Goal: Task Accomplishment & Management: Complete application form

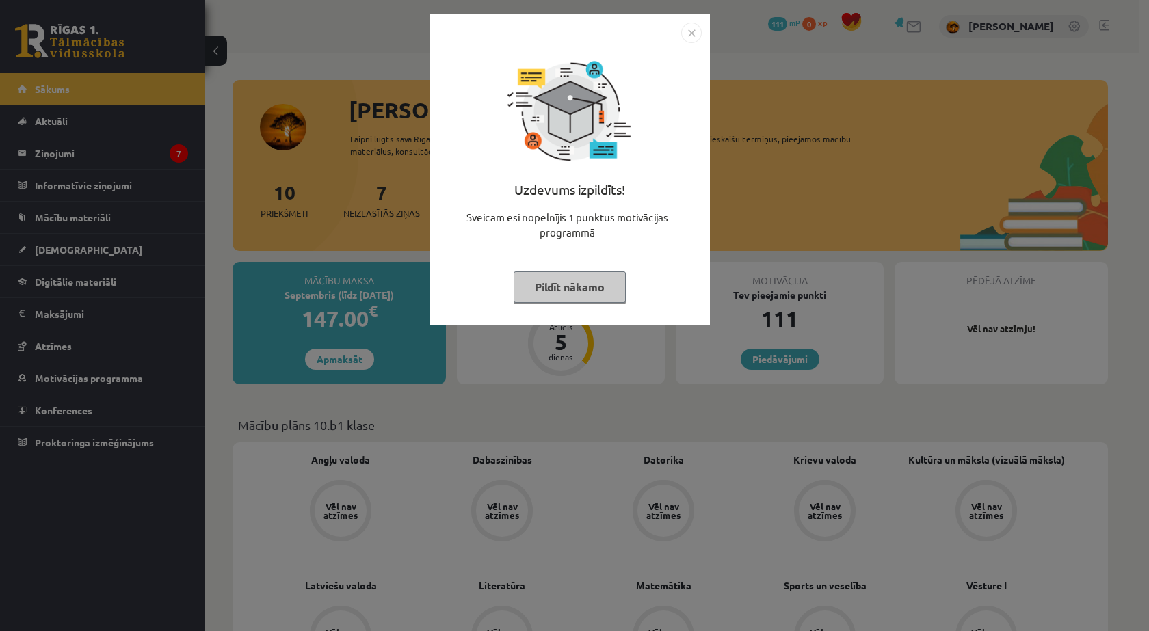
click at [614, 294] on button "Pildīt nākamo" at bounding box center [570, 287] width 112 height 31
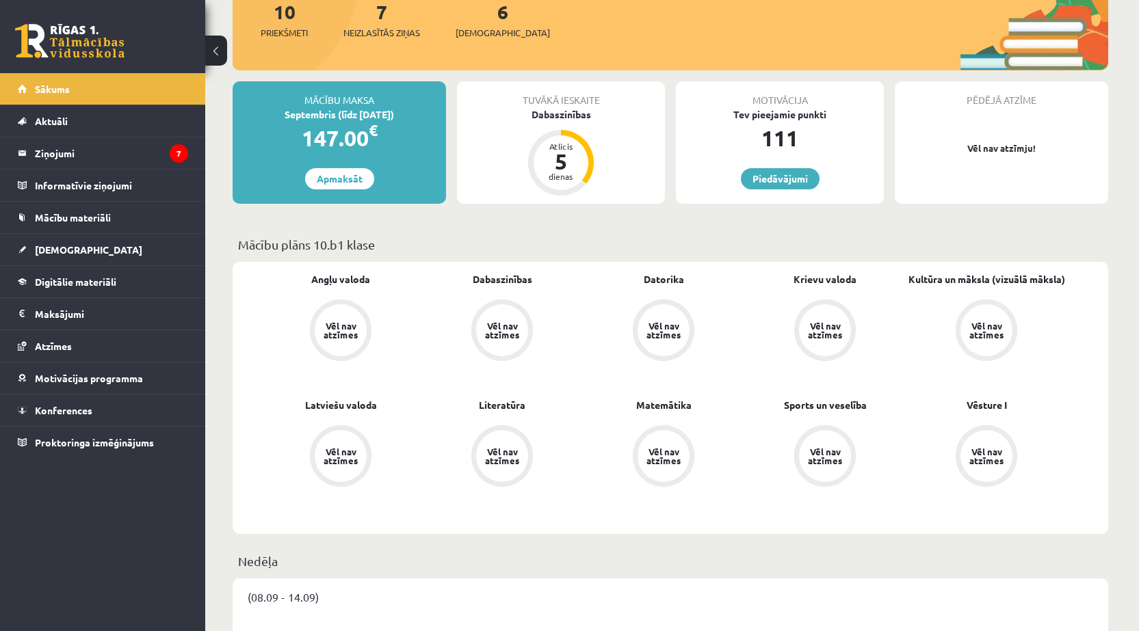
scroll to position [183, 0]
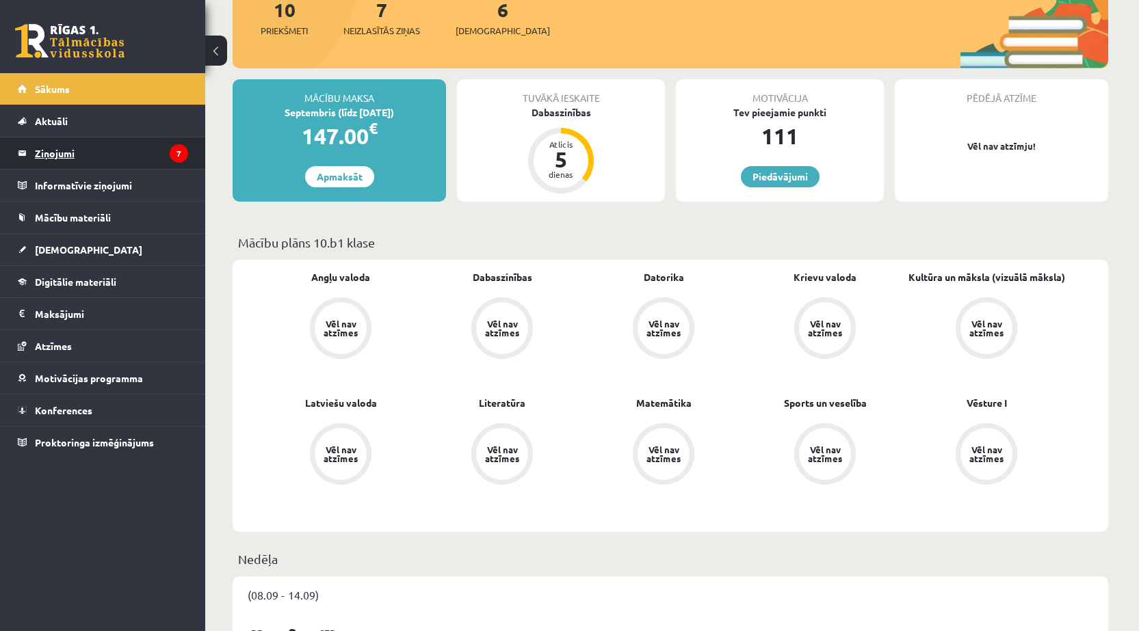
click at [111, 165] on legend "Ziņojumi 7" at bounding box center [111, 152] width 153 height 31
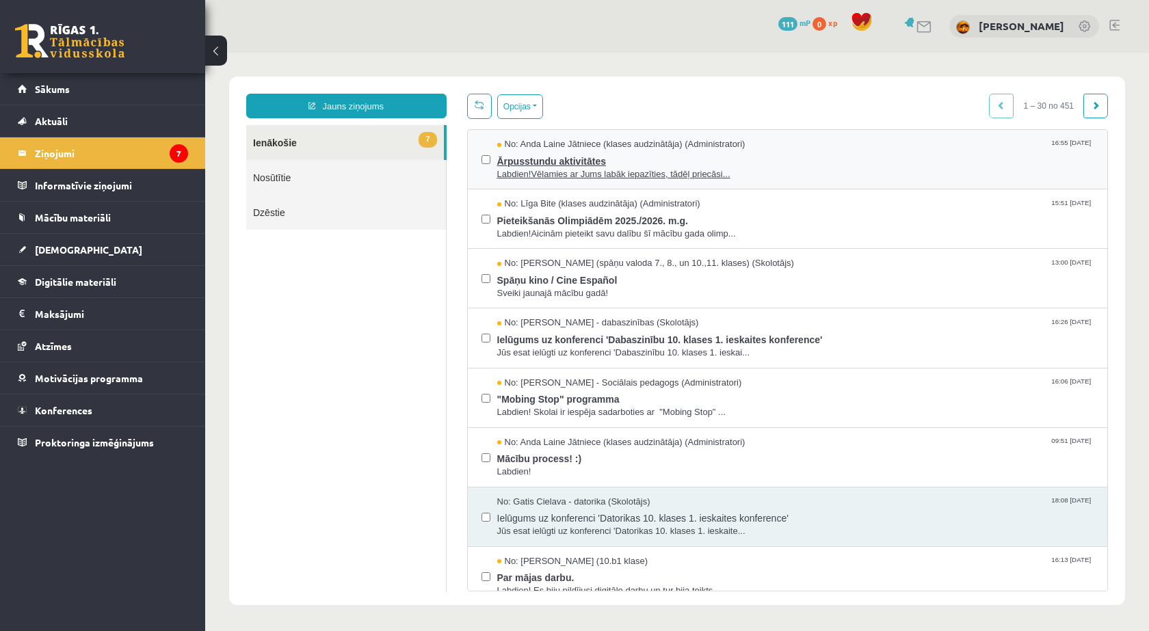
click at [529, 176] on span "Labdien!Vēlamies ar Jums labāk iepazīties, tādēļ priecāsi..." at bounding box center [795, 174] width 597 height 13
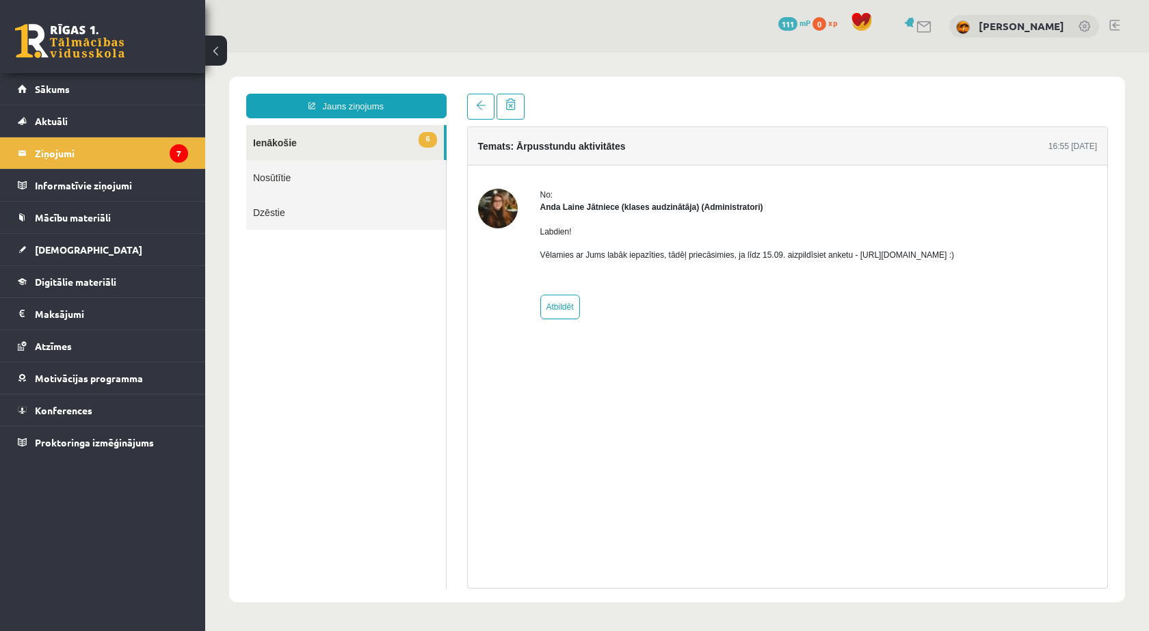
drag, startPoint x: 851, startPoint y: 254, endPoint x: 1017, endPoint y: 254, distance: 166.2
click at [1017, 254] on div "No: Anda Laine Jātniece (klases audzinātāja) (Administratori) Labdien! Vēlamies…" at bounding box center [788, 254] width 620 height 131
click at [955, 258] on p "Vēlamies ar Jums labāk iepazīties, tādēļ priecāsimies, ja līdz 15.09. aizpildīs…" at bounding box center [747, 255] width 414 height 12
drag, startPoint x: 997, startPoint y: 254, endPoint x: 851, endPoint y: 253, distance: 145.7
click at [851, 253] on p "Vēlamies ar Jums labāk iepazīties, tādēļ priecāsimies, ja līdz 15.09. aizpildīs…" at bounding box center [747, 255] width 414 height 12
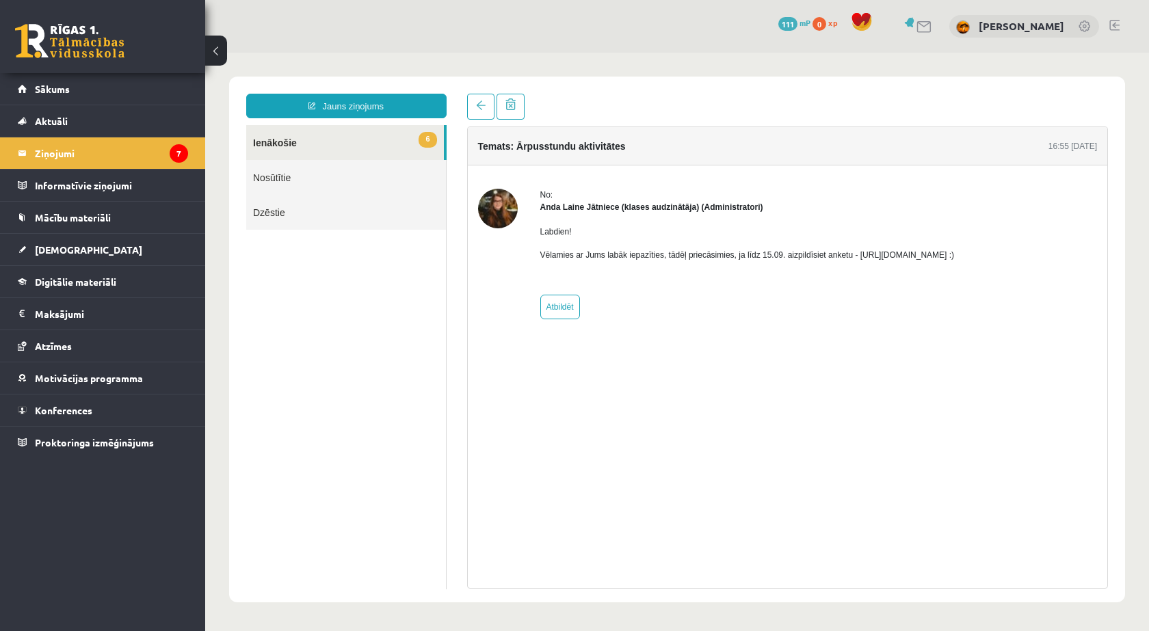
copy p "https://forms.gle/mVxkUEapGFxHM7hU7"
click at [57, 98] on link "Sākums" at bounding box center [103, 88] width 170 height 31
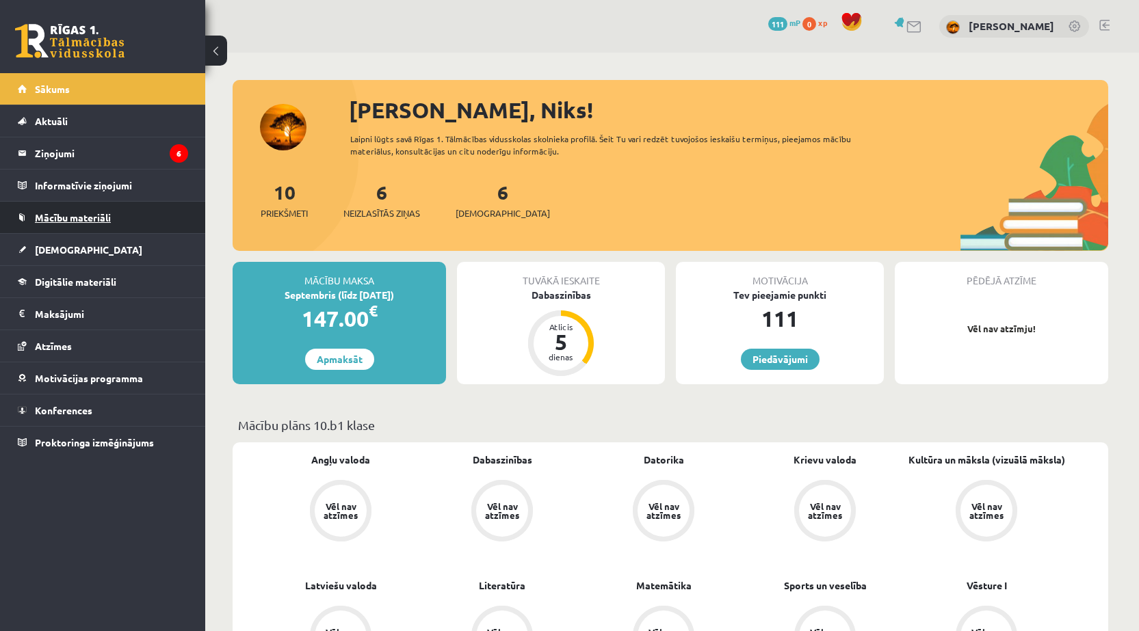
click at [70, 208] on link "Mācību materiāli" at bounding box center [103, 217] width 170 height 31
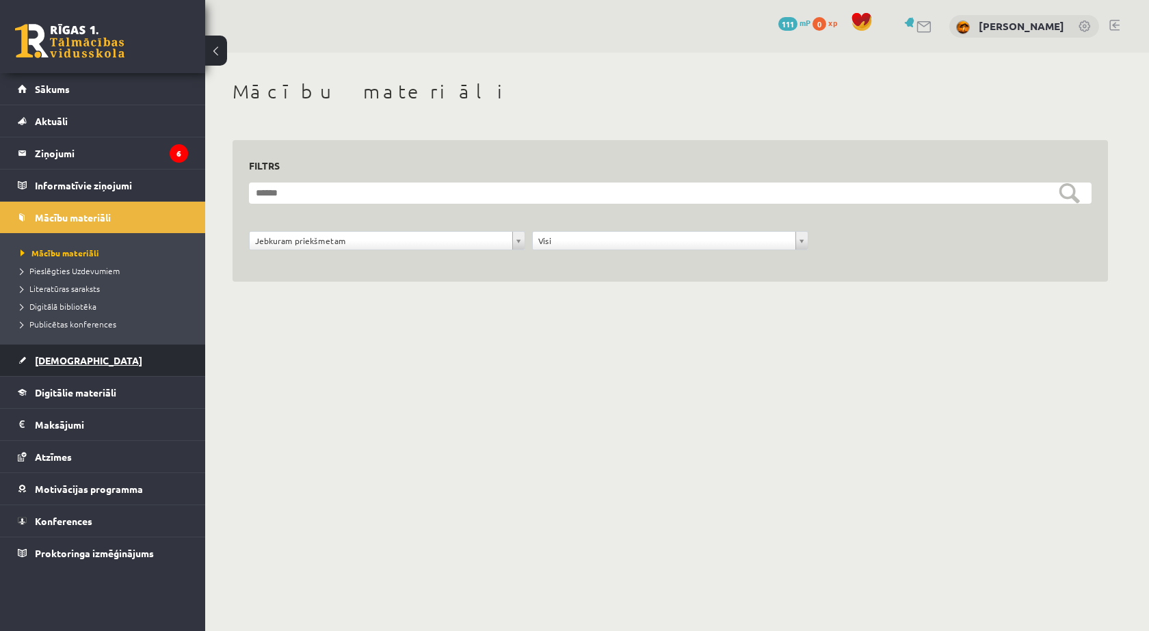
click at [69, 350] on link "[DEMOGRAPHIC_DATA]" at bounding box center [103, 360] width 170 height 31
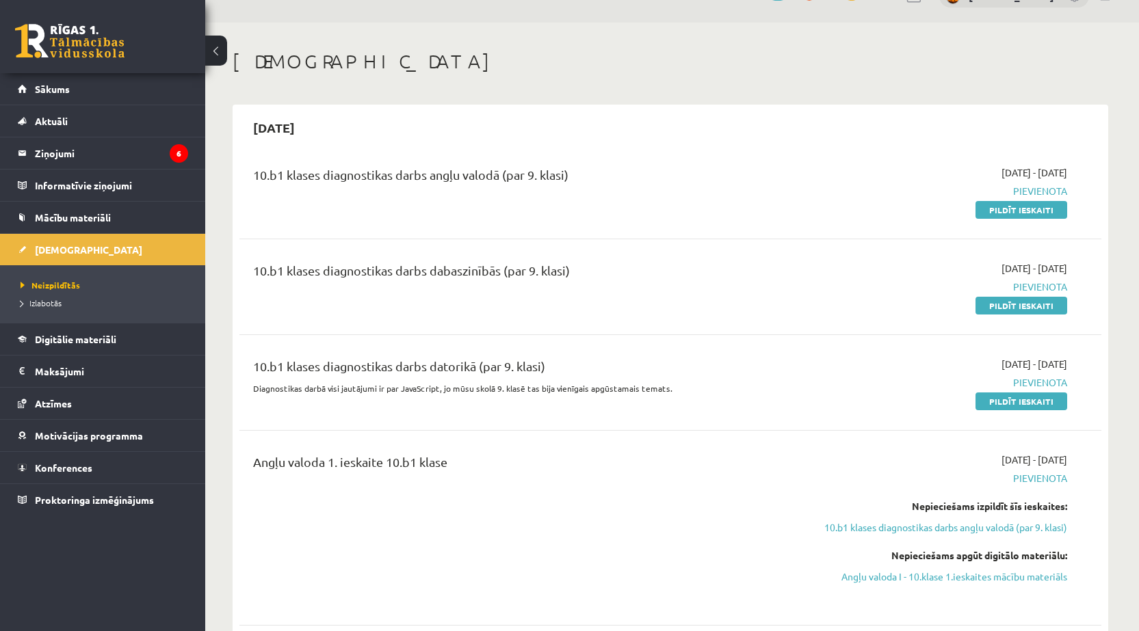
scroll to position [46, 0]
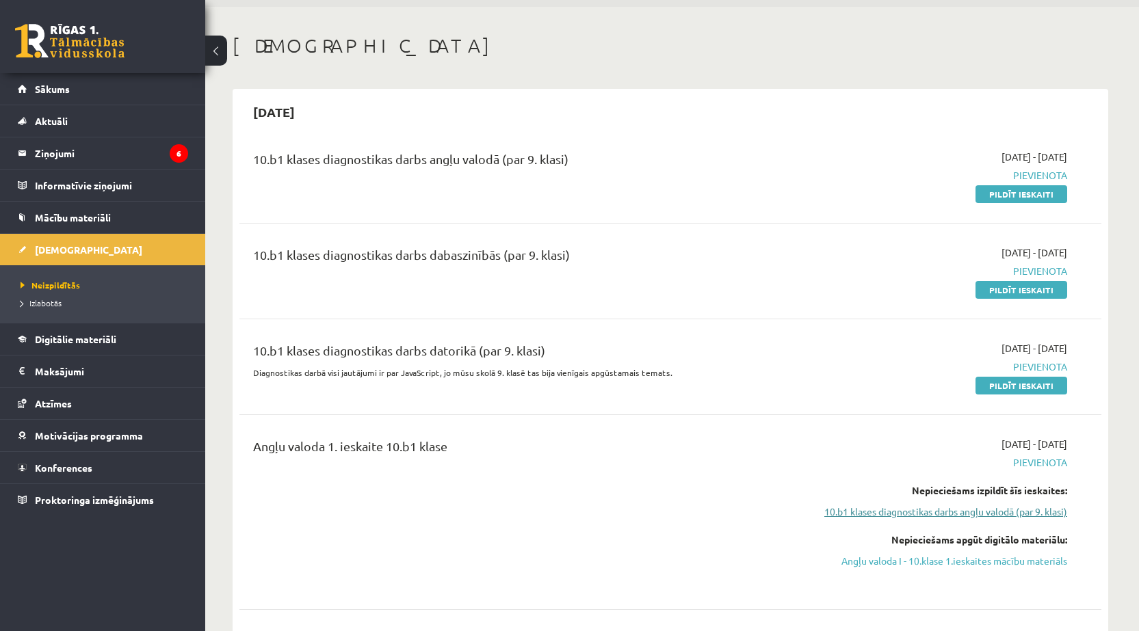
click at [1020, 517] on link "10.b1 klases diagnostikas darbs angļu valodā (par 9. klasi)" at bounding box center [938, 512] width 258 height 14
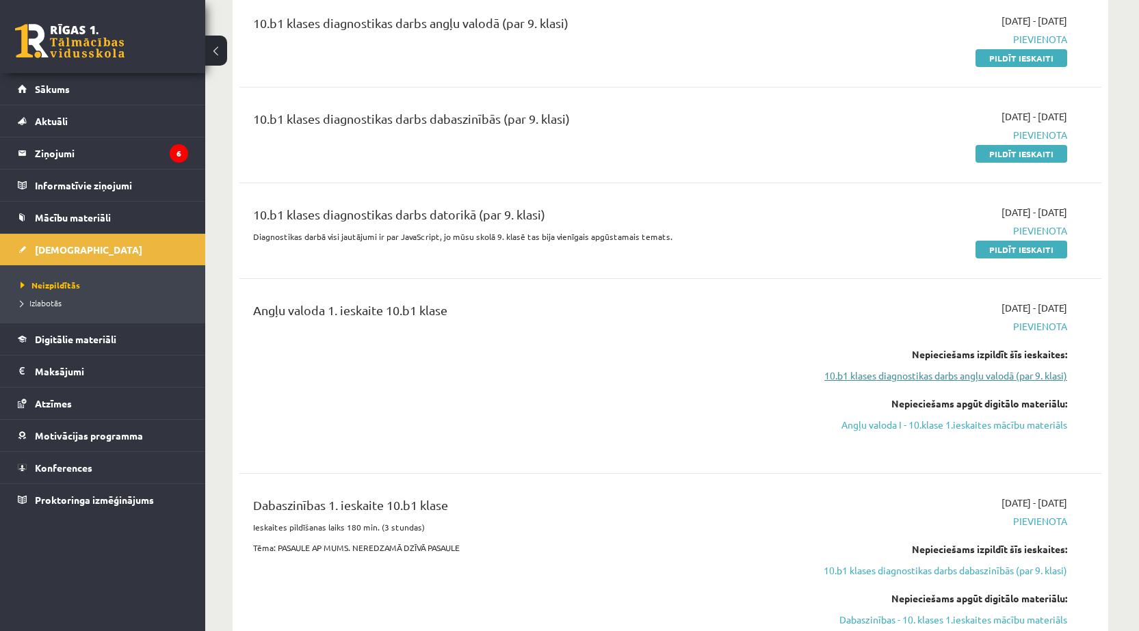
click at [1031, 380] on link "10.b1 klases diagnostikas darbs angļu valodā (par 9. klasi)" at bounding box center [938, 376] width 258 height 14
click at [968, 369] on link "10.b1 klases diagnostikas darbs angļu valodā (par 9. klasi)" at bounding box center [938, 376] width 258 height 14
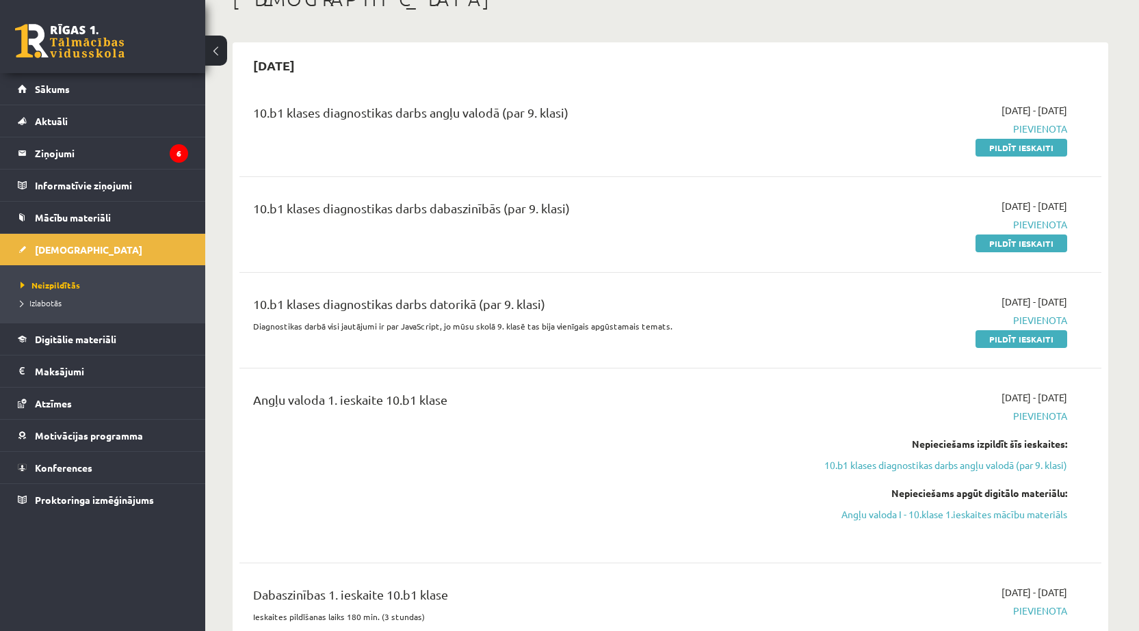
scroll to position [90, 0]
click at [1010, 153] on link "Pildīt ieskaiti" at bounding box center [1021, 150] width 92 height 18
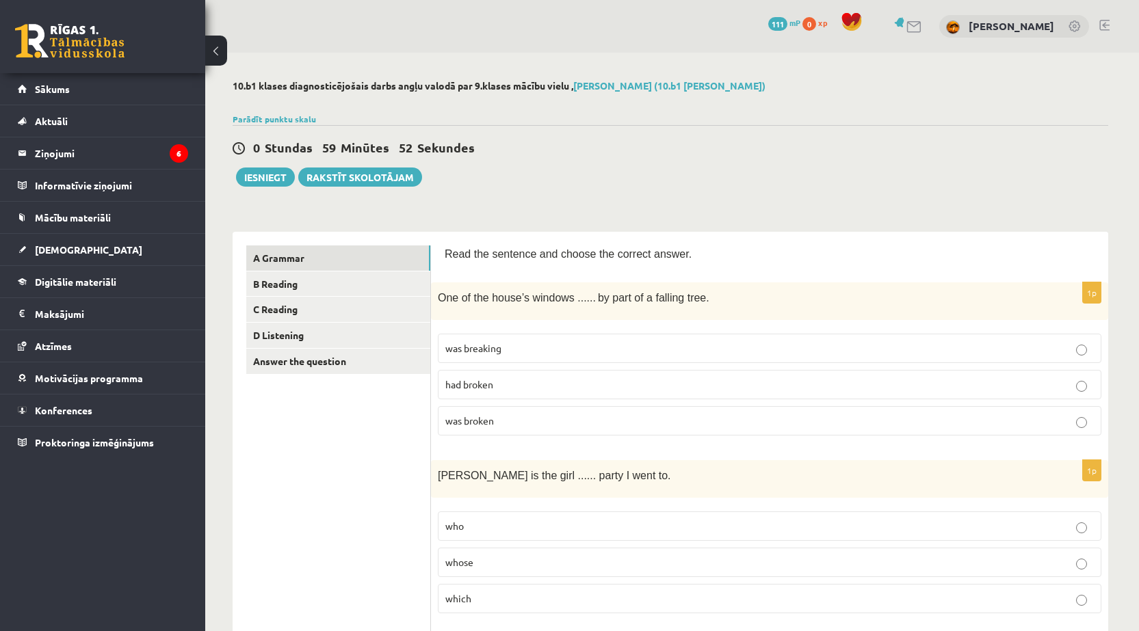
click at [482, 431] on label "was broken" at bounding box center [769, 420] width 663 height 29
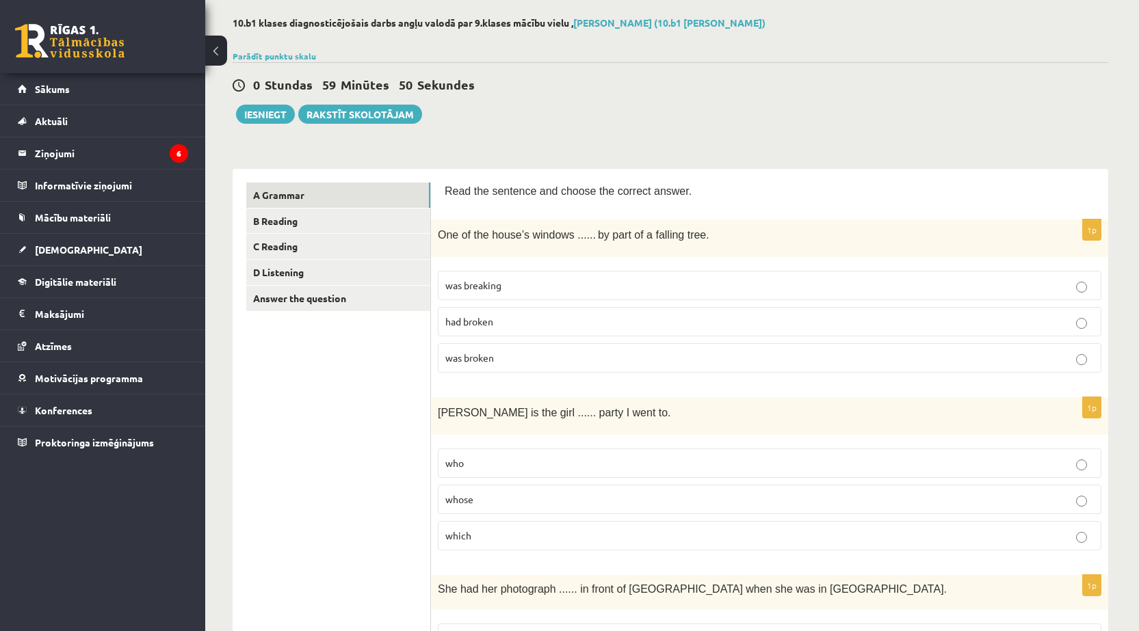
scroll to position [91, 0]
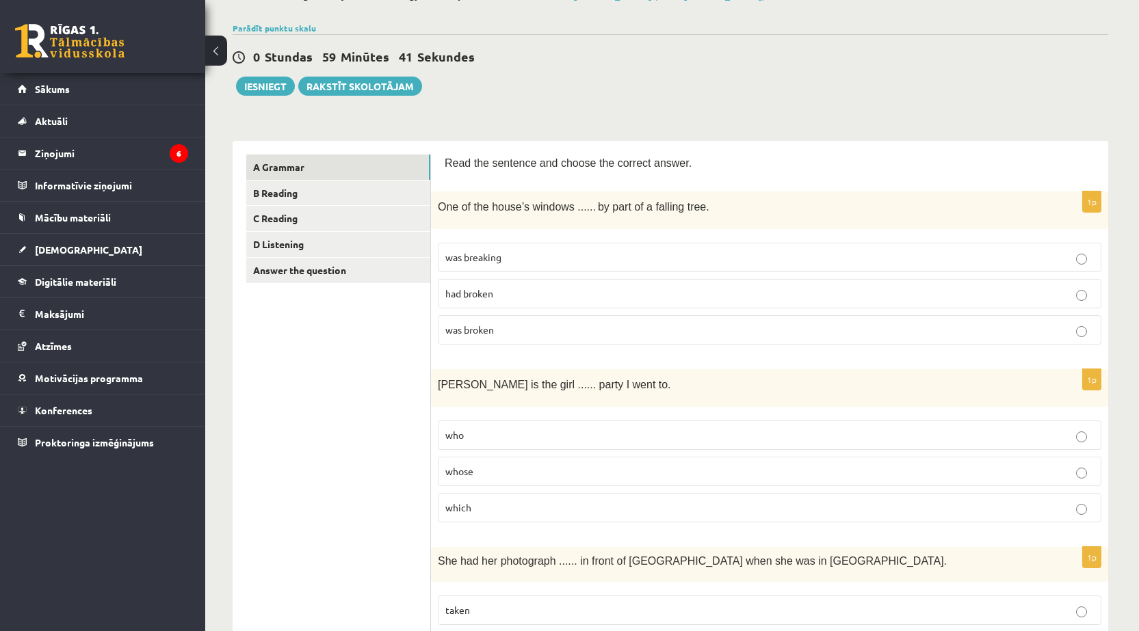
click at [469, 468] on span "whose" at bounding box center [459, 471] width 28 height 12
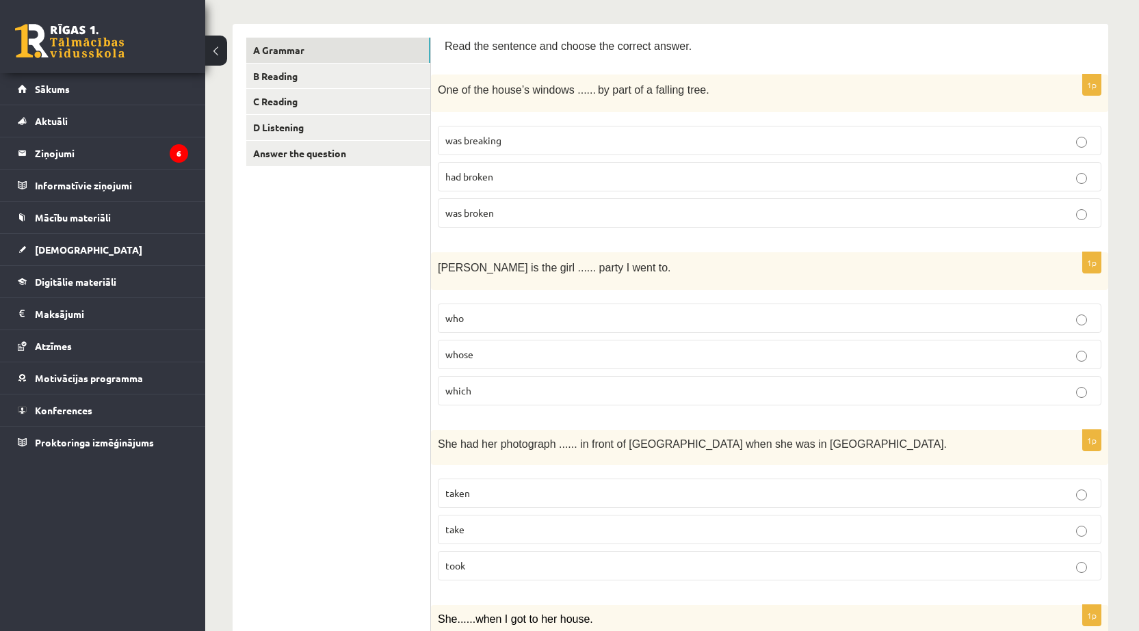
scroll to position [228, 0]
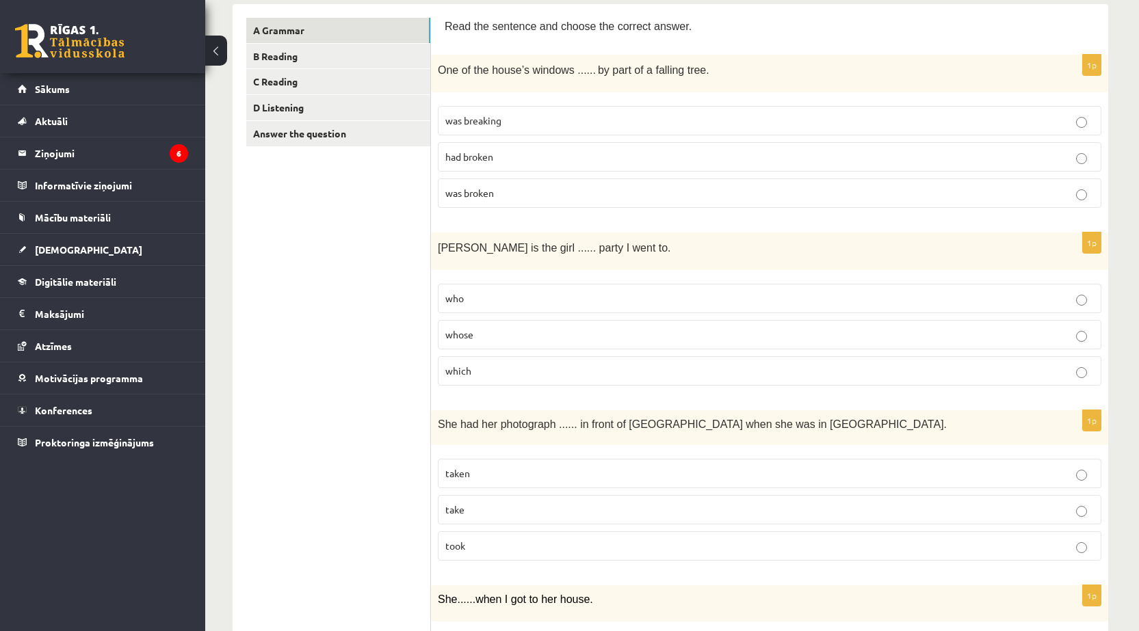
click at [484, 475] on p "taken" at bounding box center [769, 473] width 648 height 14
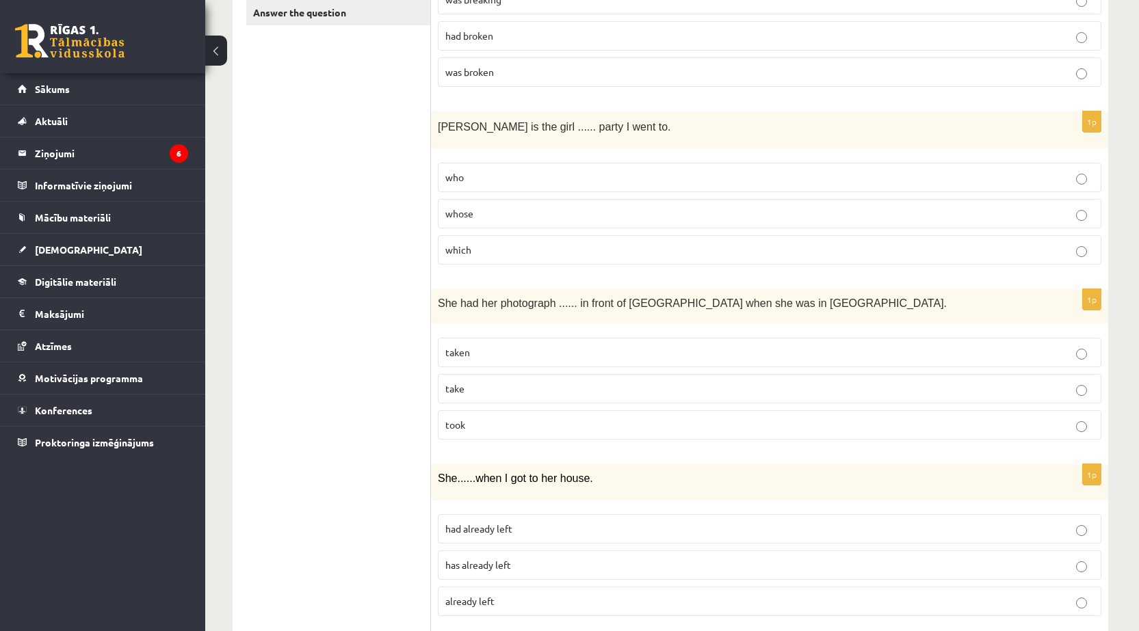
scroll to position [365, 0]
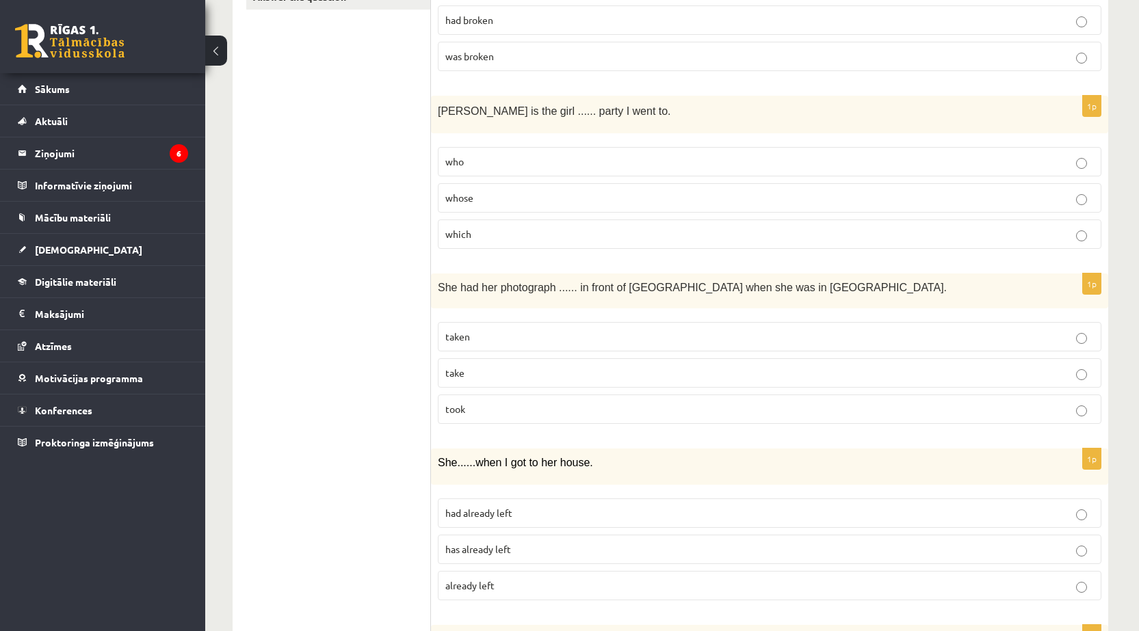
click at [488, 507] on p "had already left" at bounding box center [769, 513] width 648 height 14
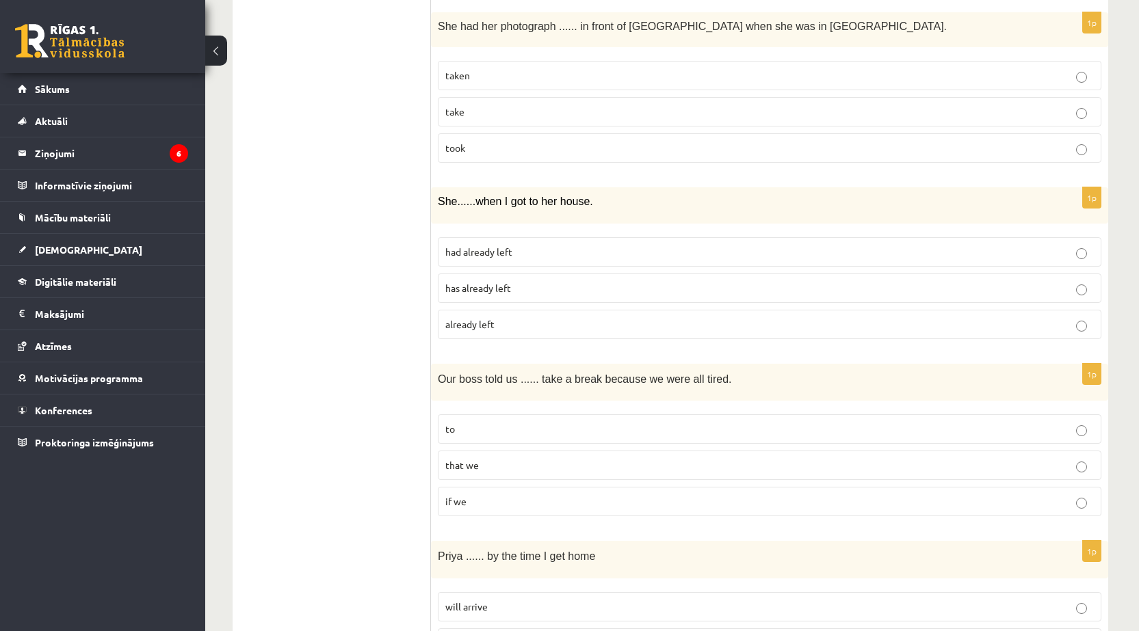
scroll to position [684, 0]
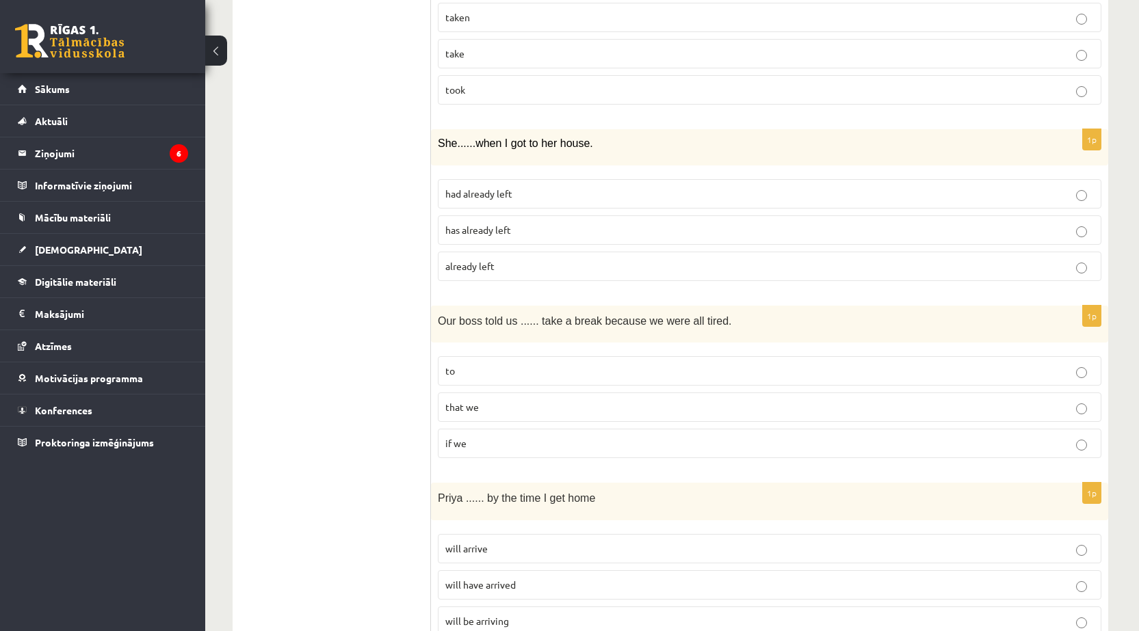
click at [464, 377] on p "to" at bounding box center [769, 371] width 648 height 14
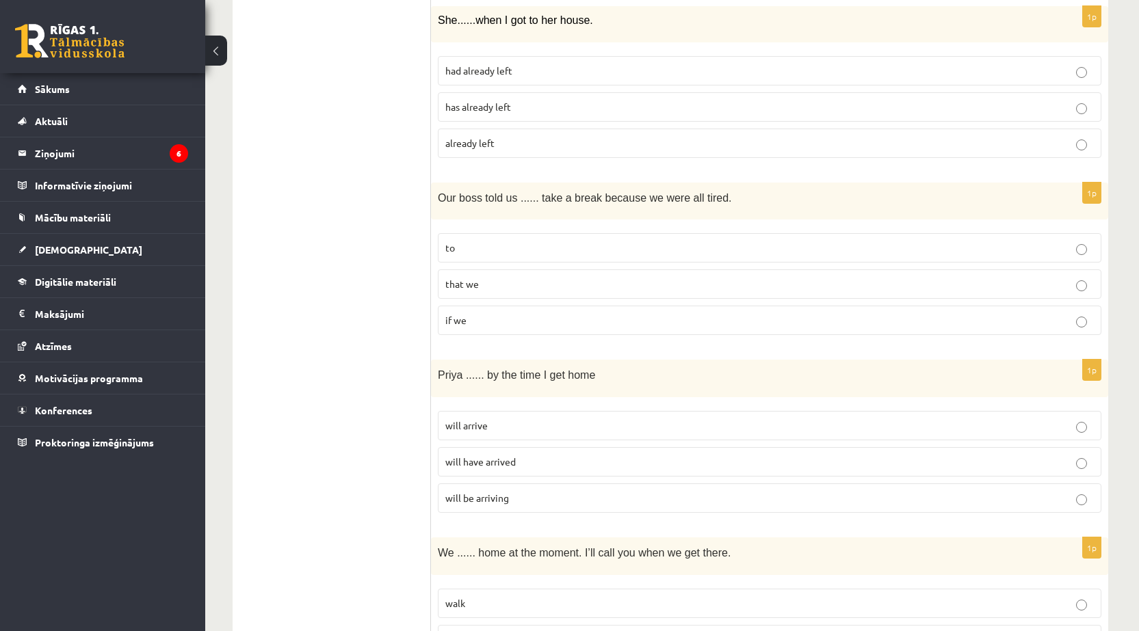
scroll to position [821, 0]
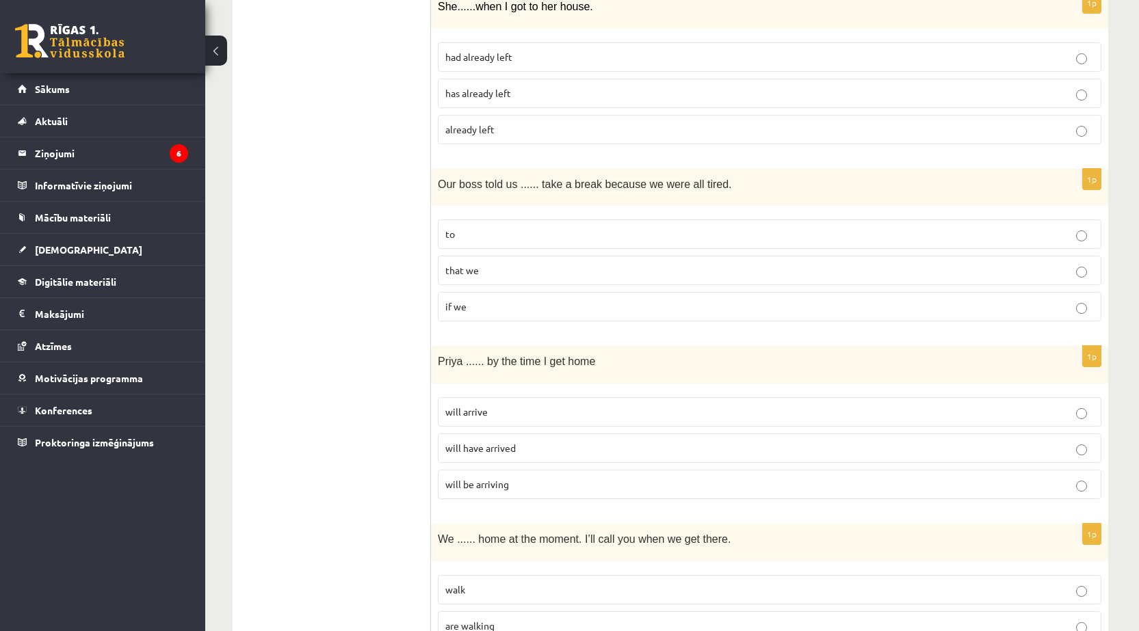
click at [508, 406] on p "will arrive" at bounding box center [769, 412] width 648 height 14
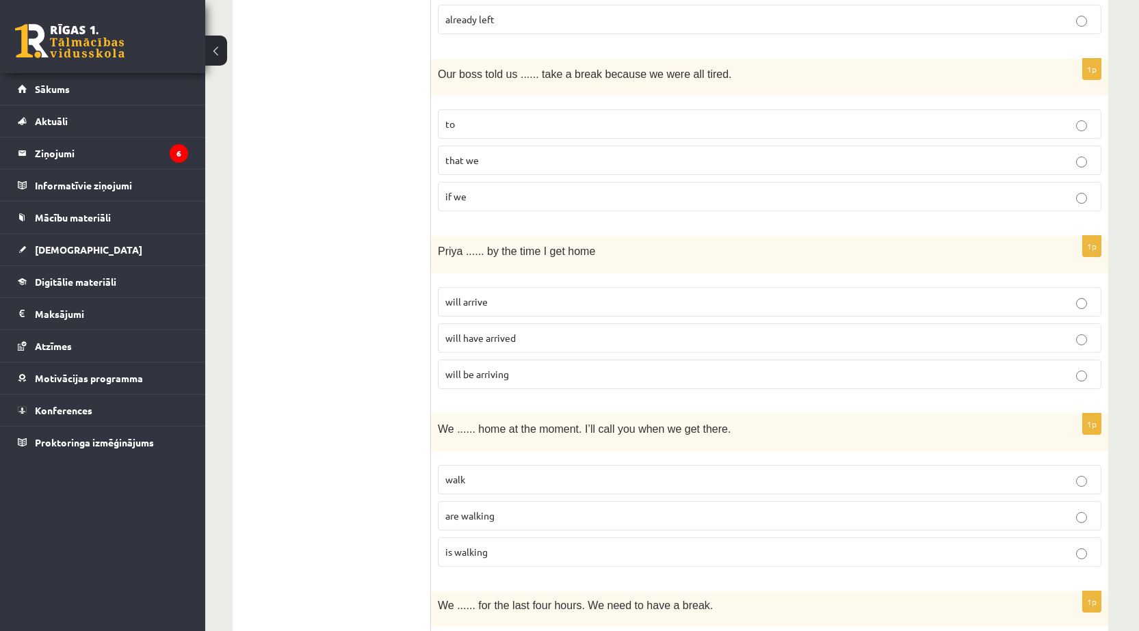
scroll to position [958, 0]
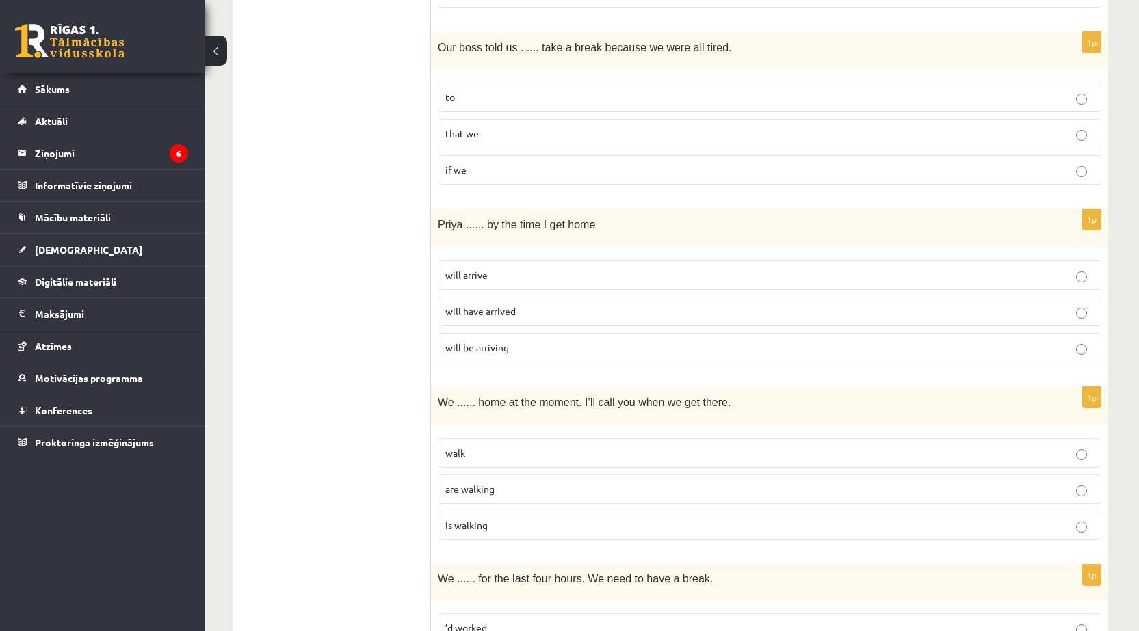
click at [488, 490] on span "are walking" at bounding box center [469, 489] width 49 height 12
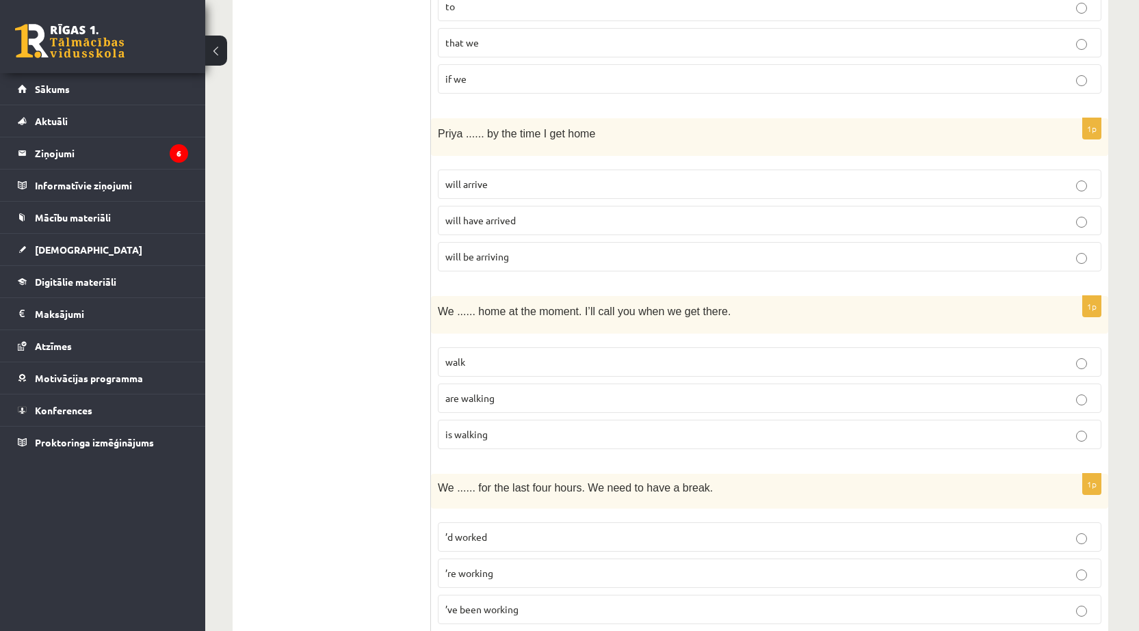
scroll to position [1094, 0]
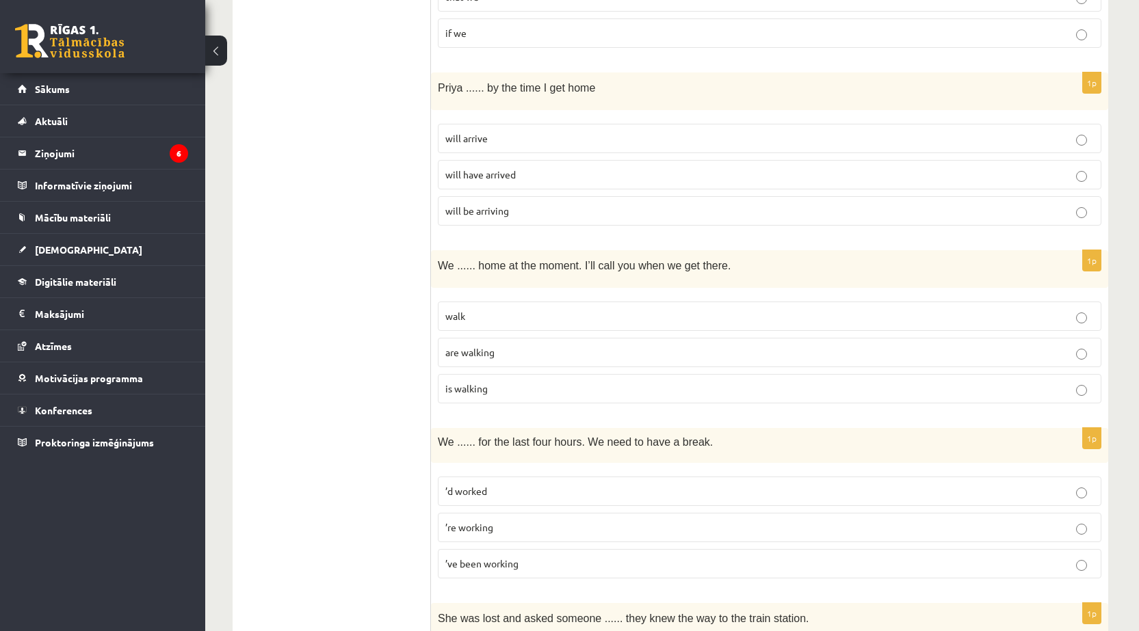
click at [515, 562] on span "’ve been working" at bounding box center [481, 563] width 73 height 12
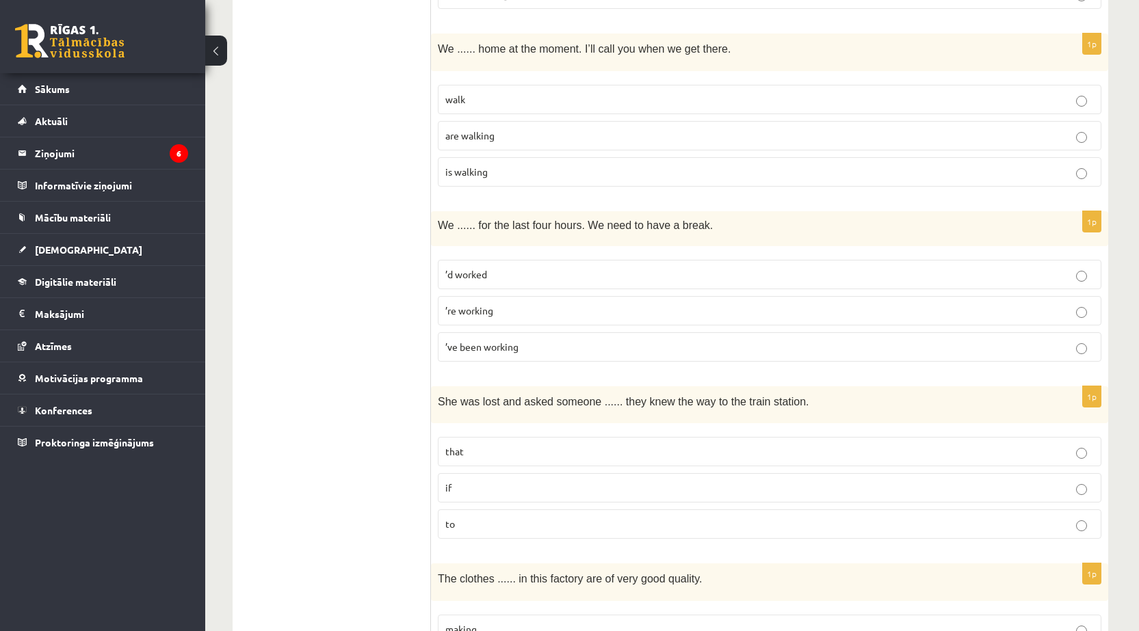
scroll to position [1368, 0]
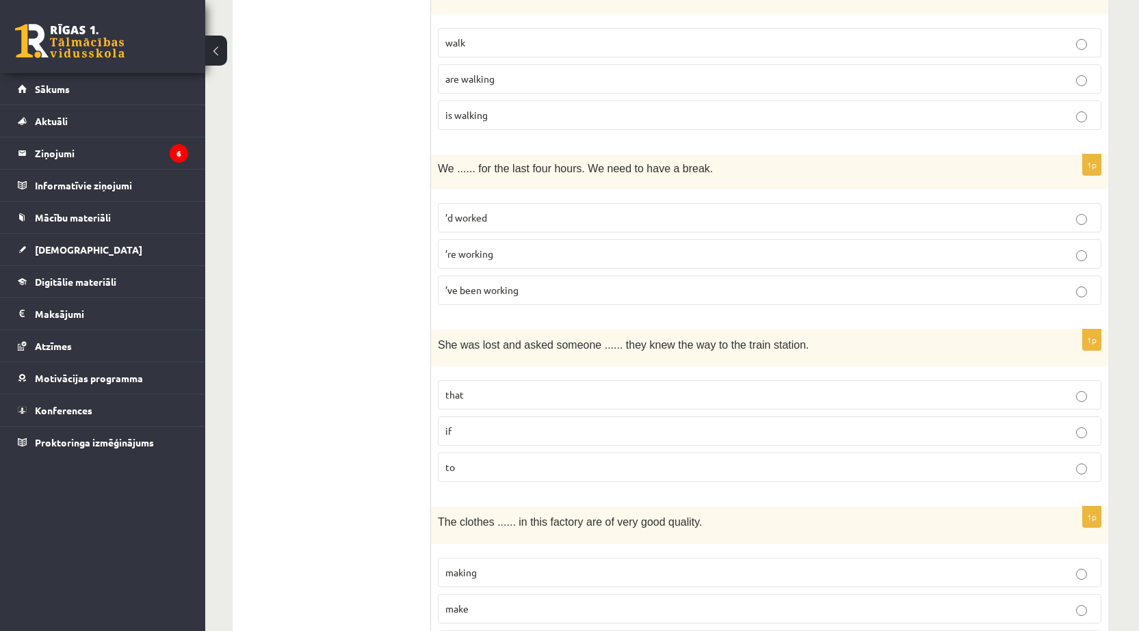
click at [479, 429] on p "if" at bounding box center [769, 431] width 648 height 14
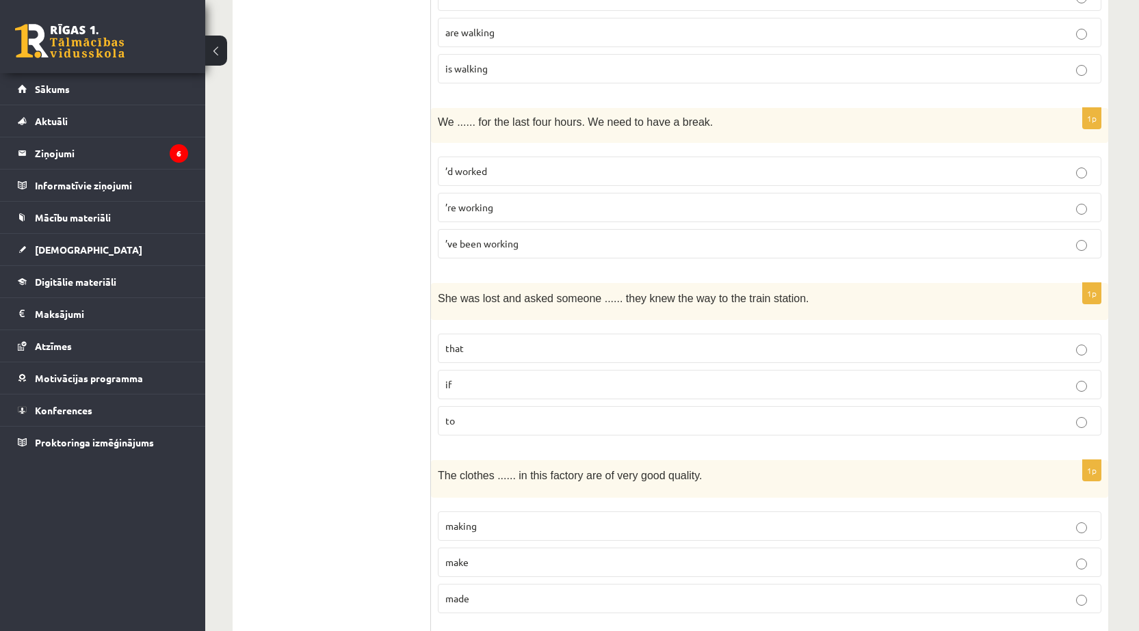
scroll to position [1459, 0]
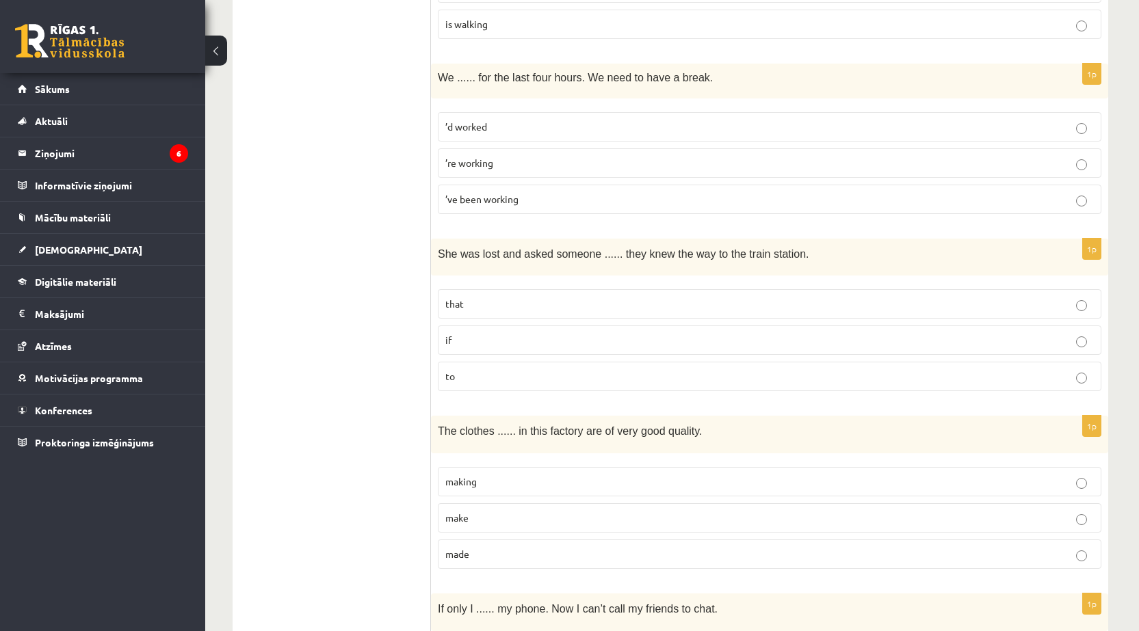
click at [470, 553] on p "made" at bounding box center [769, 554] width 648 height 14
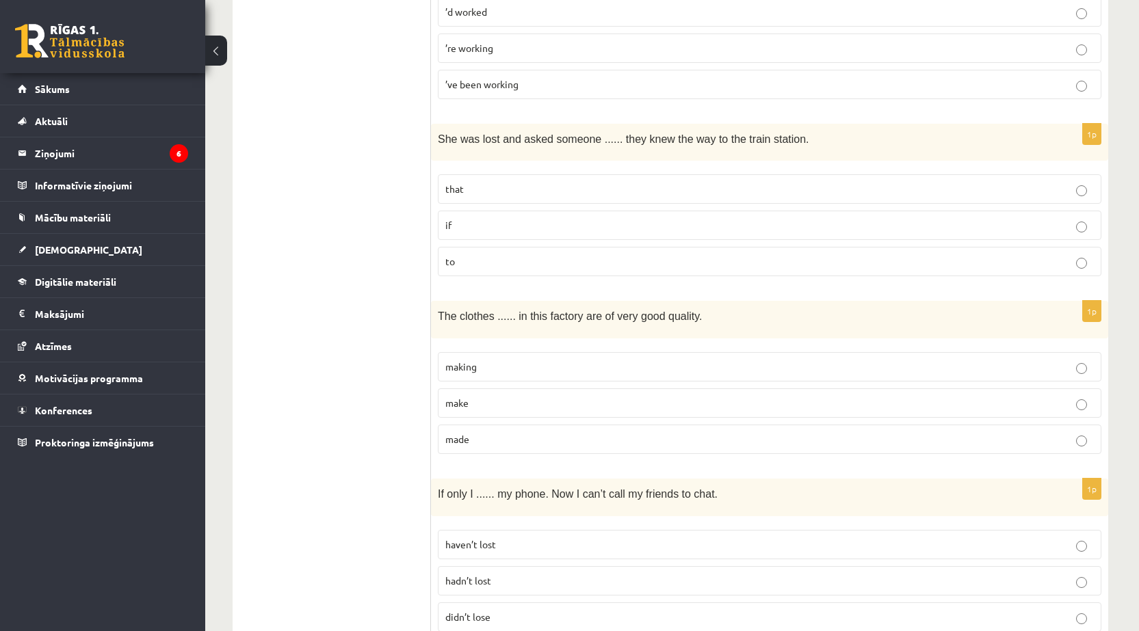
scroll to position [1596, 0]
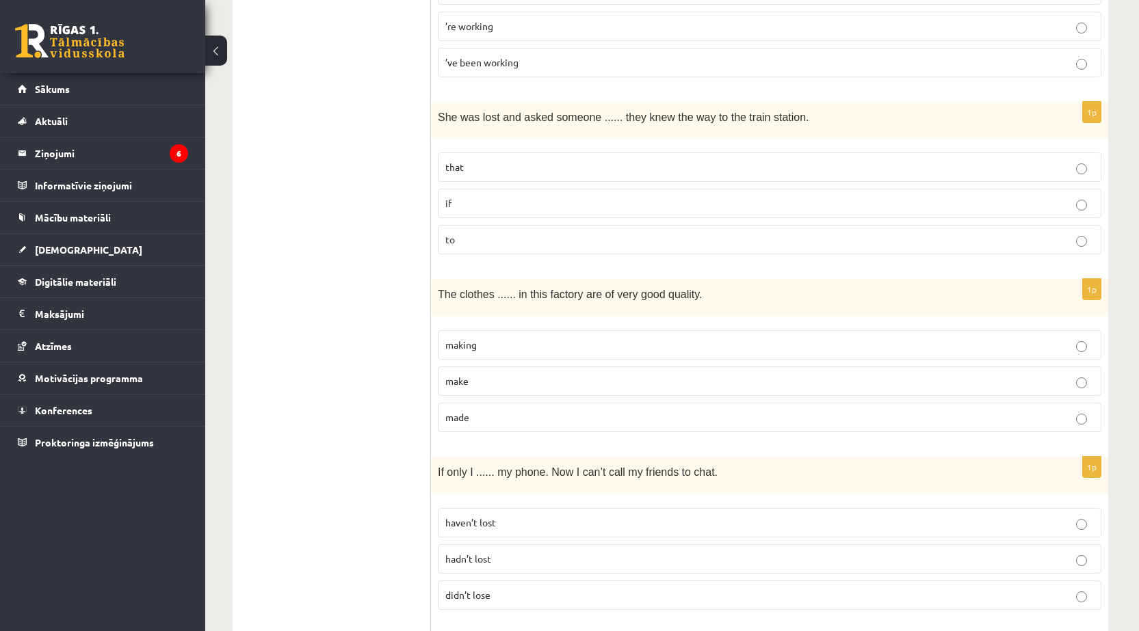
click at [482, 592] on span "didn’t lose" at bounding box center [467, 595] width 45 height 12
click at [492, 512] on label "haven’t lost" at bounding box center [769, 522] width 663 height 29
click at [488, 547] on label "hadn’t lost" at bounding box center [769, 558] width 663 height 29
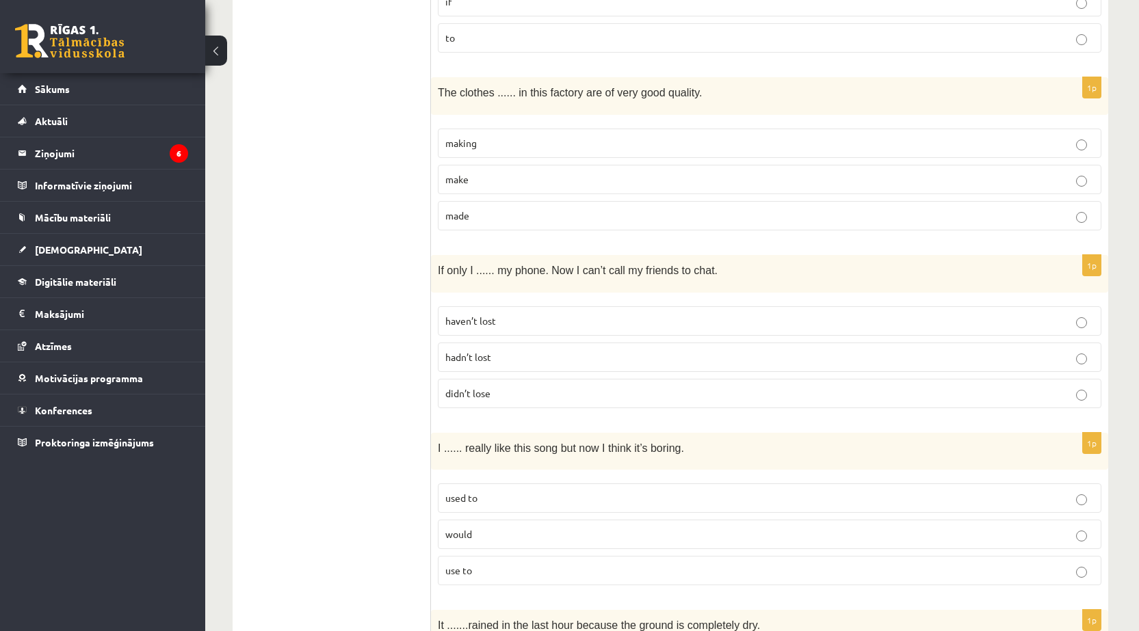
scroll to position [1824, 0]
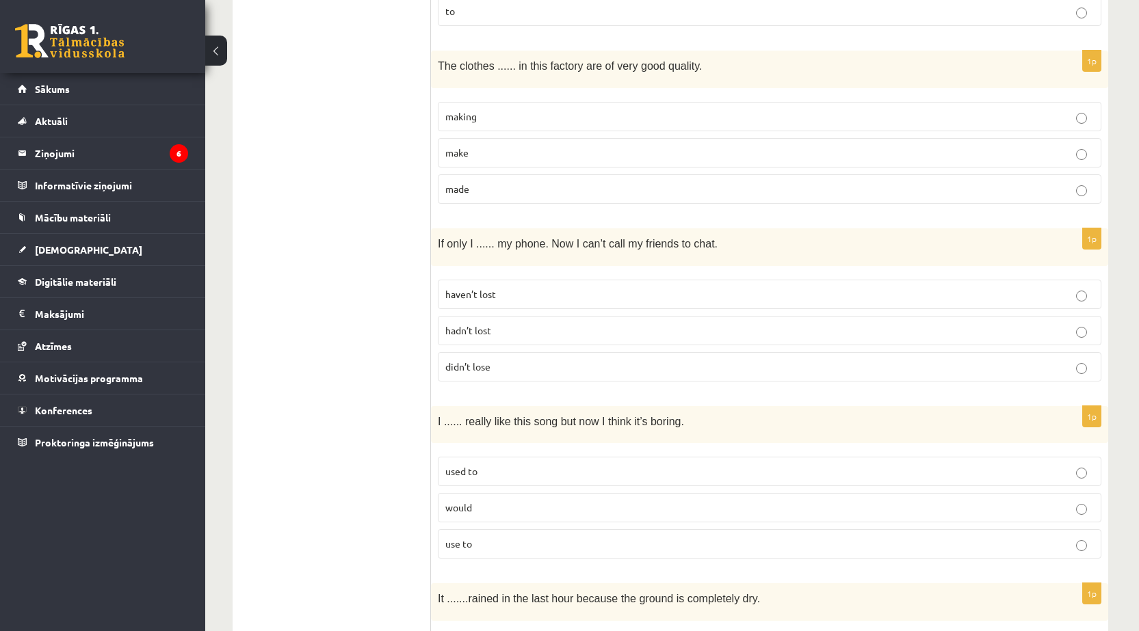
click at [490, 479] on label "used to" at bounding box center [769, 471] width 663 height 29
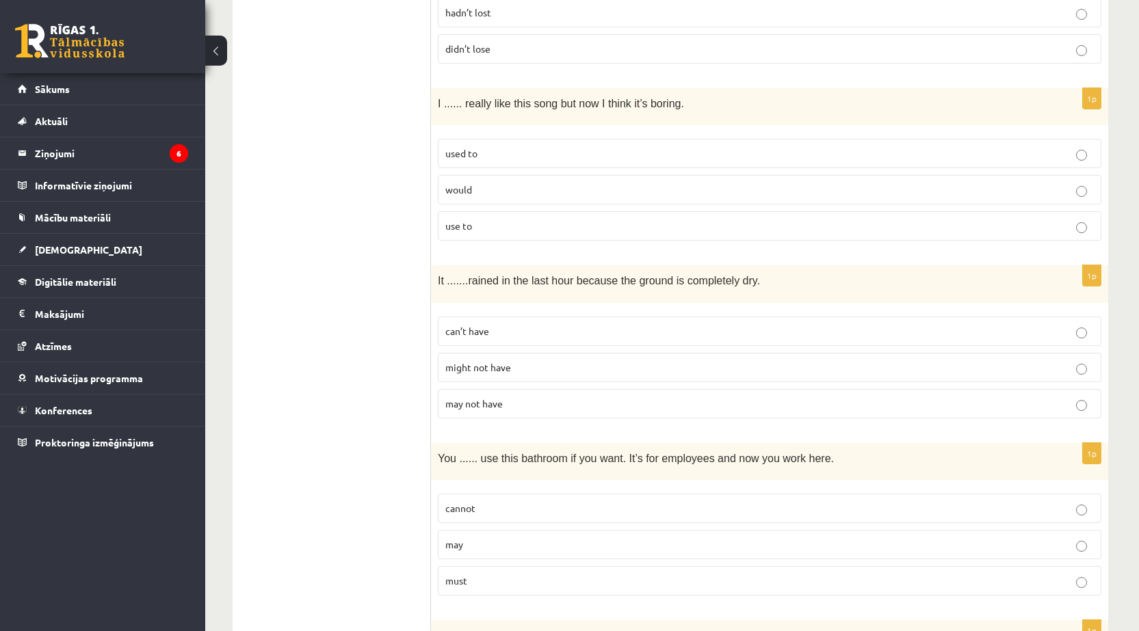
scroll to position [2143, 0]
click at [501, 367] on span "might not have" at bounding box center [478, 366] width 66 height 12
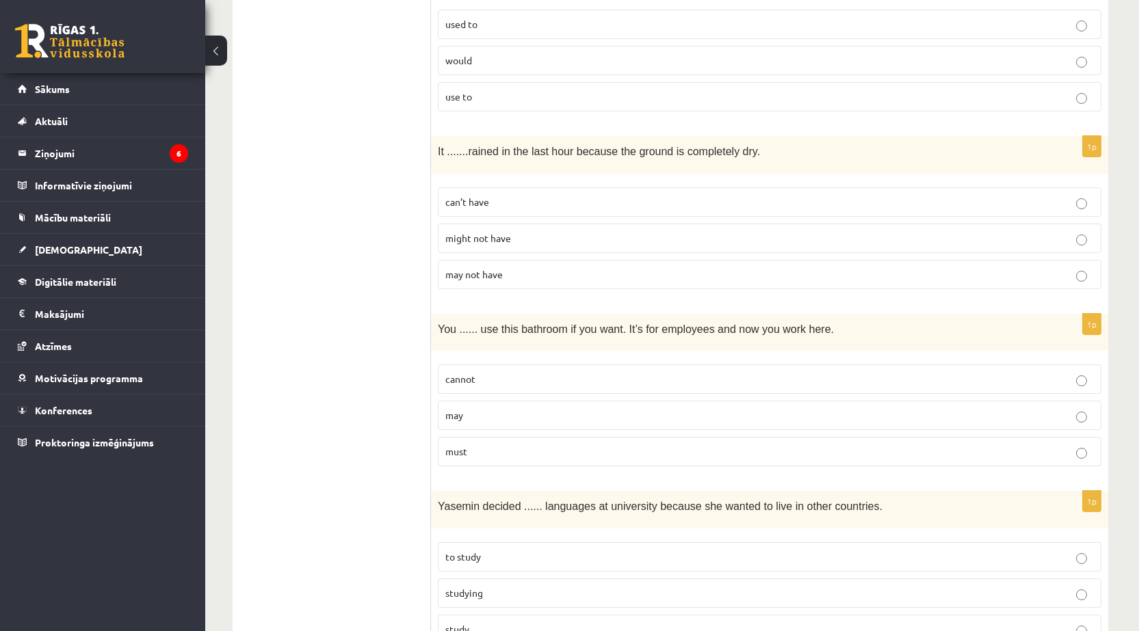
scroll to position [2280, 0]
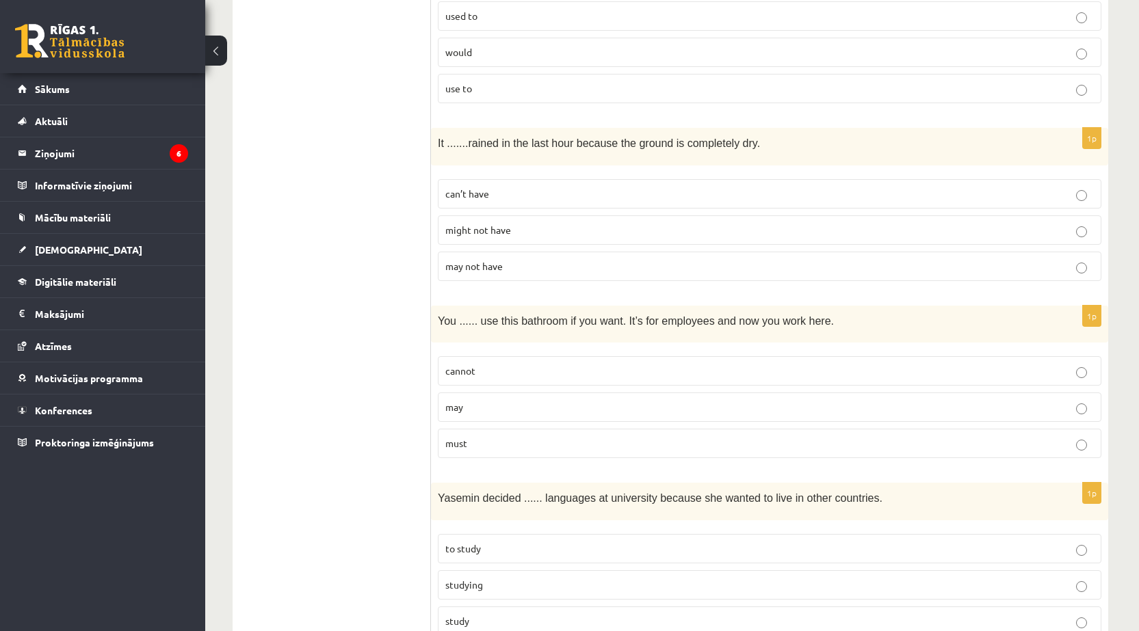
click at [501, 368] on p "cannot" at bounding box center [769, 371] width 648 height 14
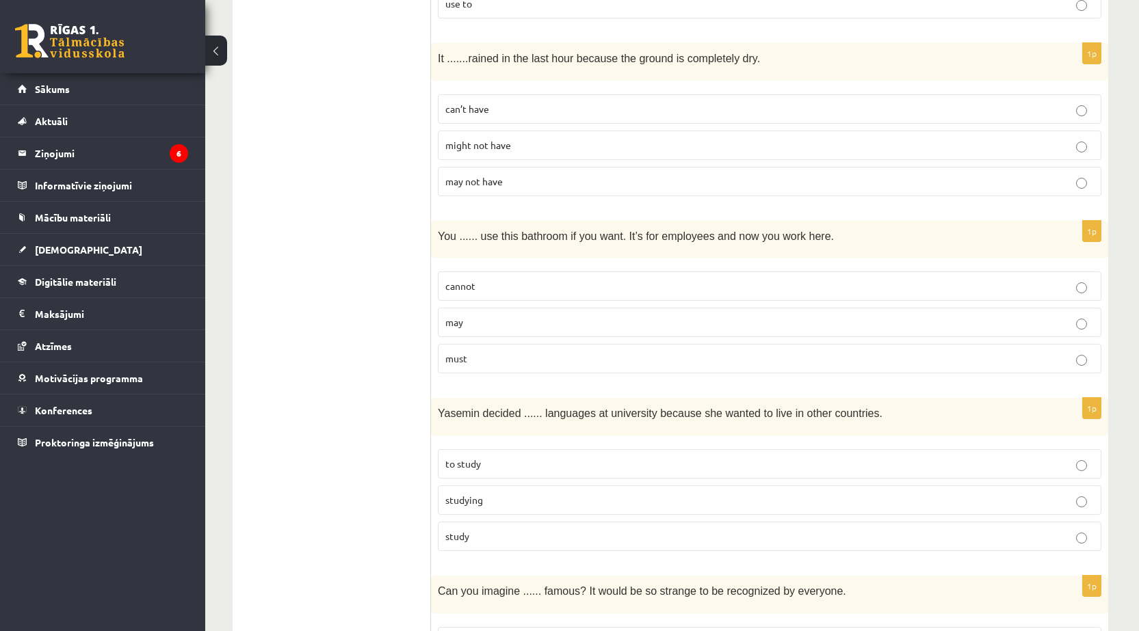
scroll to position [2371, 0]
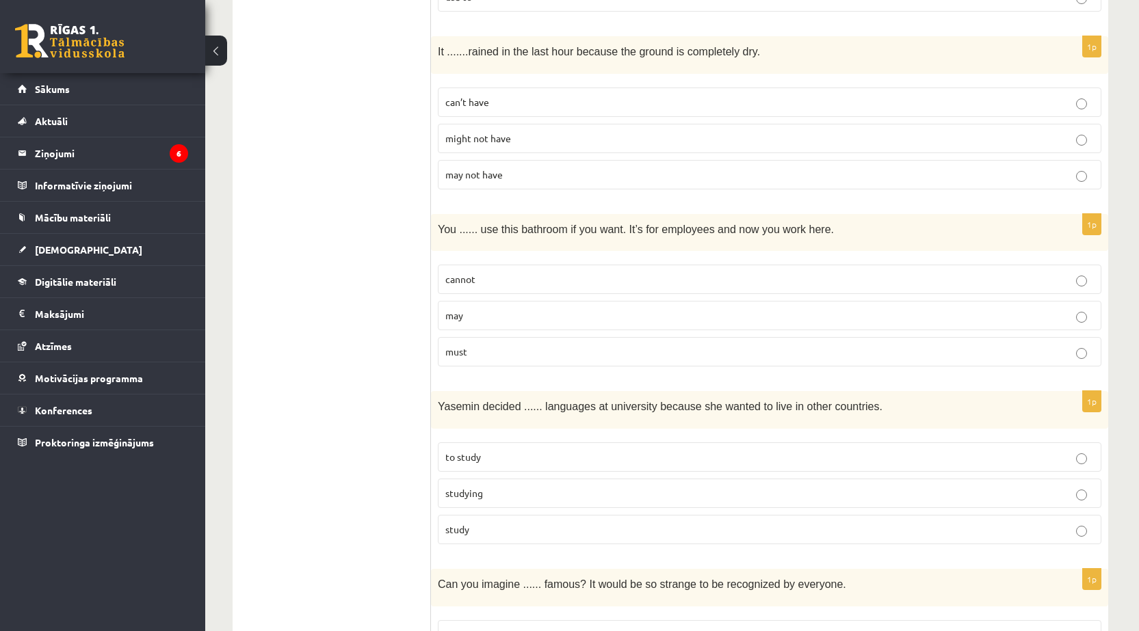
click at [458, 453] on span "to study" at bounding box center [463, 457] width 36 height 12
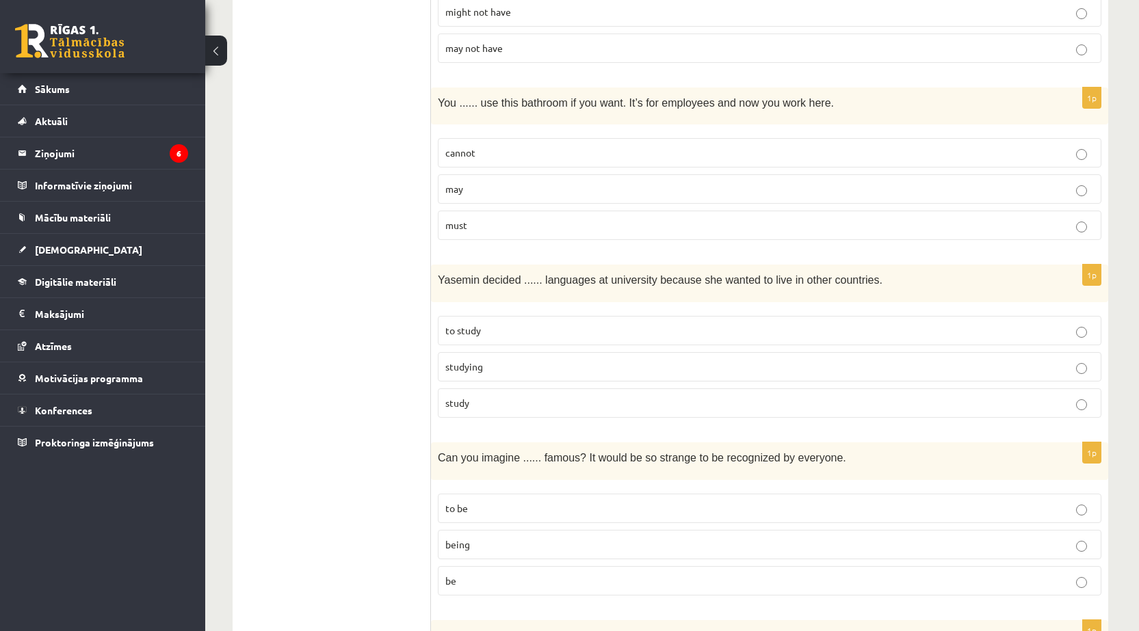
scroll to position [2553, 0]
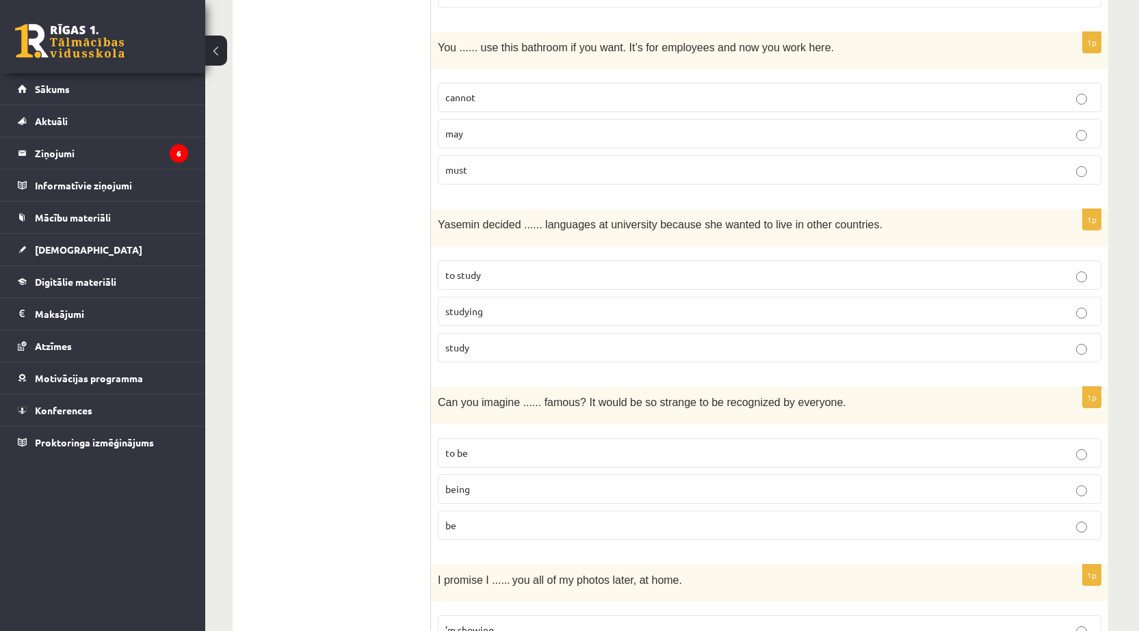
click at [466, 488] on span "being" at bounding box center [457, 489] width 25 height 12
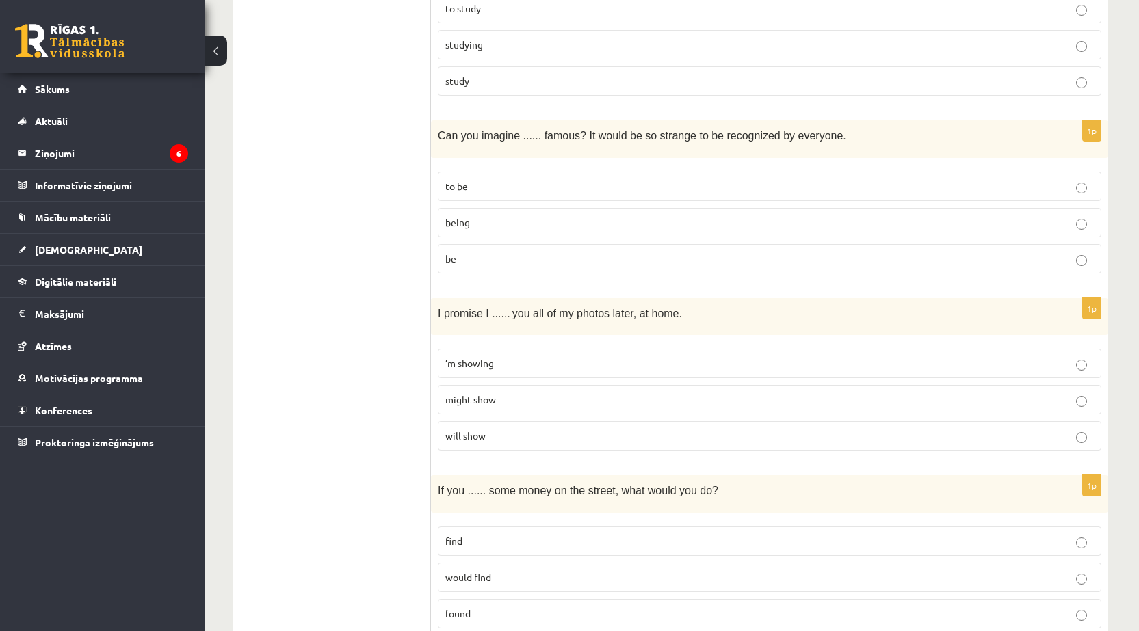
scroll to position [2827, 0]
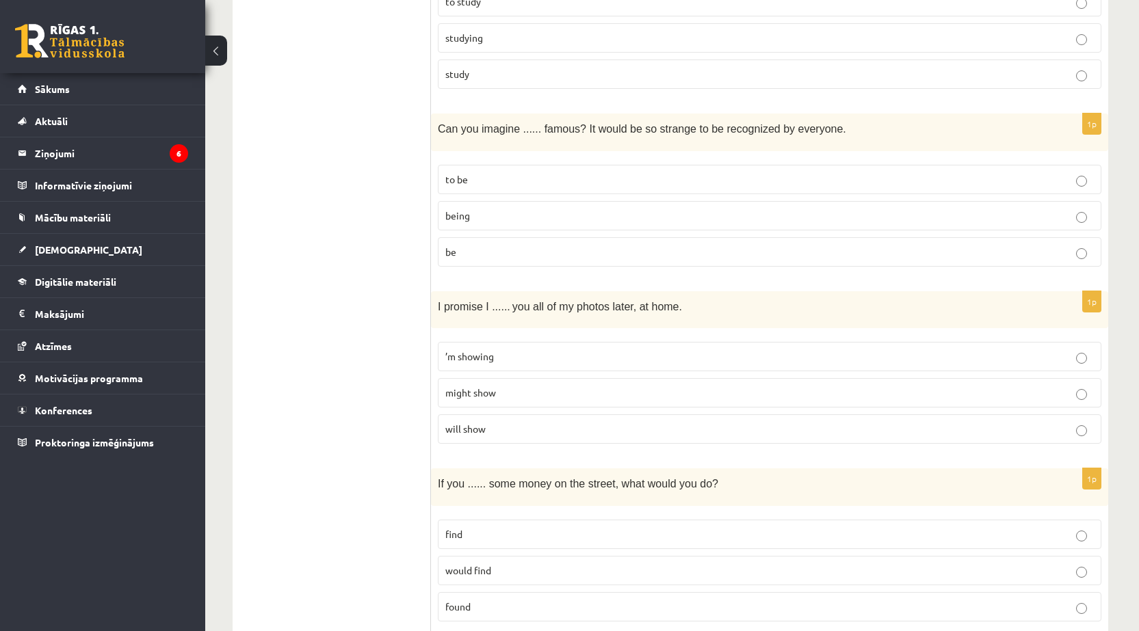
click at [514, 423] on p "will show" at bounding box center [769, 429] width 648 height 14
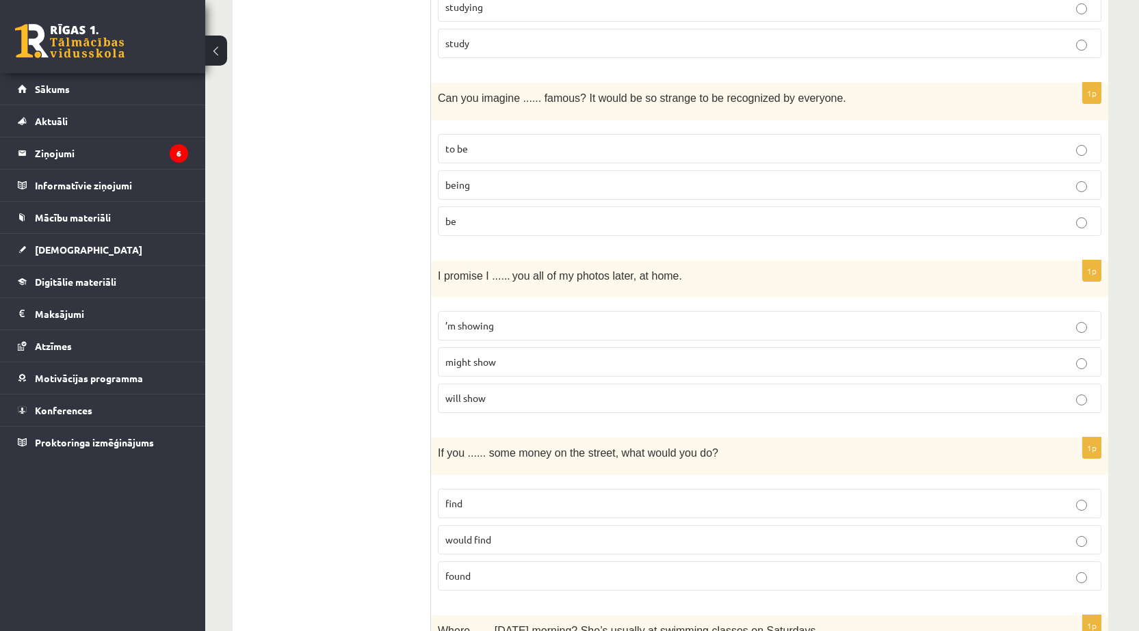
scroll to position [2873, 0]
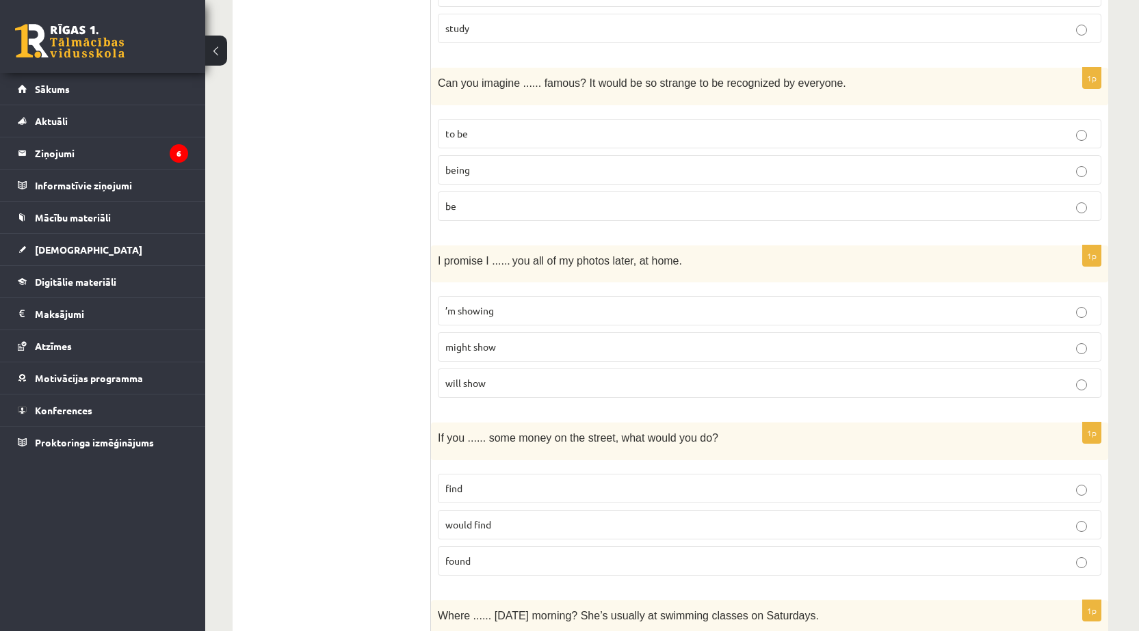
click at [477, 555] on p "found" at bounding box center [769, 561] width 648 height 14
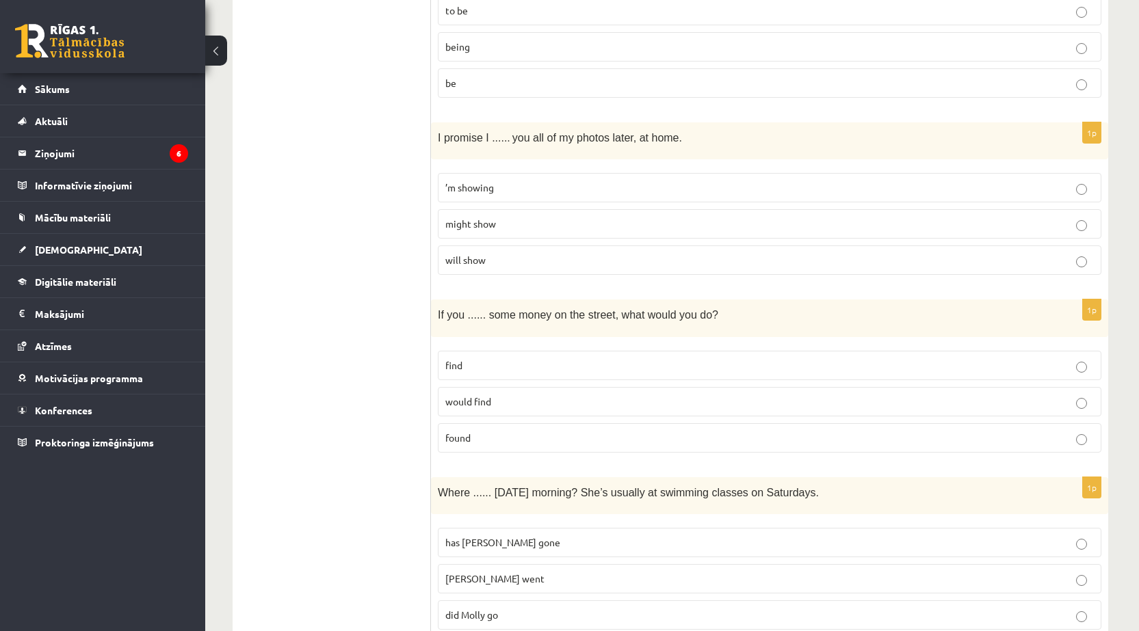
scroll to position [3010, 0]
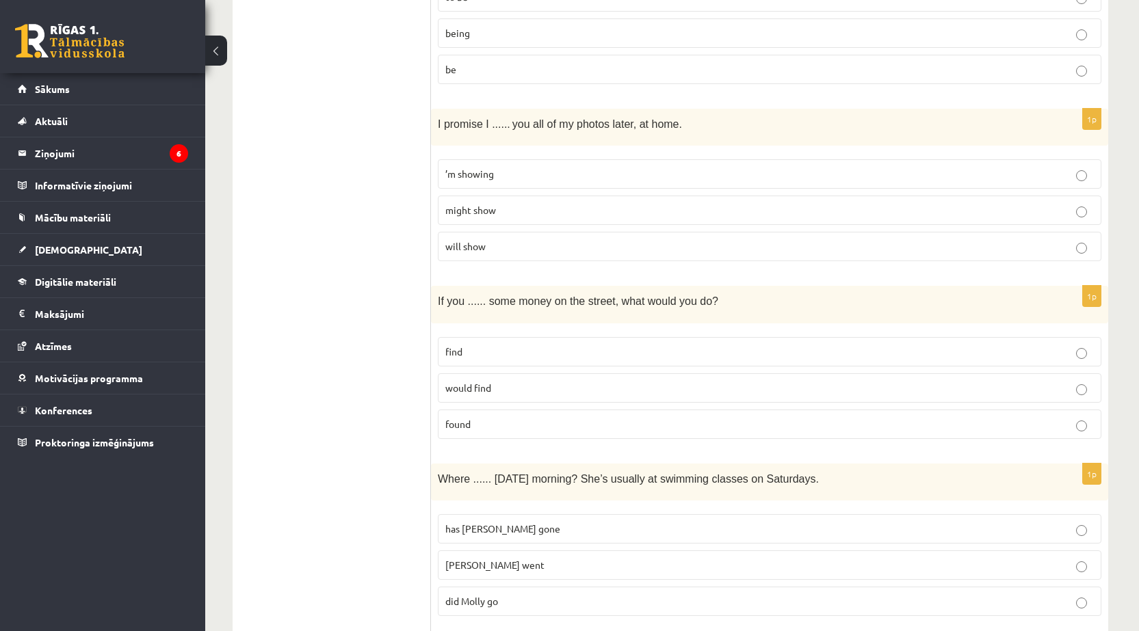
click at [492, 606] on span "did Molly go" at bounding box center [471, 601] width 53 height 12
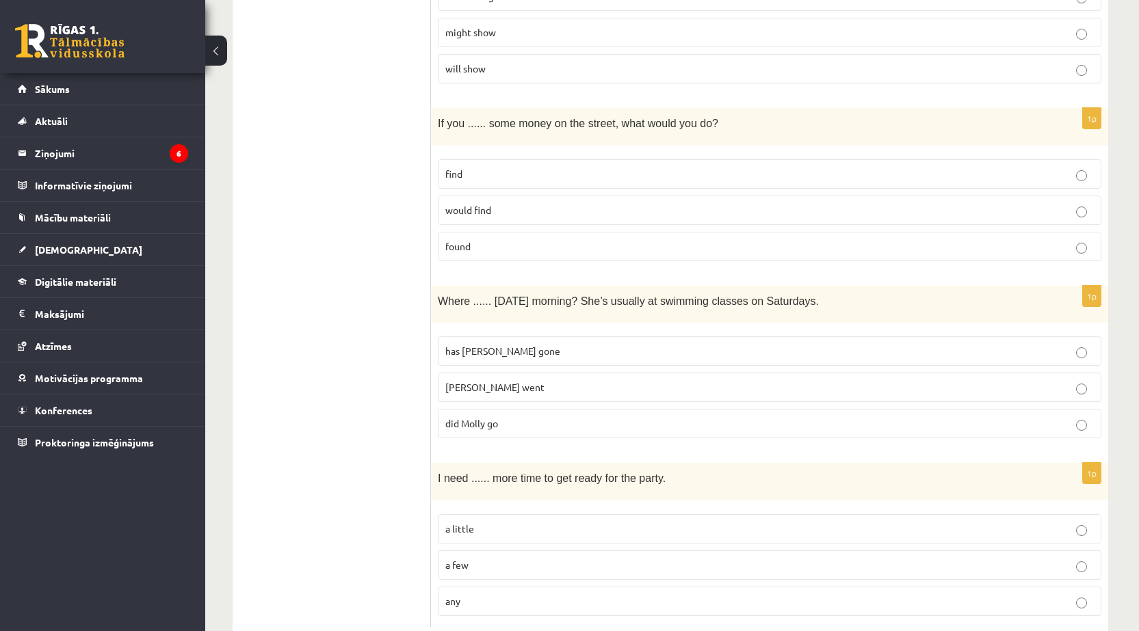
scroll to position [3192, 0]
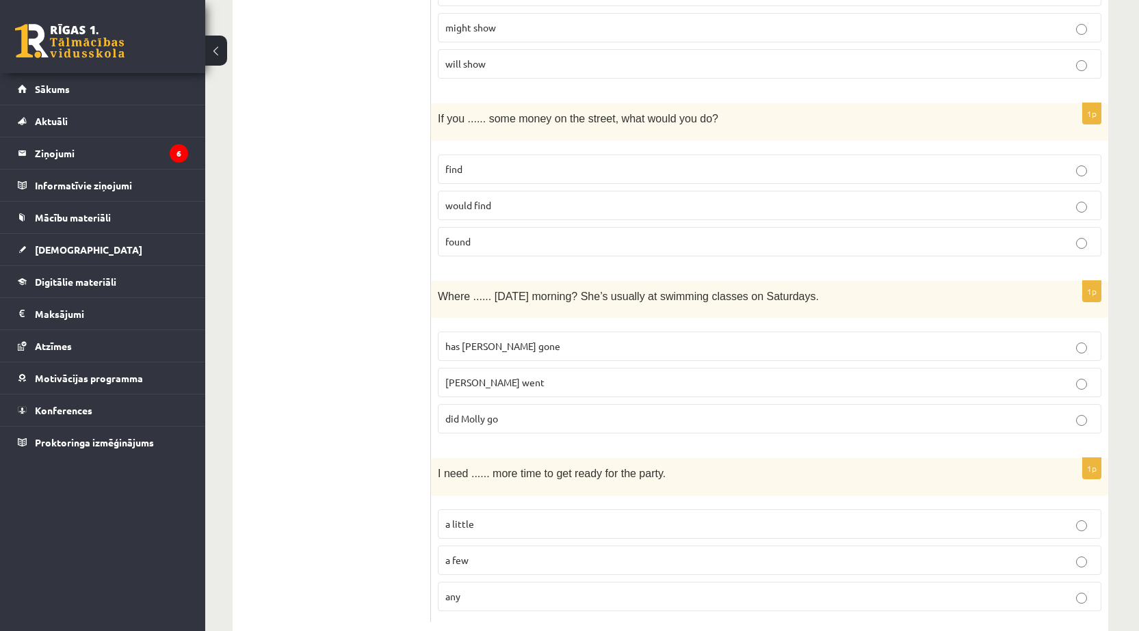
click at [477, 523] on p "a little" at bounding box center [769, 524] width 648 height 14
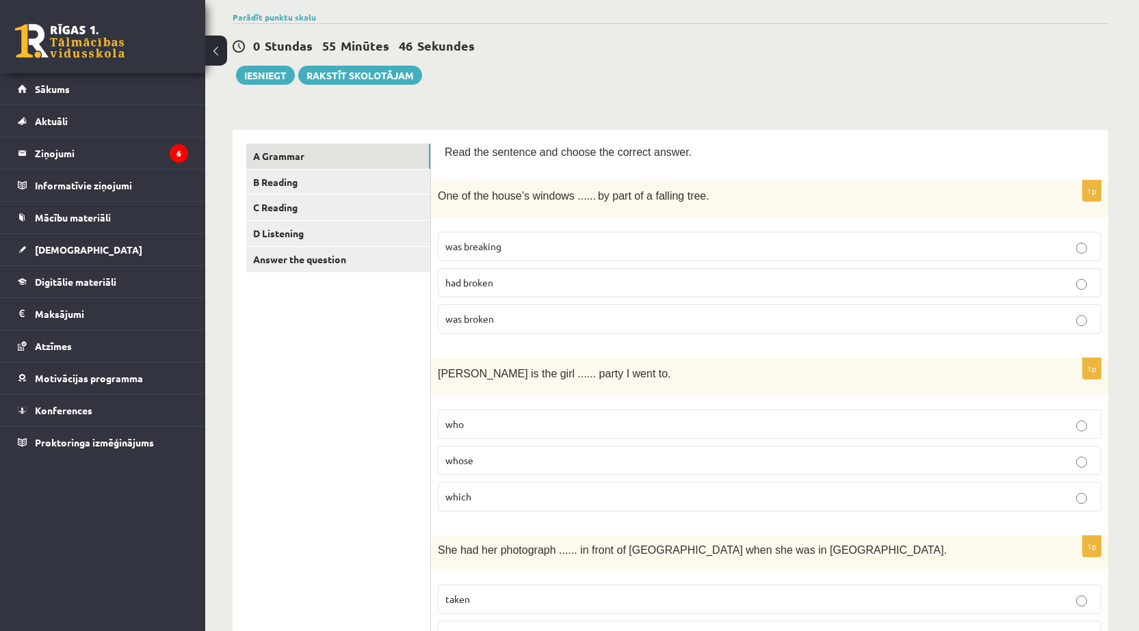
scroll to position [0, 0]
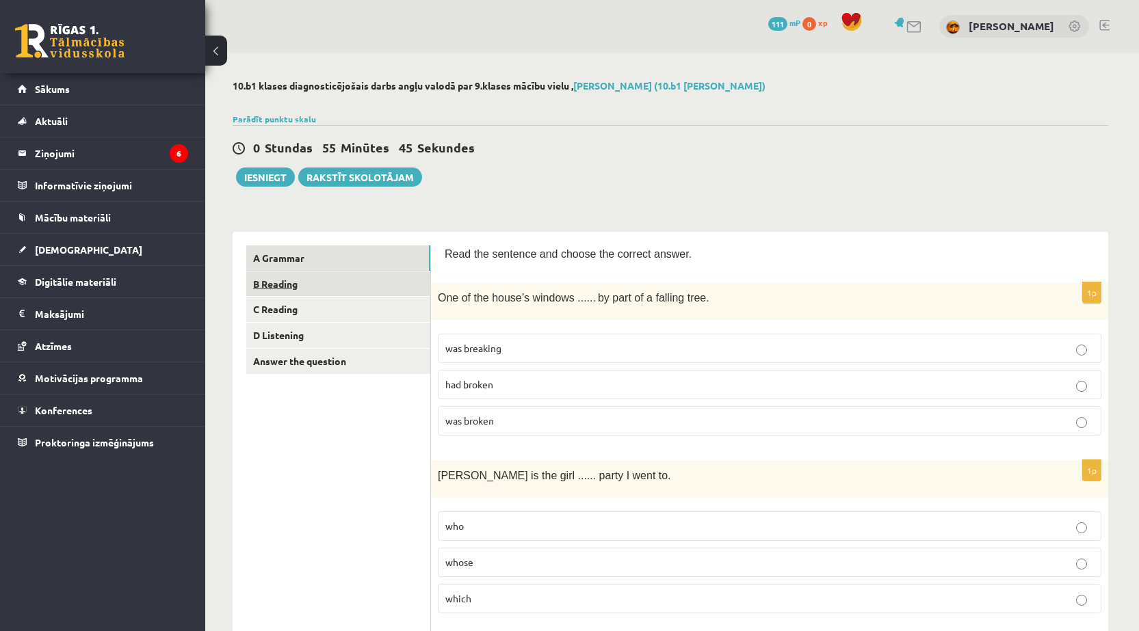
click at [319, 287] on link "B Reading" at bounding box center [338, 284] width 184 height 25
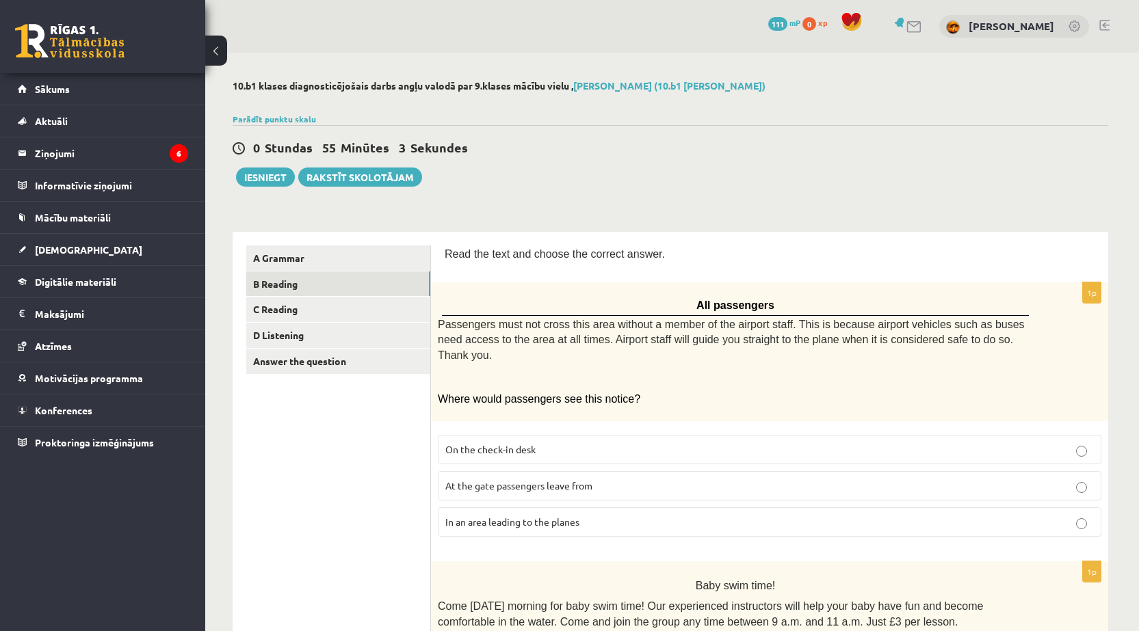
click at [579, 516] on span "In an area leading to the planes" at bounding box center [512, 522] width 134 height 12
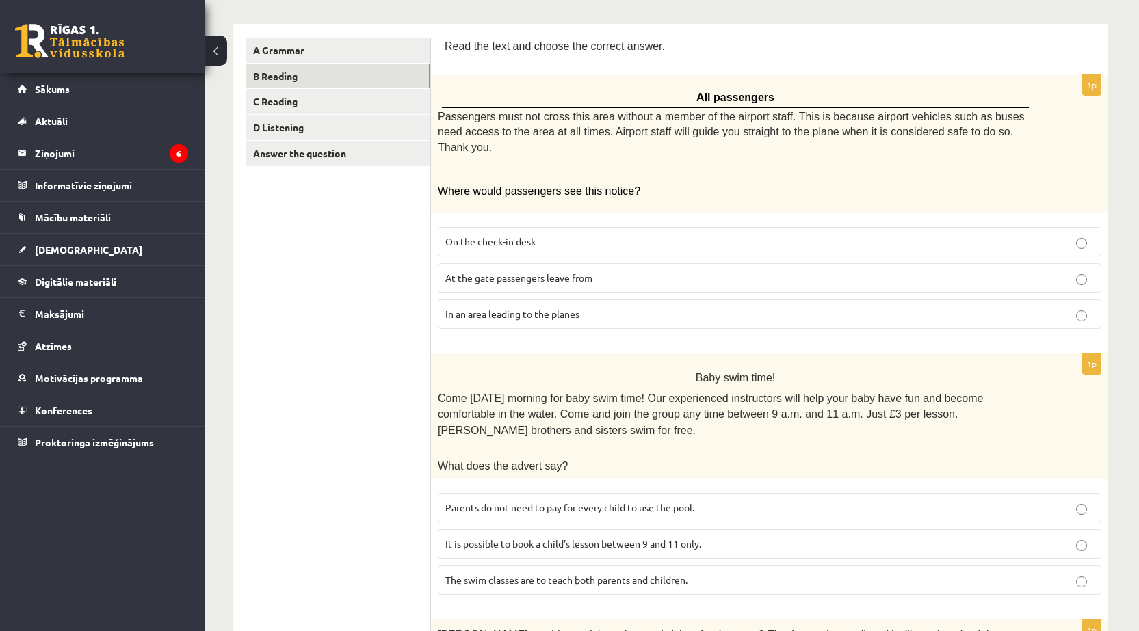
scroll to position [228, 0]
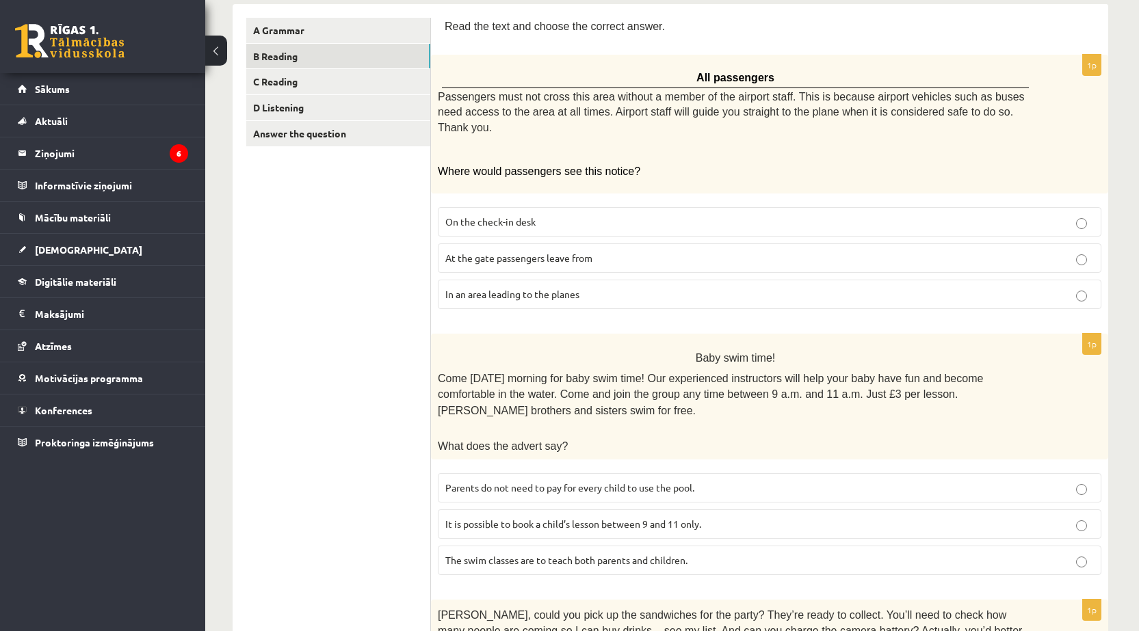
click at [584, 482] on span "Parents do not need to pay for every child to use the pool." at bounding box center [569, 488] width 249 height 12
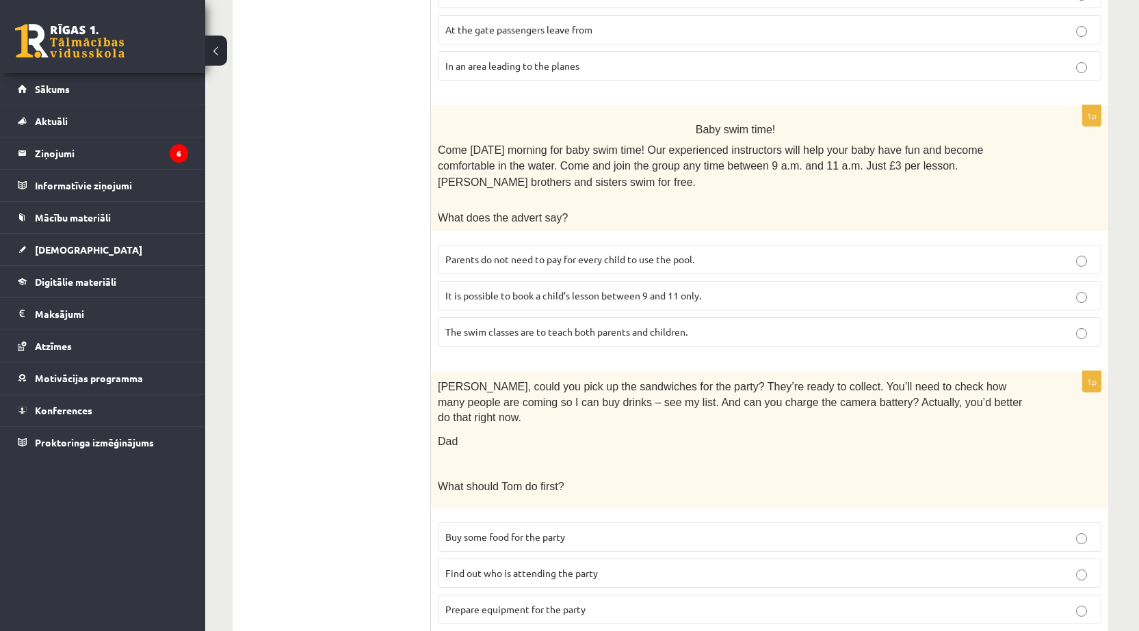
scroll to position [501, 0]
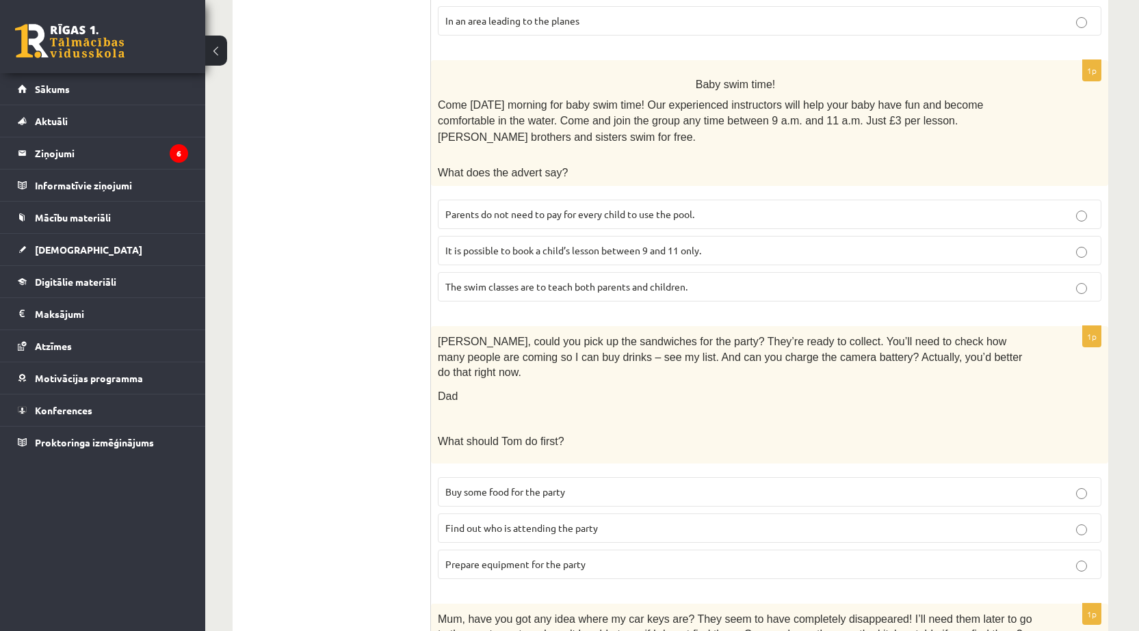
click at [529, 521] on p "Find out who is attending the party" at bounding box center [769, 528] width 648 height 14
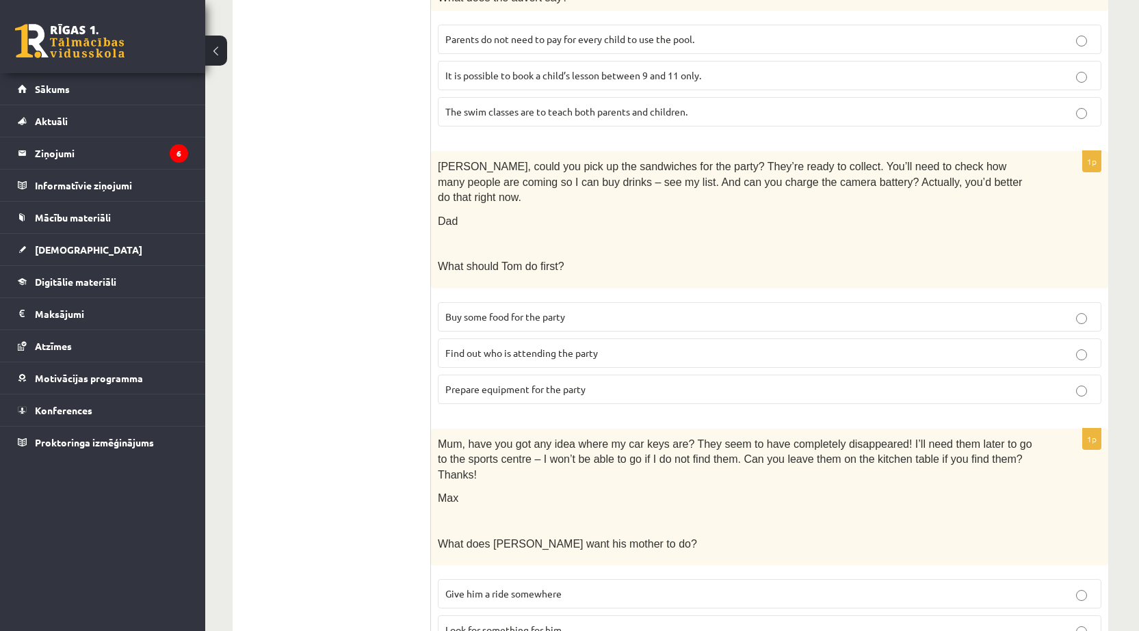
scroll to position [684, 0]
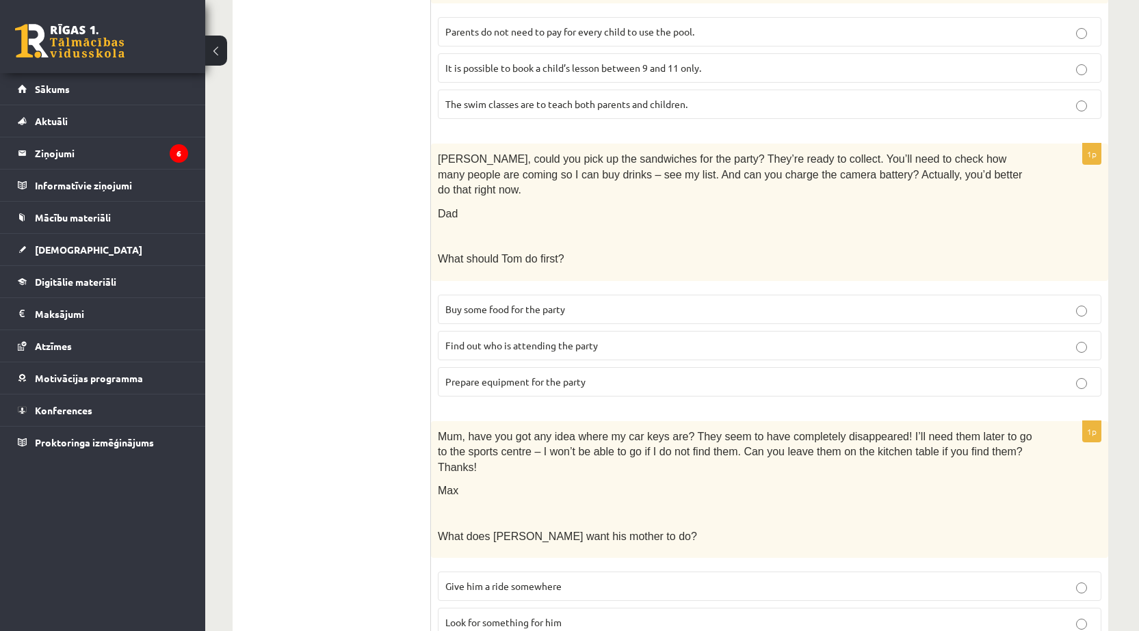
click at [510, 376] on span "Prepare equipment for the party" at bounding box center [515, 382] width 140 height 12
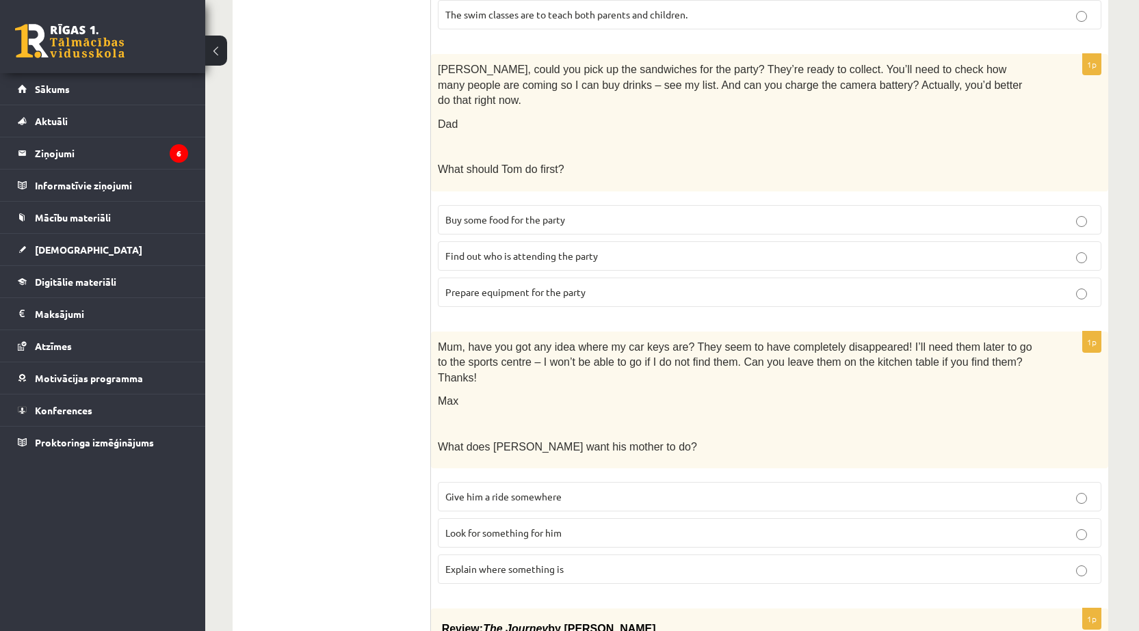
scroll to position [775, 0]
click at [540, 525] on span "Look for something for him" at bounding box center [503, 531] width 116 height 12
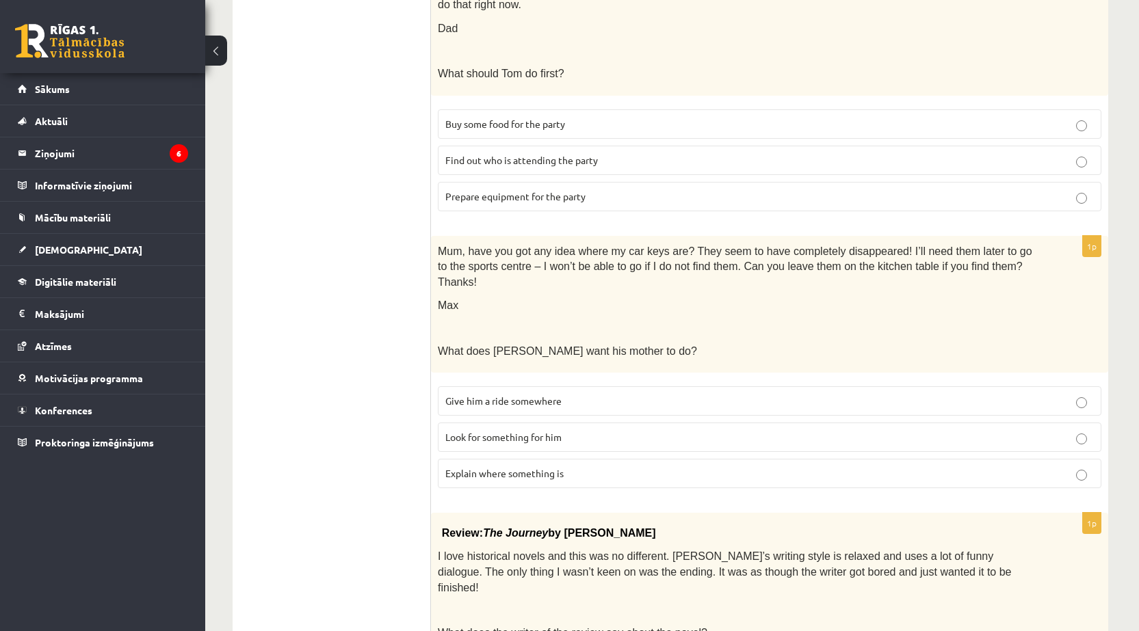
scroll to position [1140, 0]
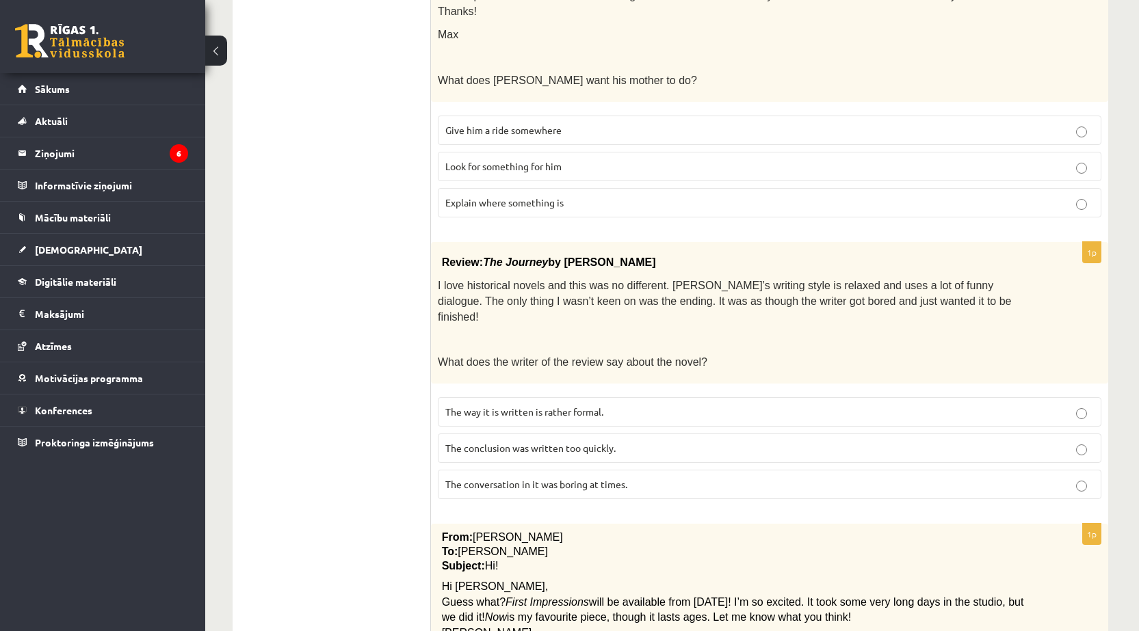
click at [526, 442] on span "The conclusion was written too quickly." at bounding box center [530, 448] width 170 height 12
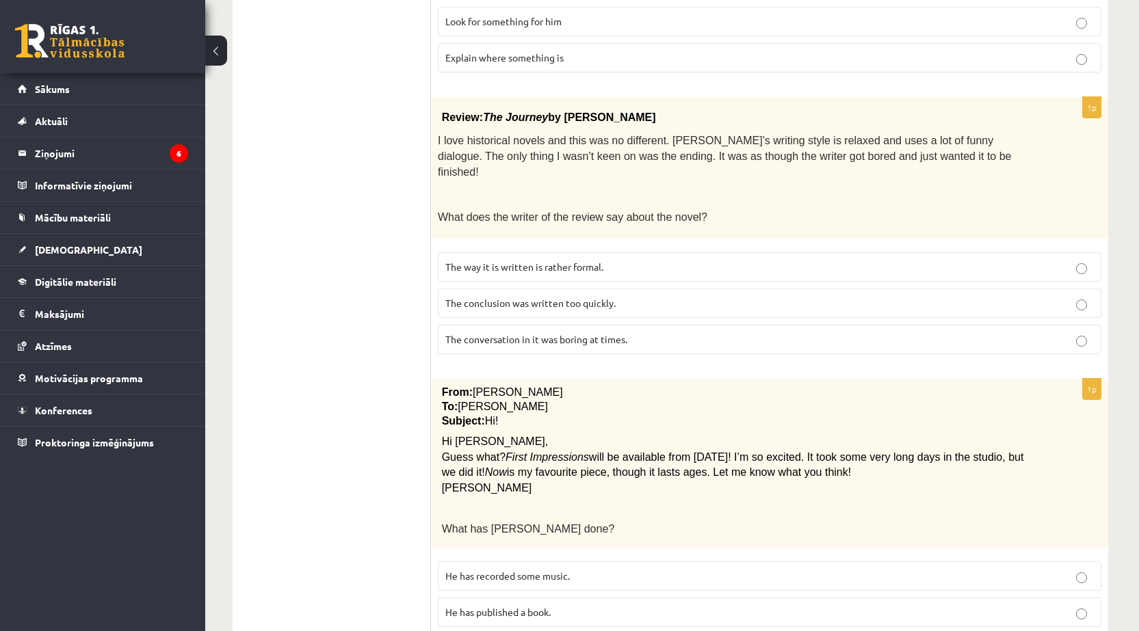
scroll to position [1287, 0]
click at [507, 568] on span "He has recorded some music." at bounding box center [507, 574] width 124 height 12
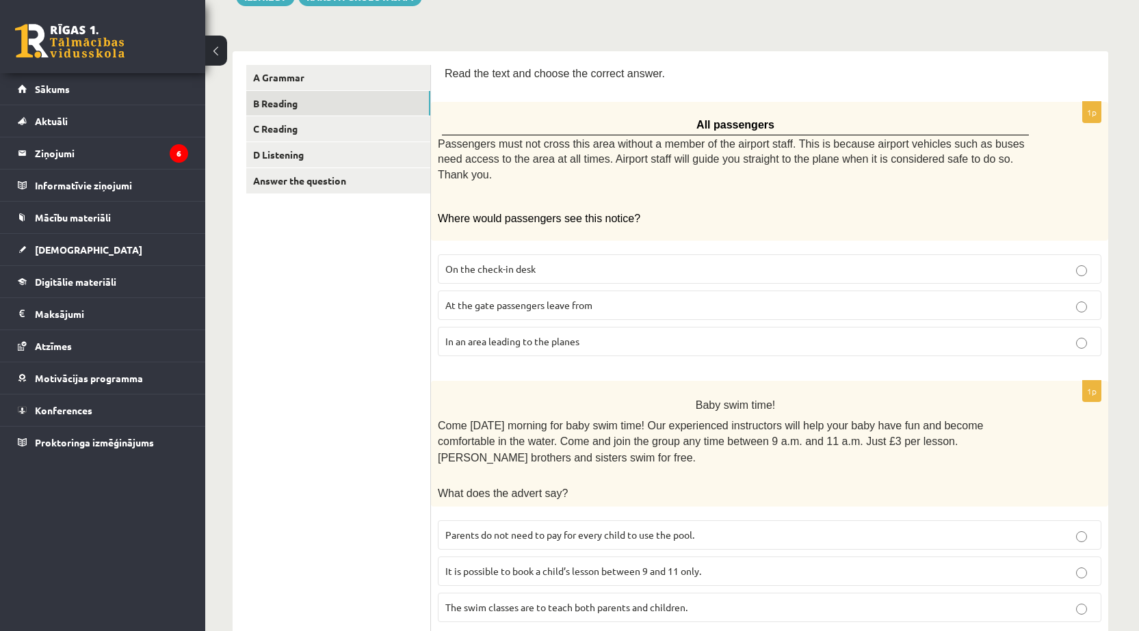
scroll to position [56, 0]
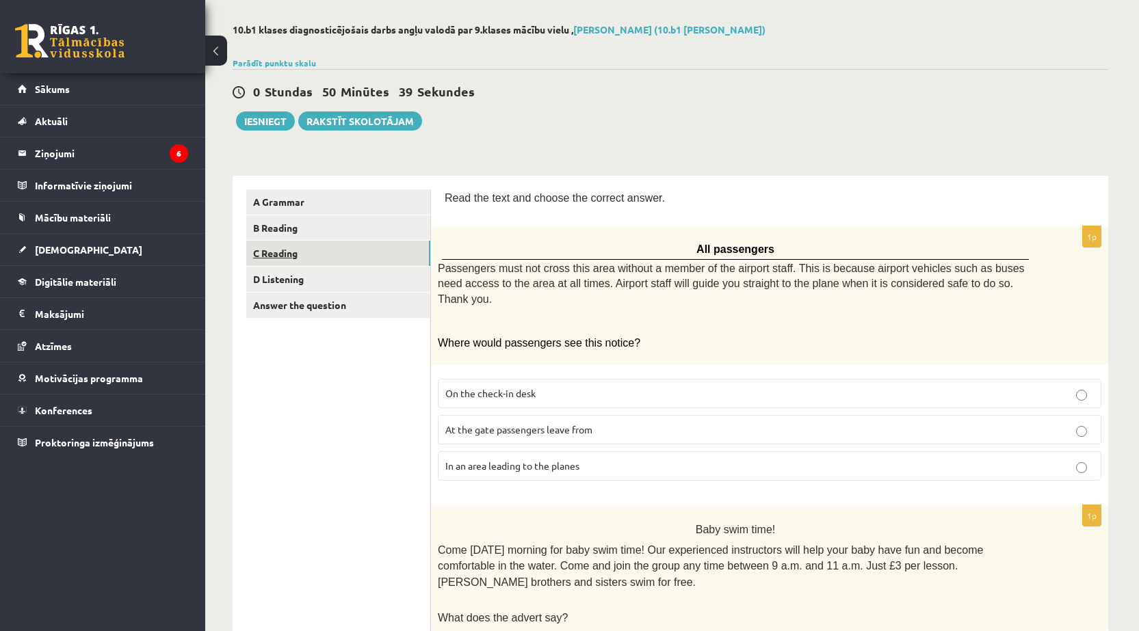
click at [295, 263] on link "C Reading" at bounding box center [338, 253] width 184 height 25
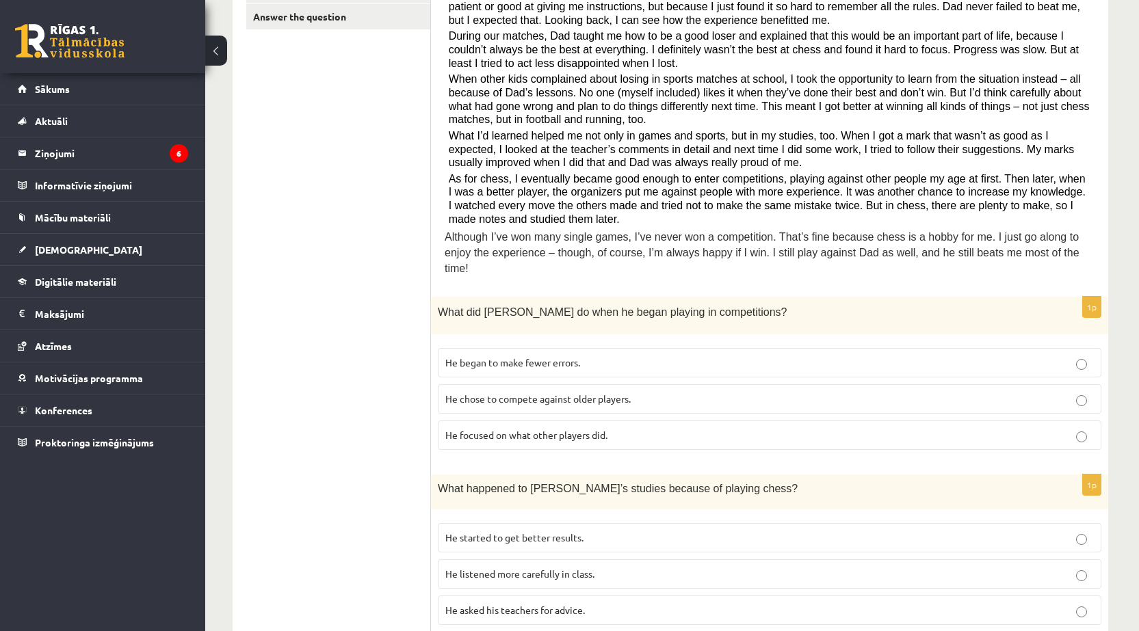
scroll to position [356, 0]
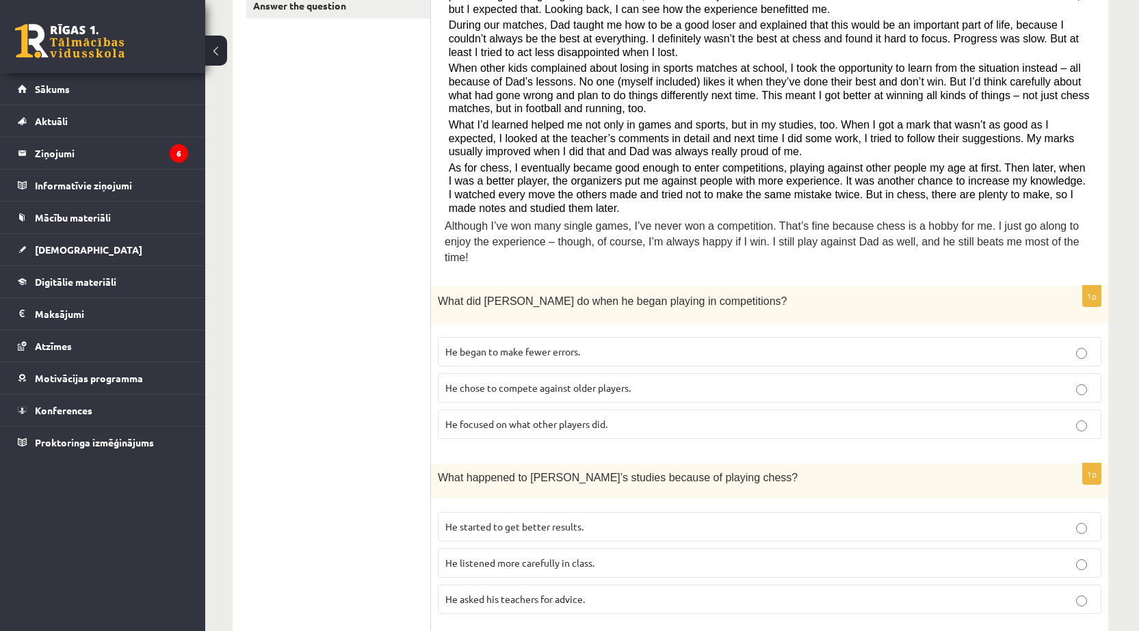
click at [543, 418] on span "He focused on what other players did." at bounding box center [526, 424] width 162 height 12
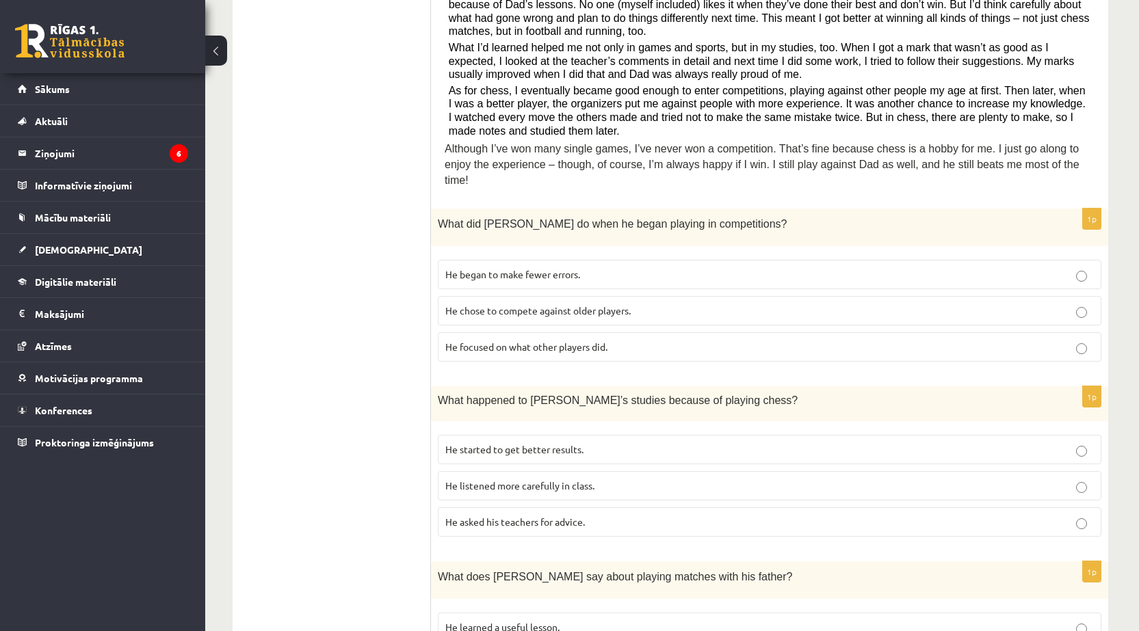
scroll to position [447, 0]
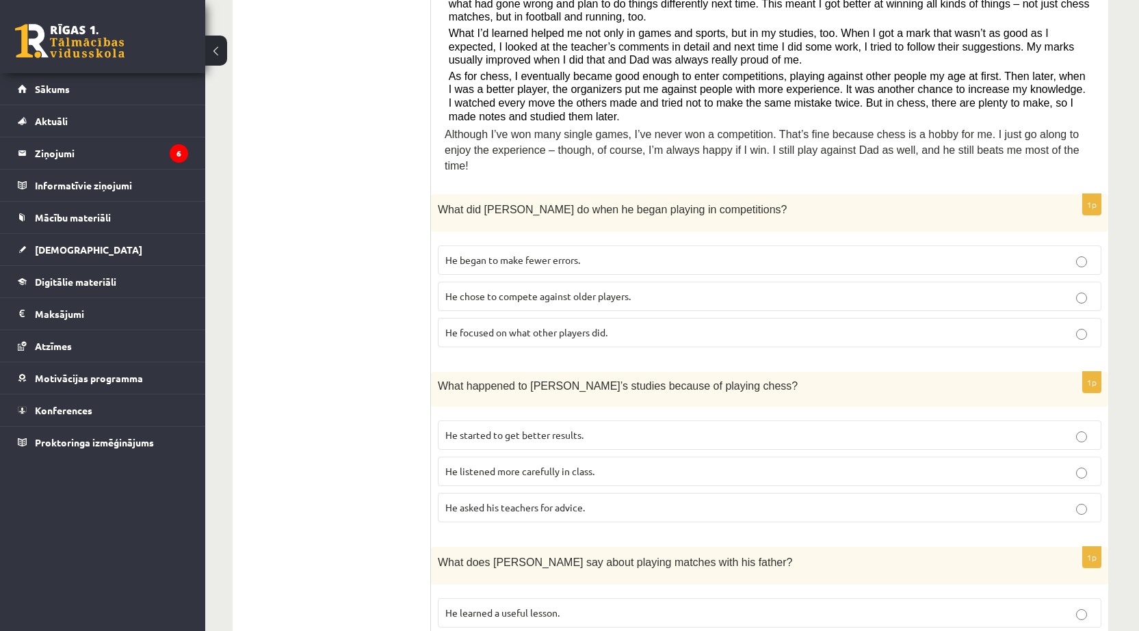
click at [513, 429] on span "He started to get better results." at bounding box center [514, 435] width 138 height 12
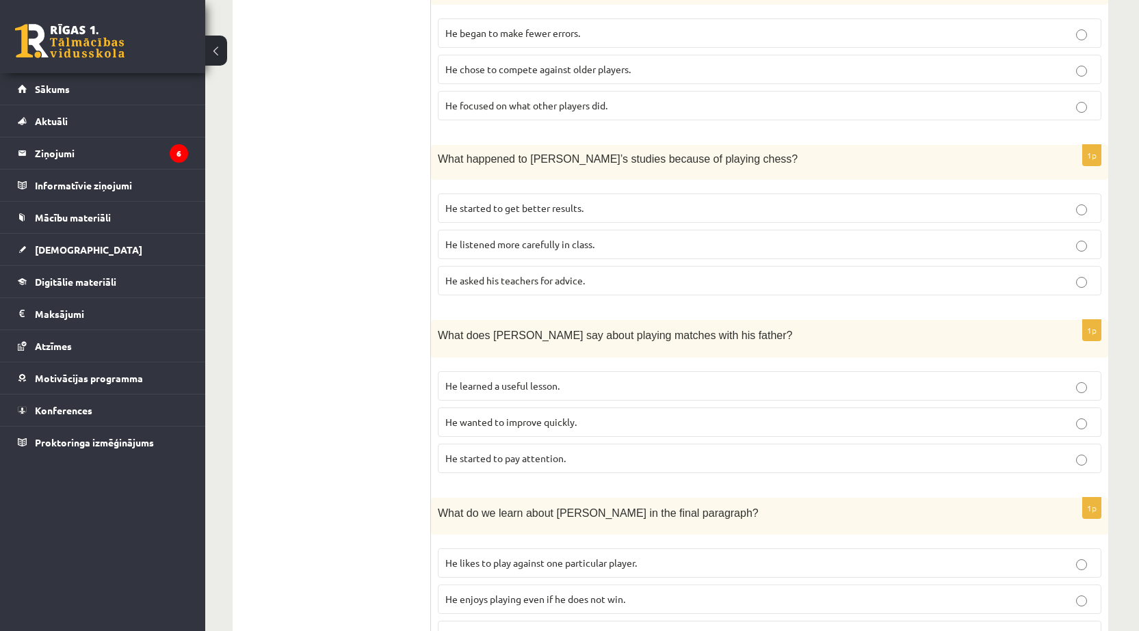
scroll to position [675, 0]
click at [566, 378] on p "He learned a useful lesson." at bounding box center [769, 385] width 648 height 14
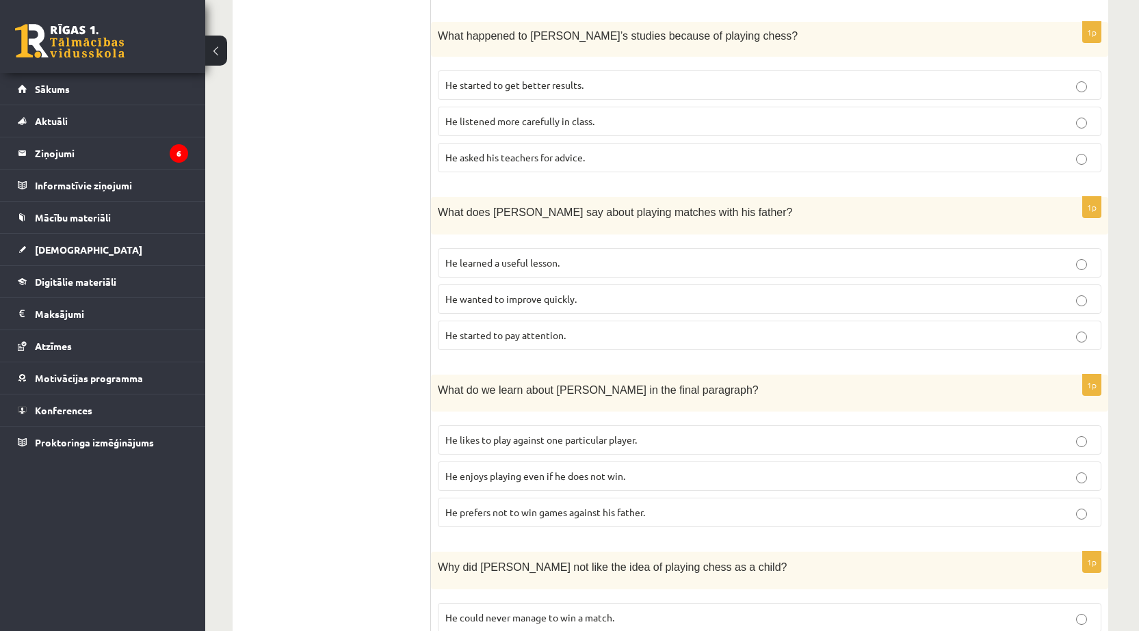
scroll to position [812, 0]
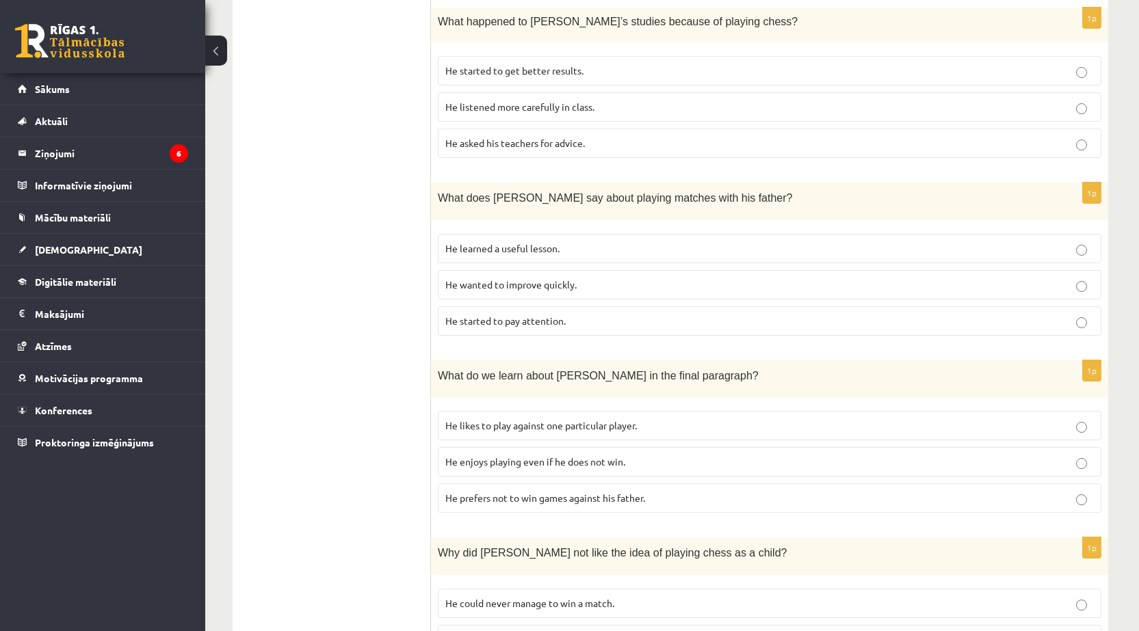
click at [577, 456] on label "He enjoys playing even if he does not win." at bounding box center [769, 461] width 663 height 29
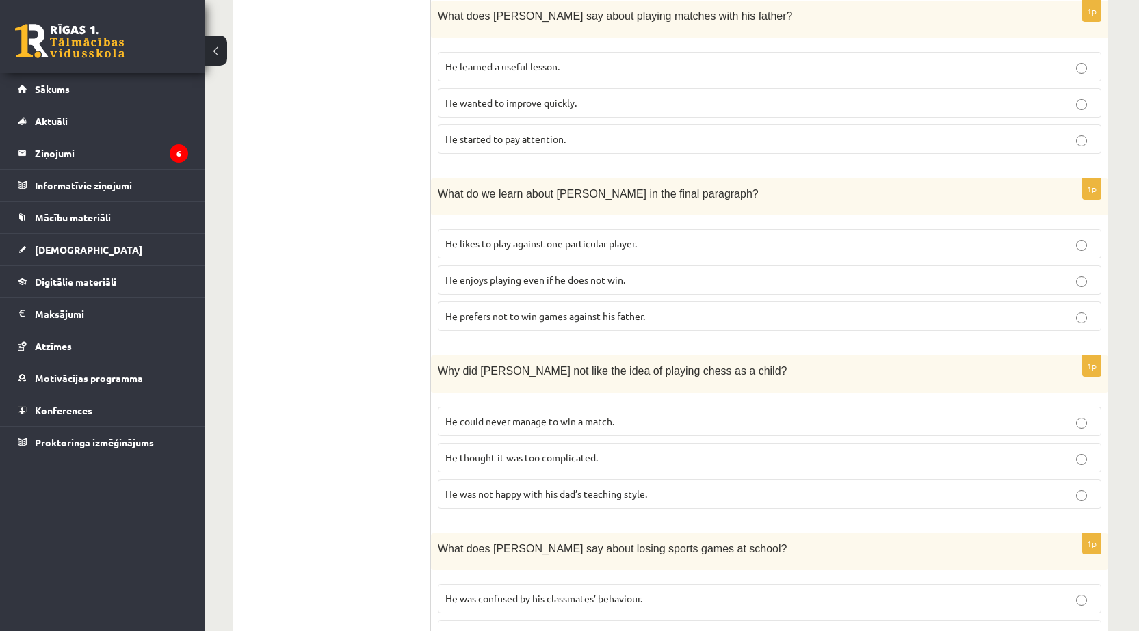
scroll to position [995, 0]
click at [575, 450] on p "He thought it was too complicated." at bounding box center [769, 457] width 648 height 14
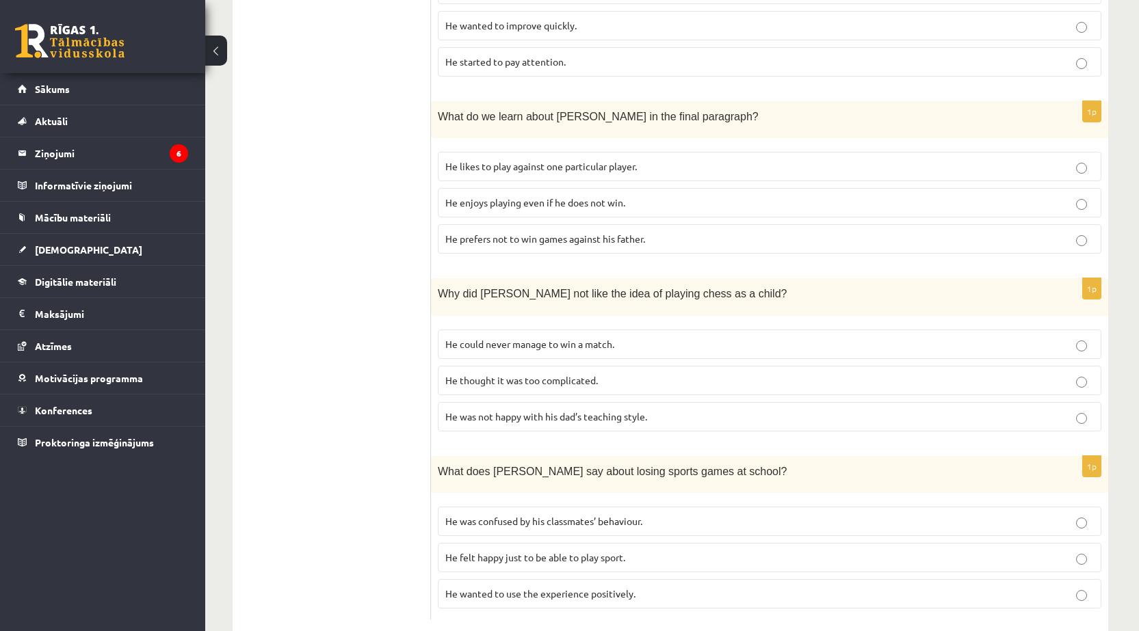
scroll to position [1085, 0]
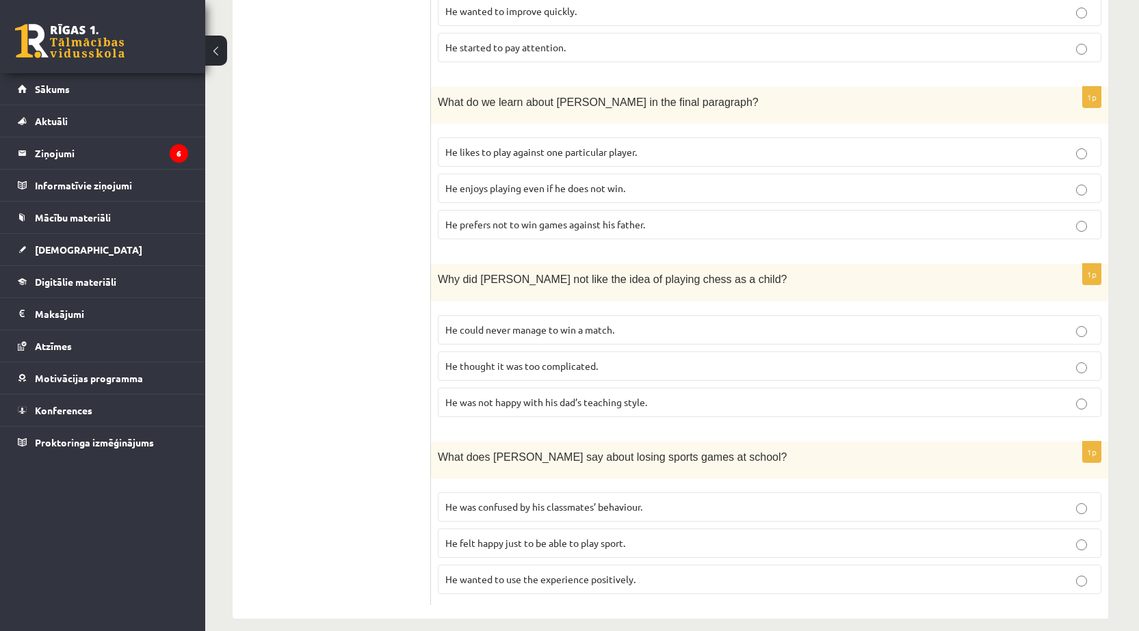
click at [611, 572] on p "He wanted to use the experience positively." at bounding box center [769, 579] width 648 height 14
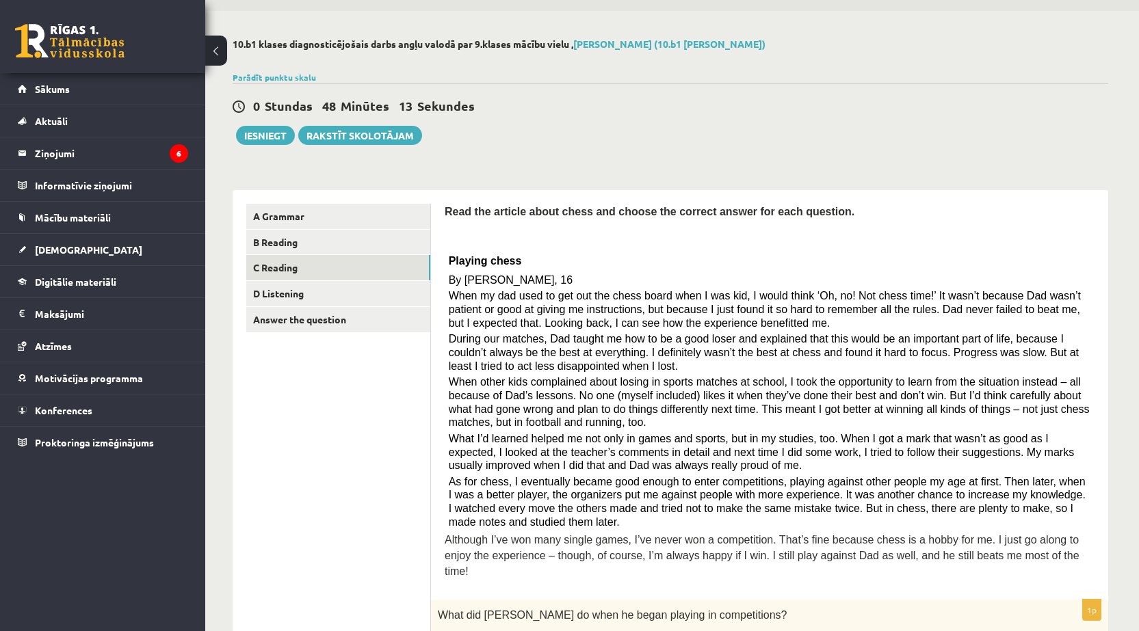
scroll to position [37, 0]
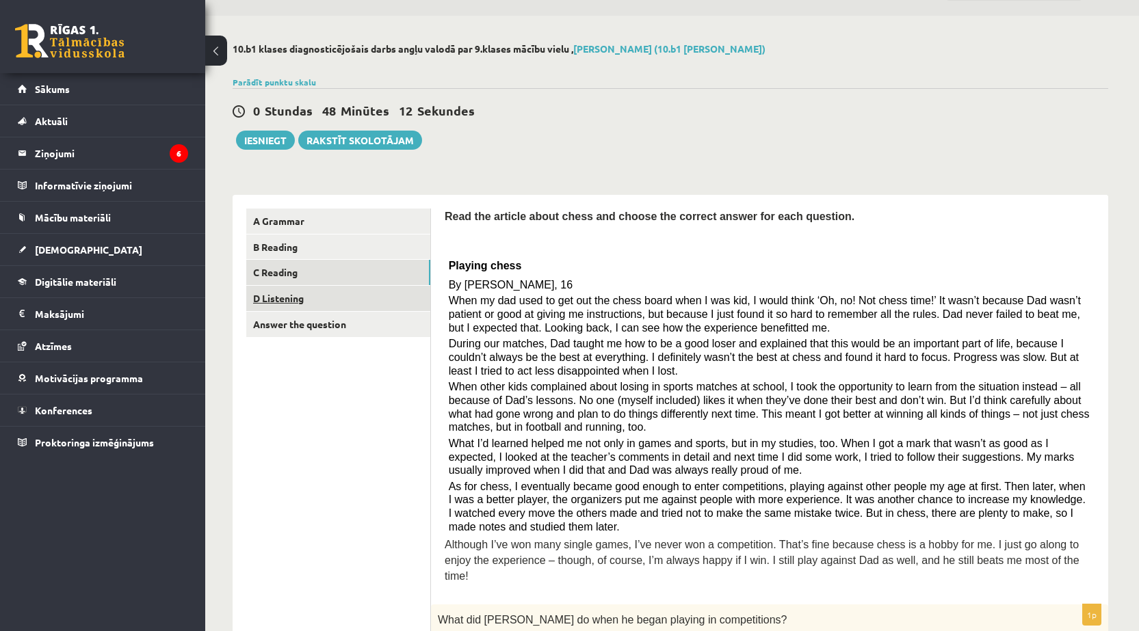
click at [347, 298] on link "D Listening" at bounding box center [338, 298] width 184 height 25
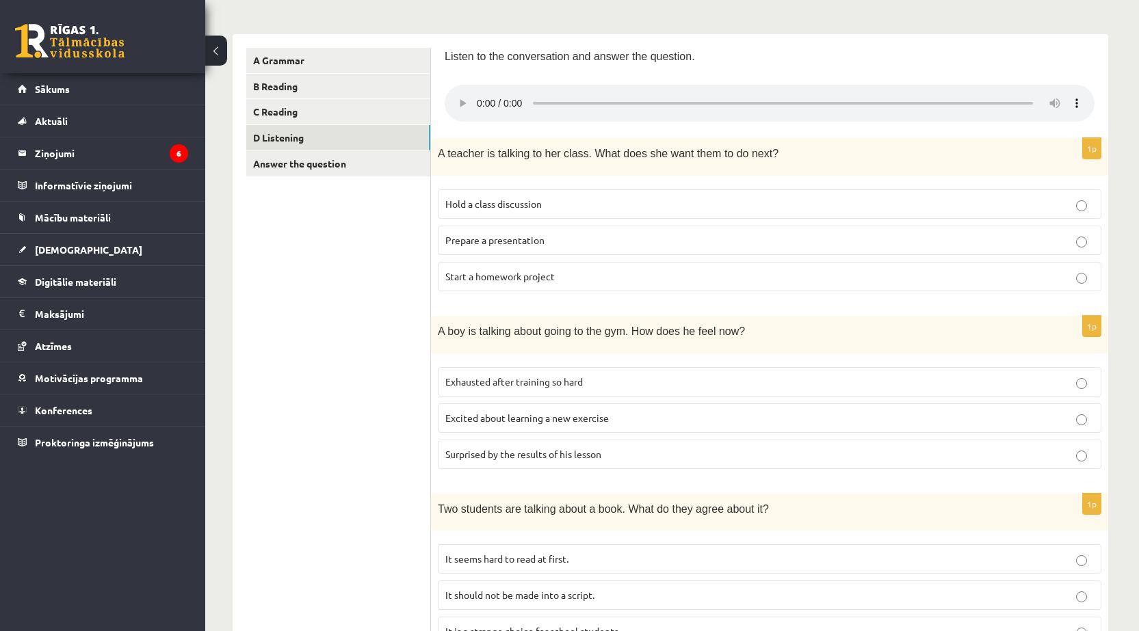
scroll to position [174, 0]
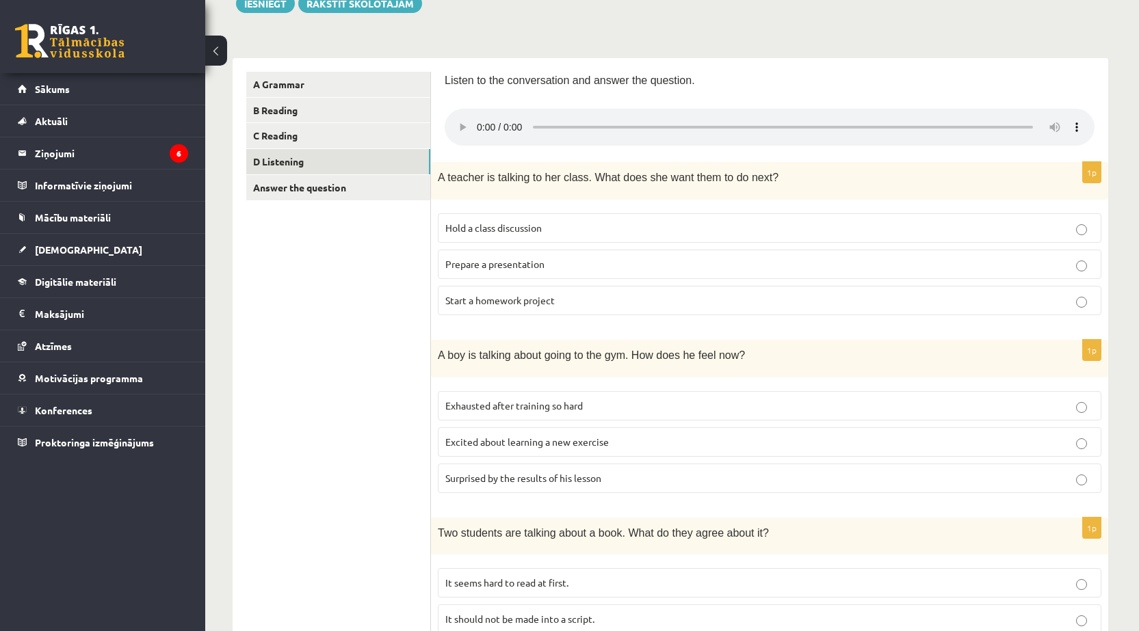
click at [537, 308] on p "Start a homework project" at bounding box center [769, 300] width 648 height 14
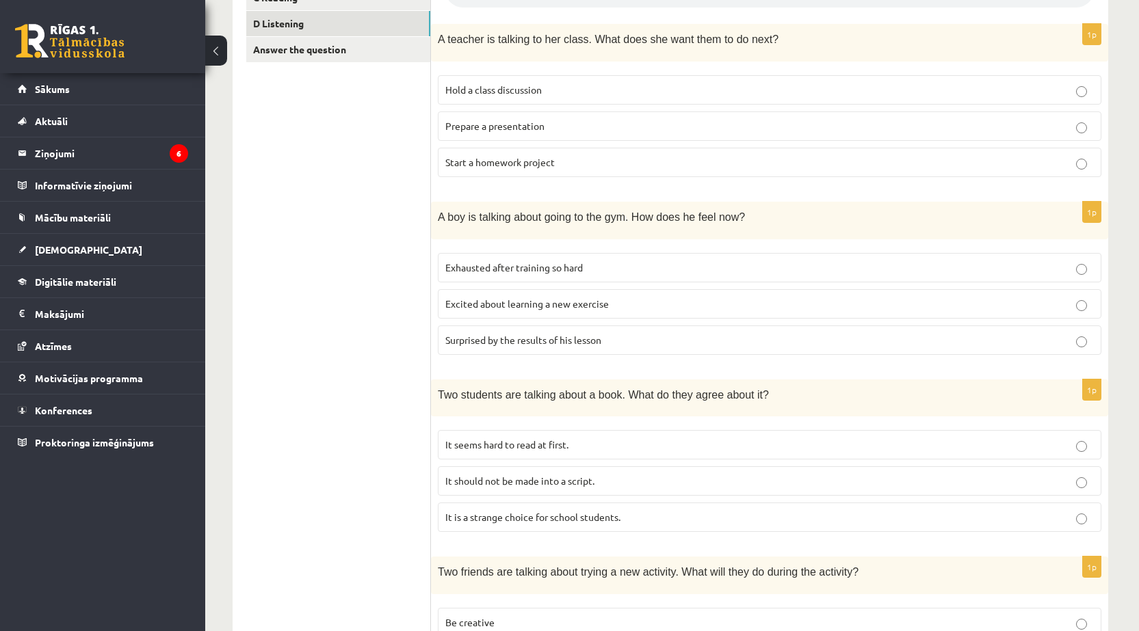
scroll to position [434, 0]
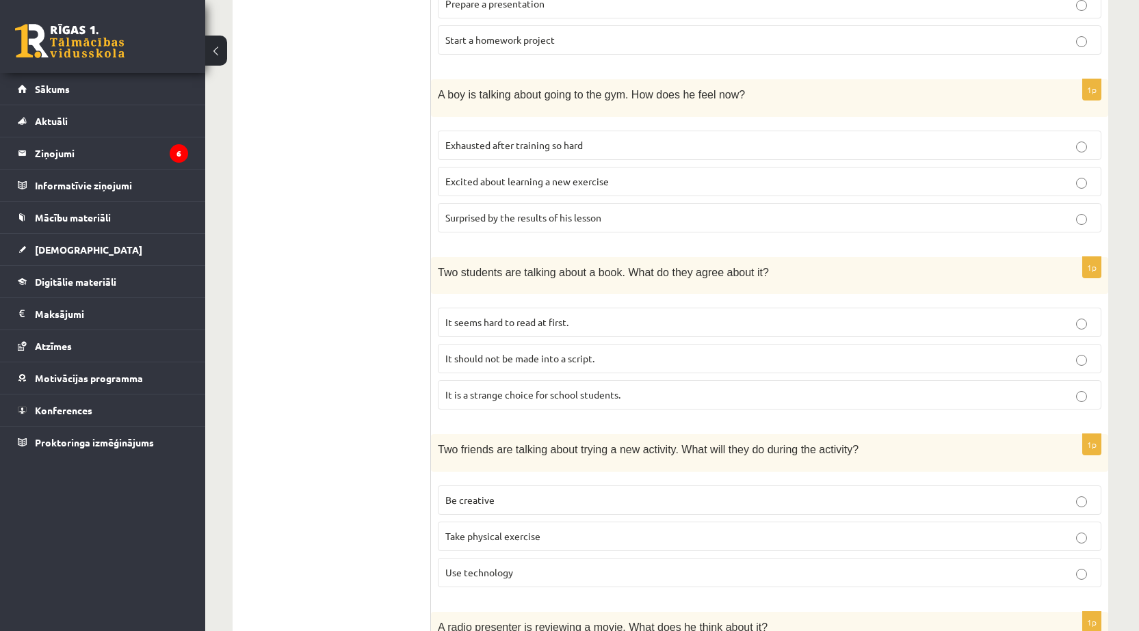
click at [693, 313] on label "It seems hard to read at first." at bounding box center [769, 322] width 663 height 29
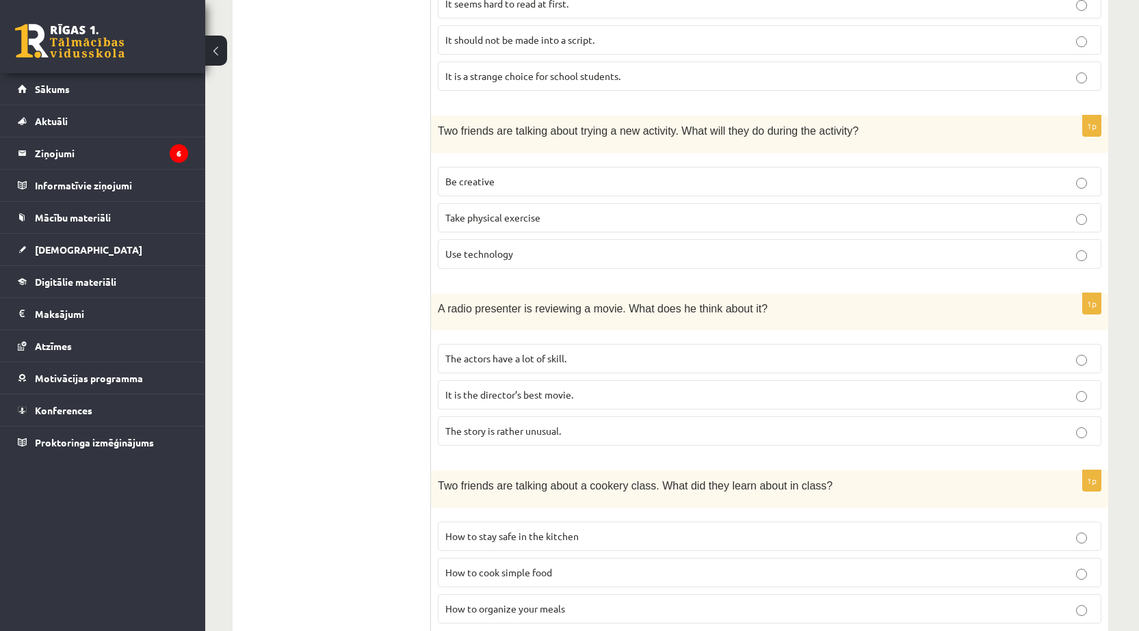
scroll to position [799, 0]
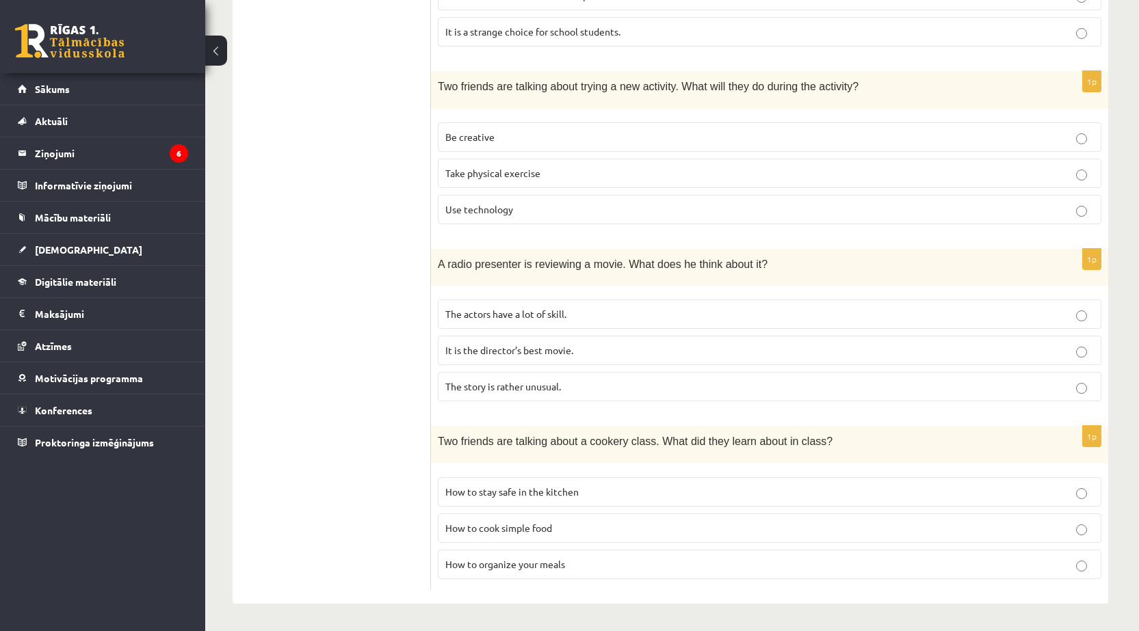
click at [559, 569] on span "How to organize your meals" at bounding box center [505, 564] width 120 height 12
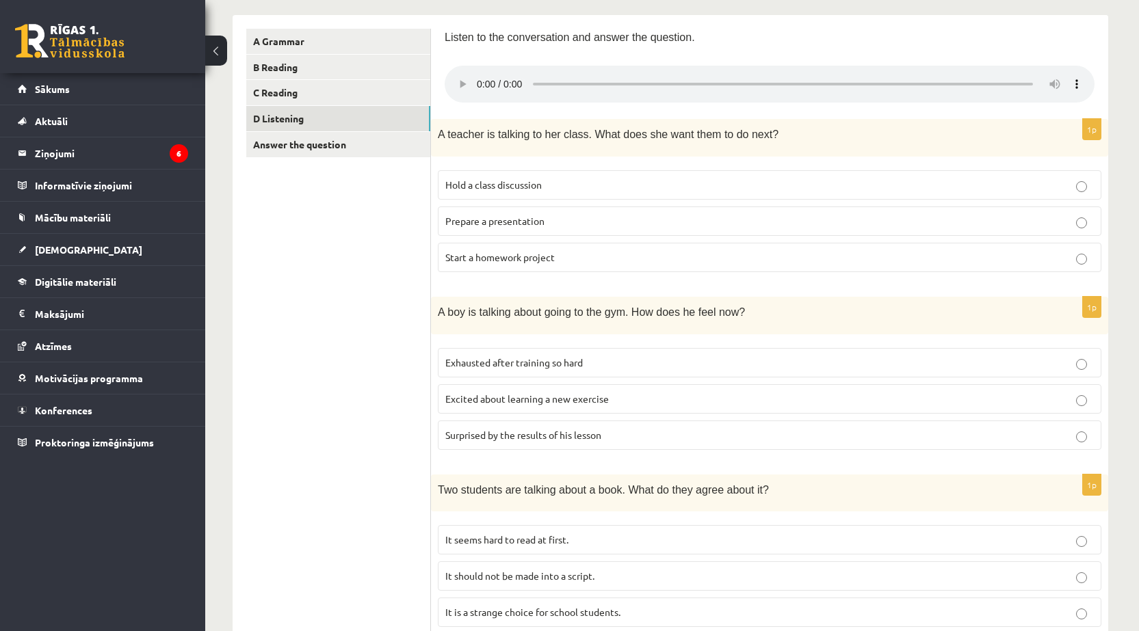
scroll to position [161, 0]
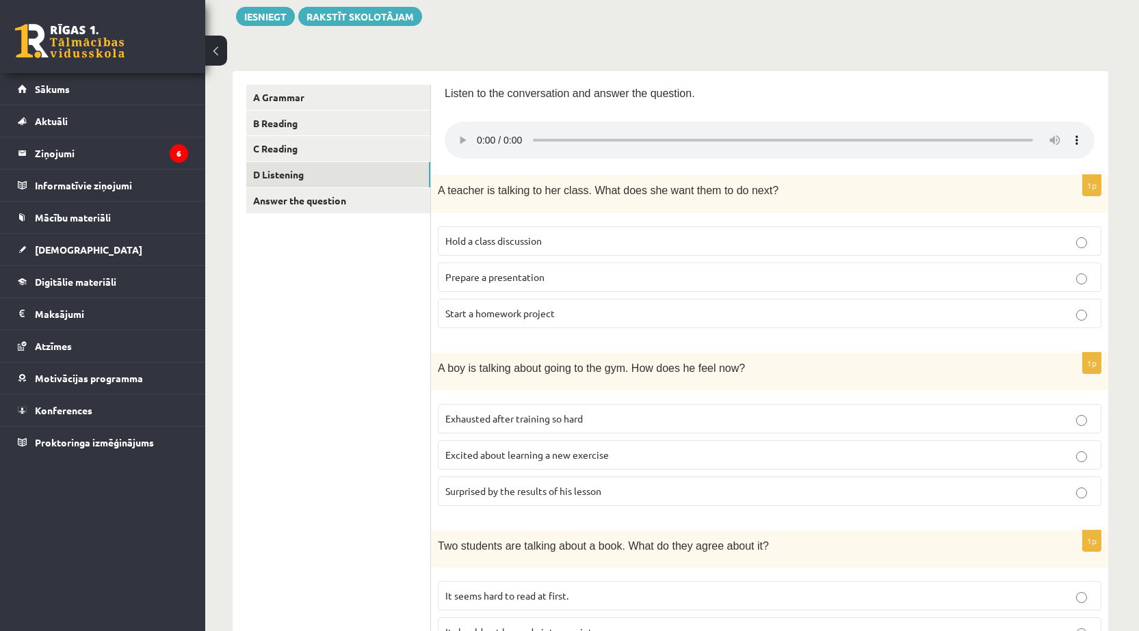
click at [594, 456] on span "Excited about learning a new exercise" at bounding box center [526, 455] width 163 height 12
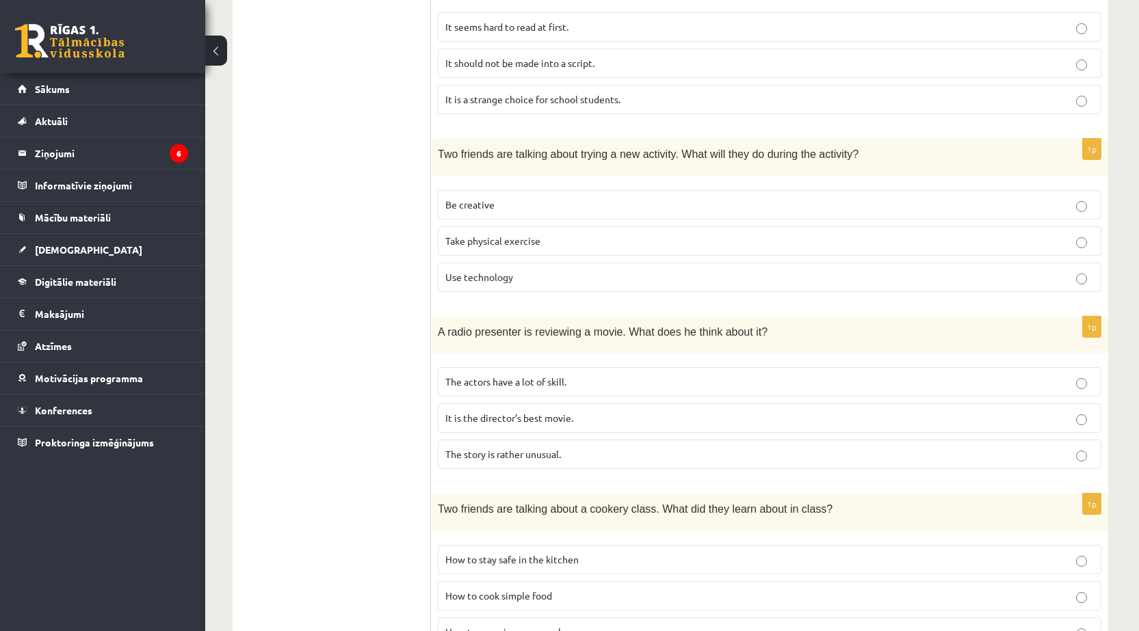
scroll to position [708, 0]
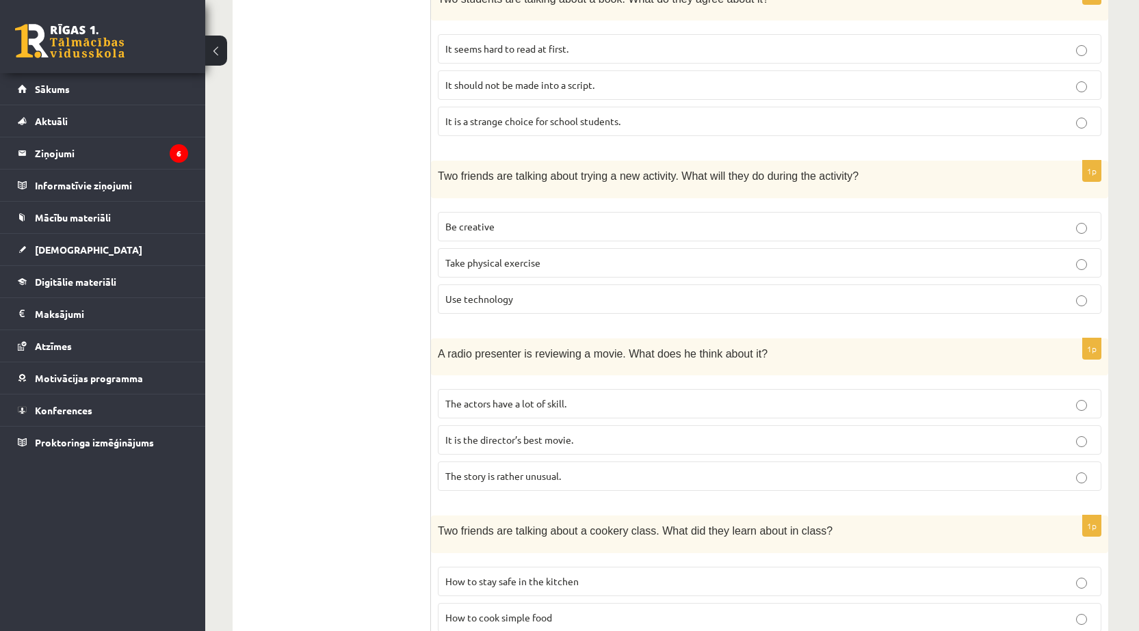
click at [529, 479] on span "The story is rather unusual." at bounding box center [503, 476] width 116 height 12
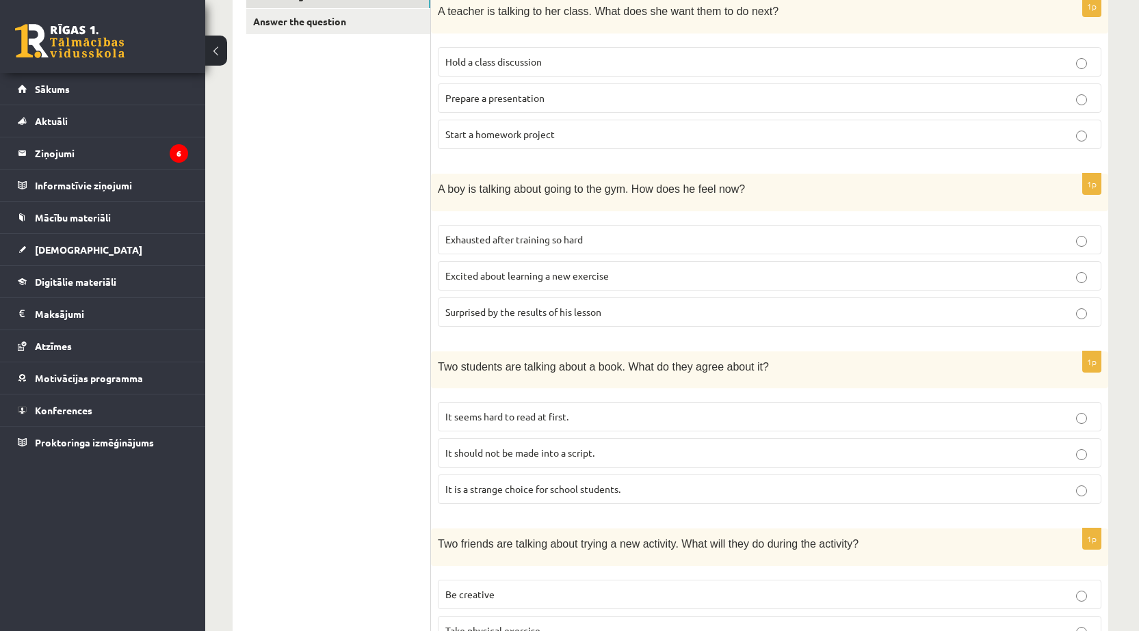
scroll to position [343, 0]
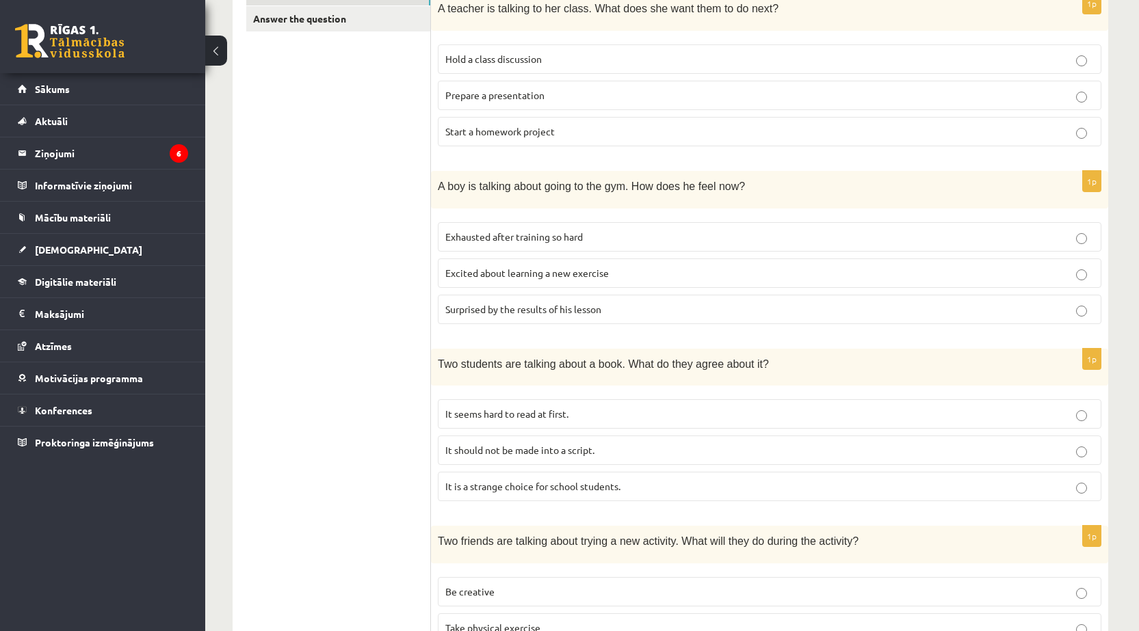
click at [553, 486] on span "It is a strange choice for school students." at bounding box center [532, 486] width 175 height 12
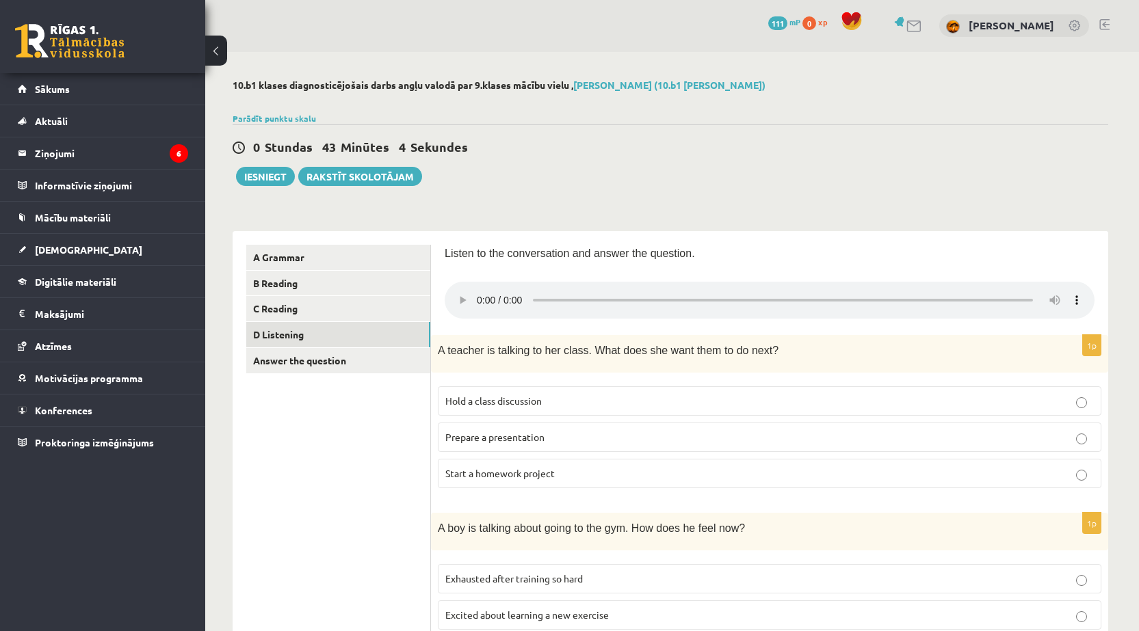
scroll to position [0, 0]
click at [1070, 444] on p "Prepare a presentation" at bounding box center [769, 438] width 648 height 14
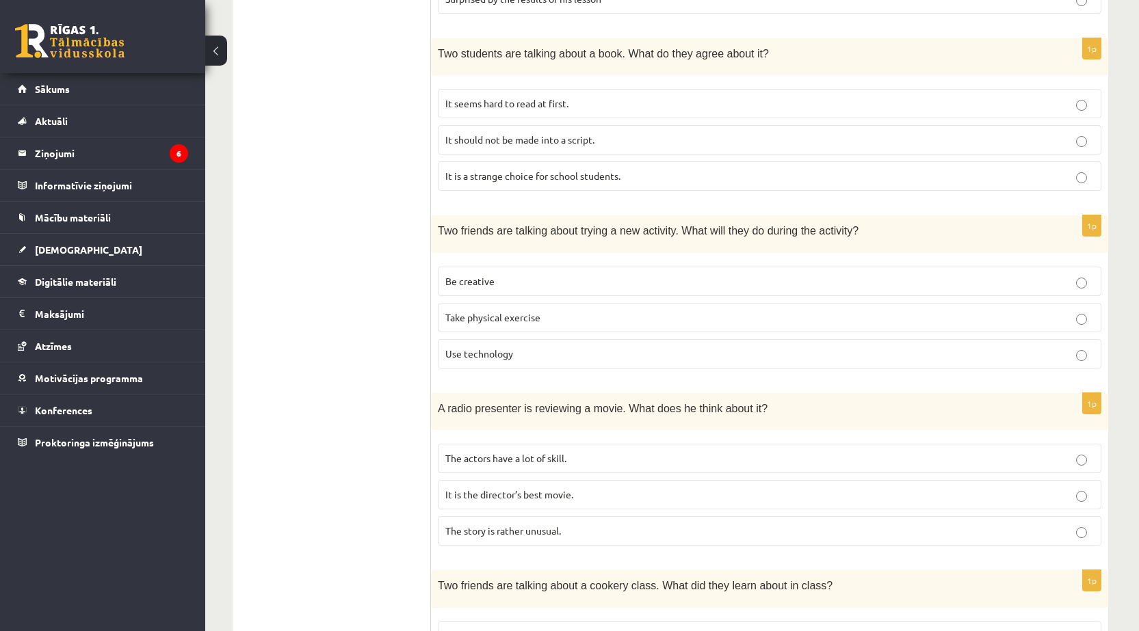
scroll to position [638, 0]
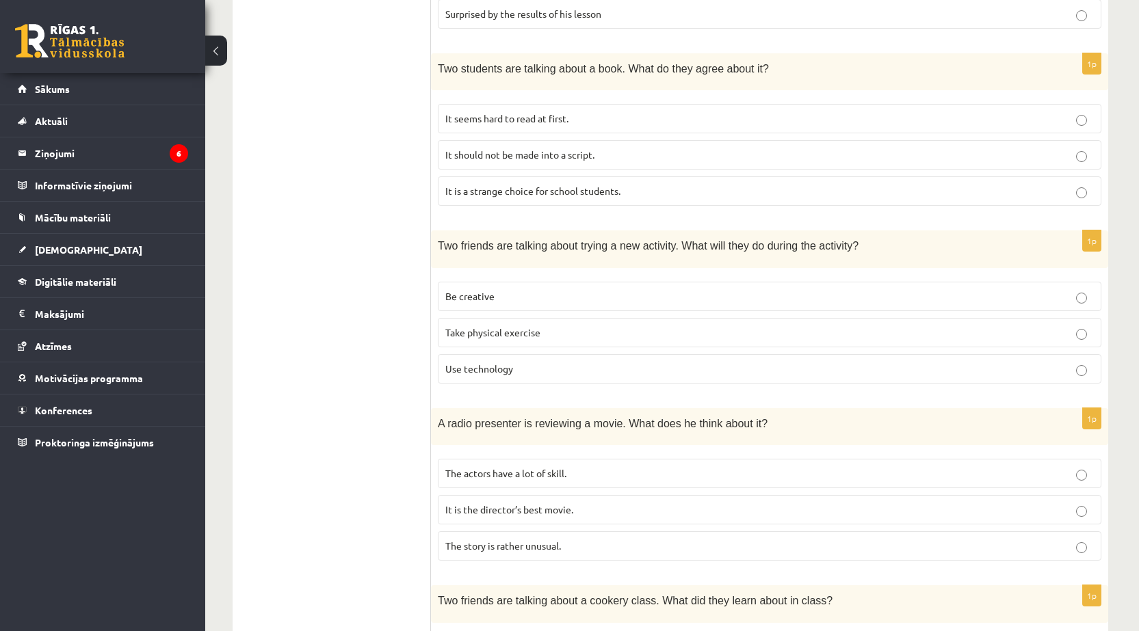
click at [484, 287] on label "Be creative" at bounding box center [769, 296] width 663 height 29
click at [1087, 297] on p "Be creative" at bounding box center [769, 296] width 648 height 14
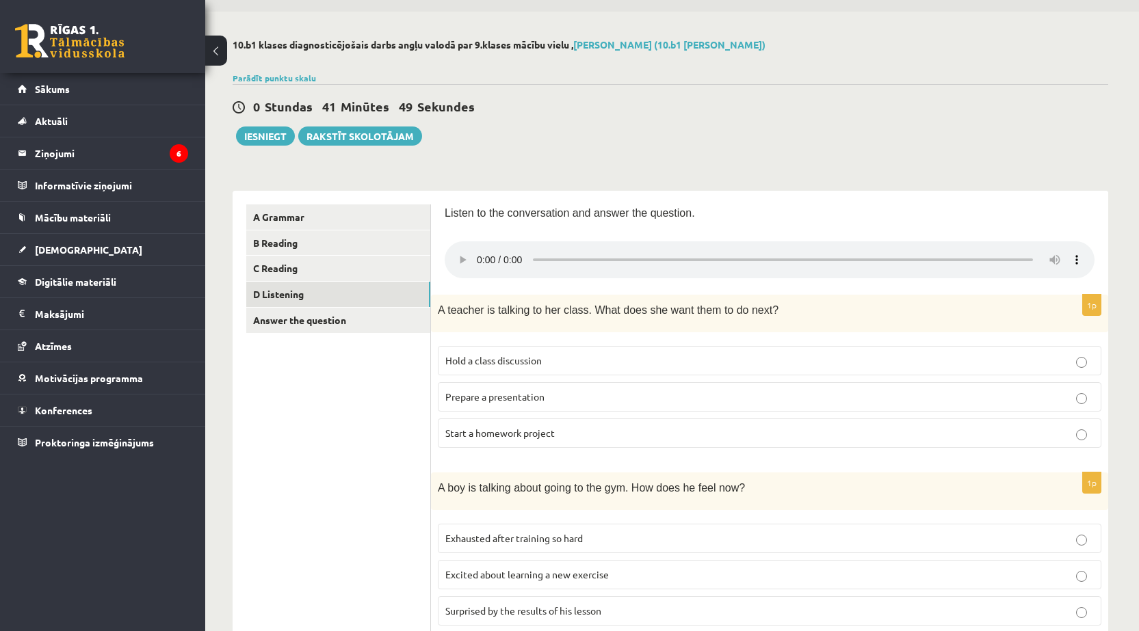
scroll to position [0, 0]
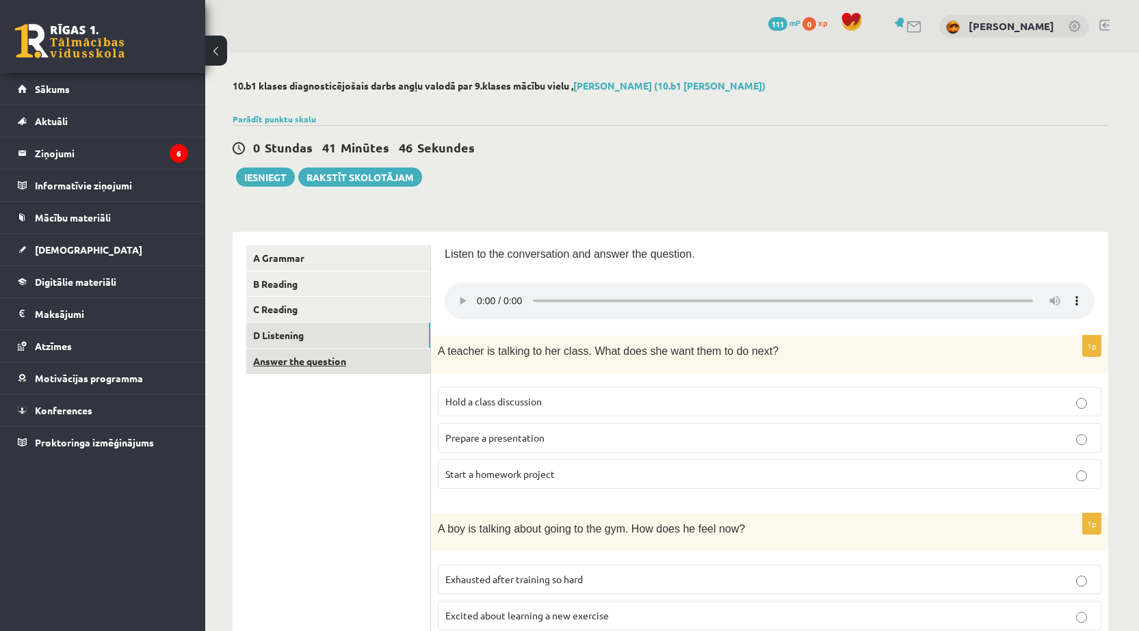
click at [296, 364] on link "Answer the question" at bounding box center [338, 361] width 184 height 25
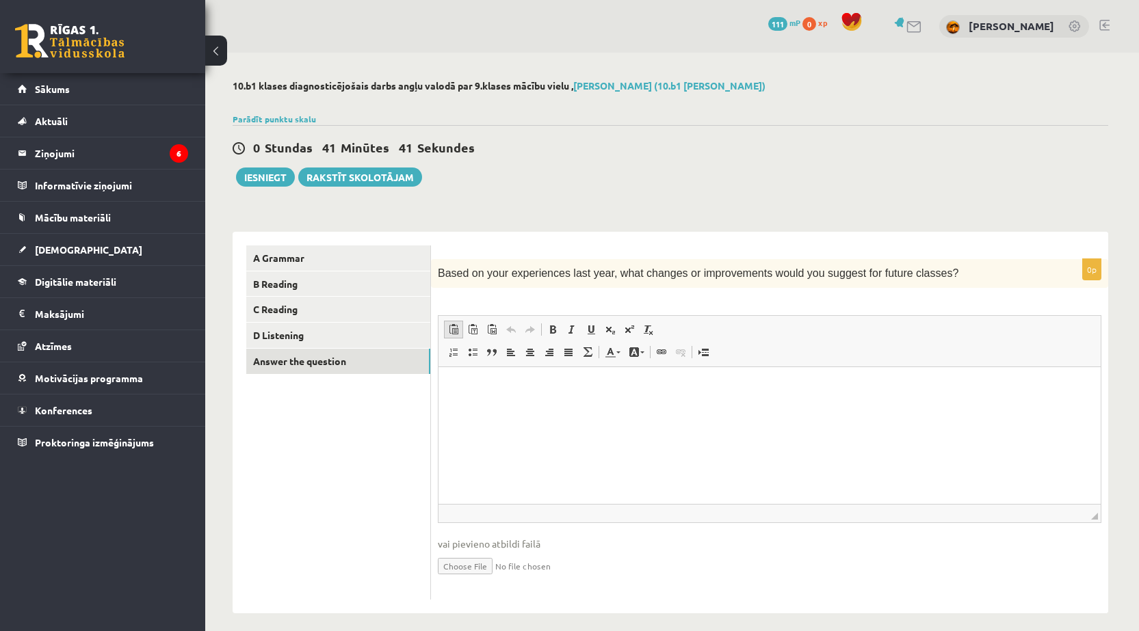
scroll to position [11, 0]
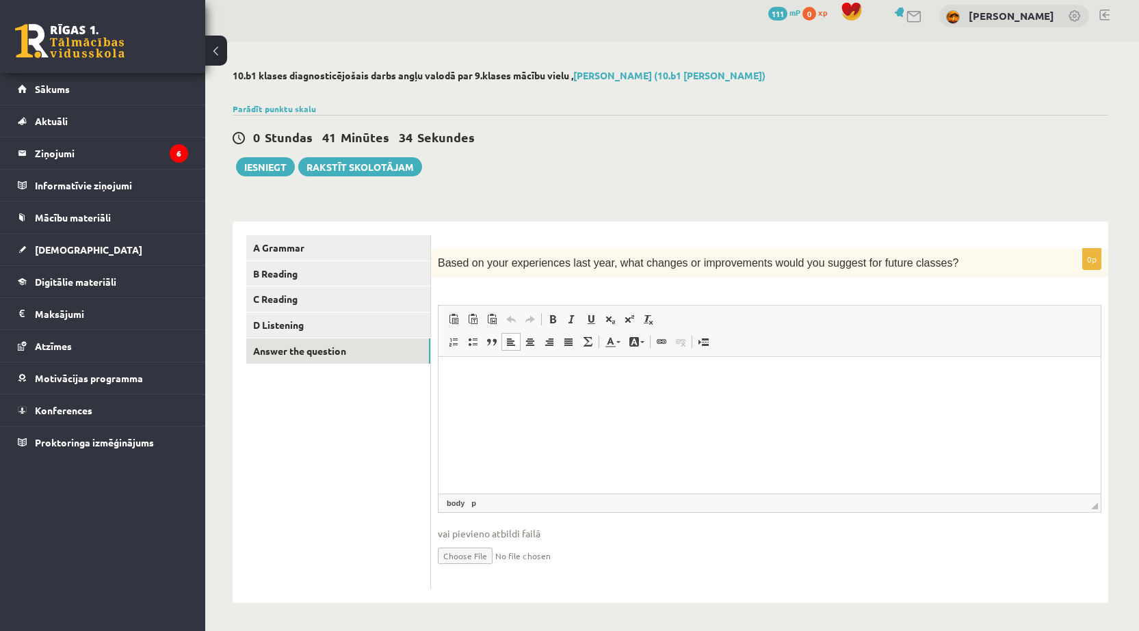
click at [459, 387] on html at bounding box center [769, 378] width 662 height 42
click at [434, 445] on div "**********" at bounding box center [769, 419] width 677 height 341
click at [271, 173] on button "Iesniegt" at bounding box center [265, 166] width 59 height 19
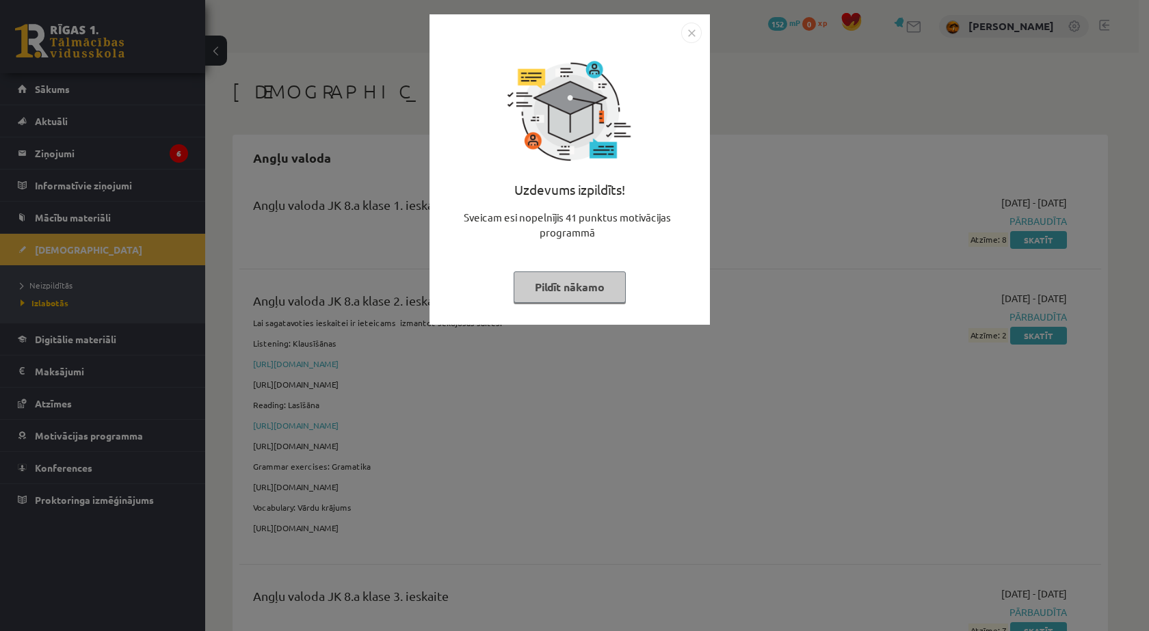
click at [594, 289] on button "Pildīt nākamo" at bounding box center [570, 287] width 112 height 31
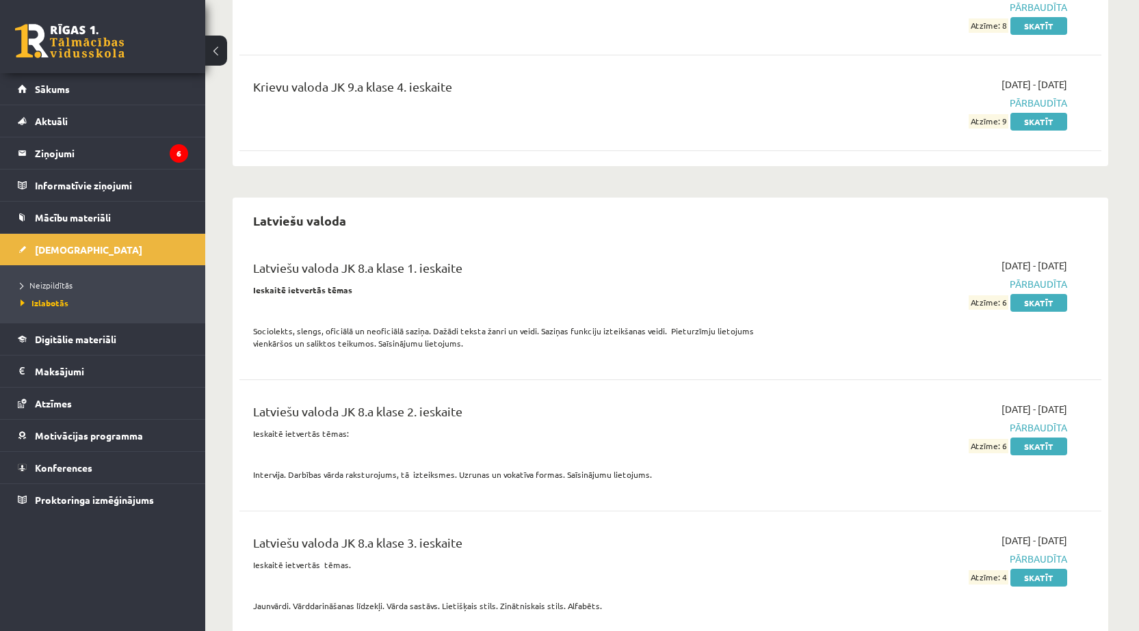
scroll to position [4195, 0]
